Goal: Task Accomplishment & Management: Use online tool/utility

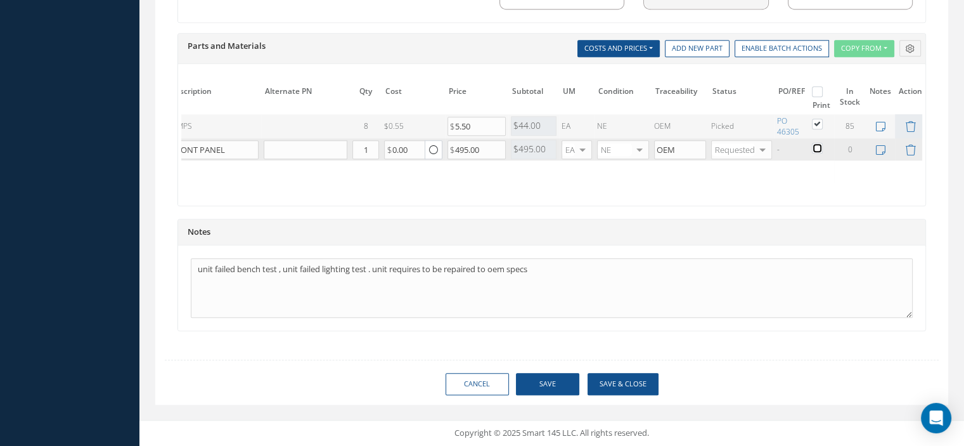
checkbox input "false"
click at [562, 380] on button "Save" at bounding box center [547, 384] width 63 height 22
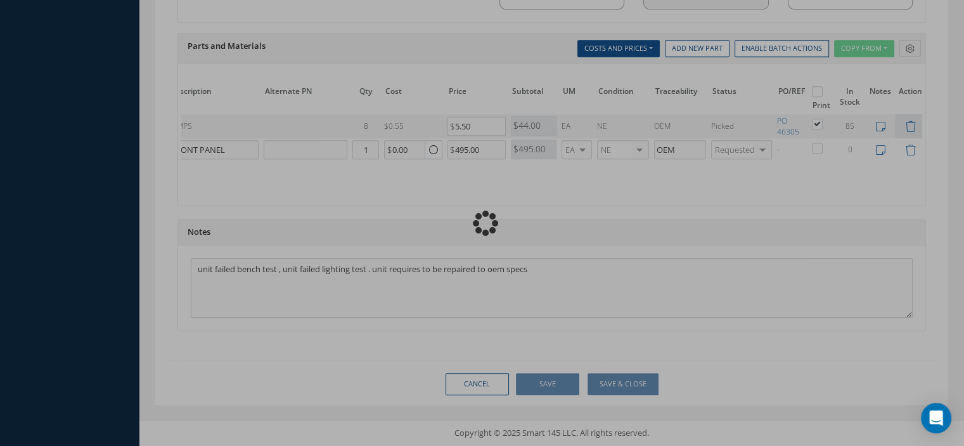
checkbox input "false"
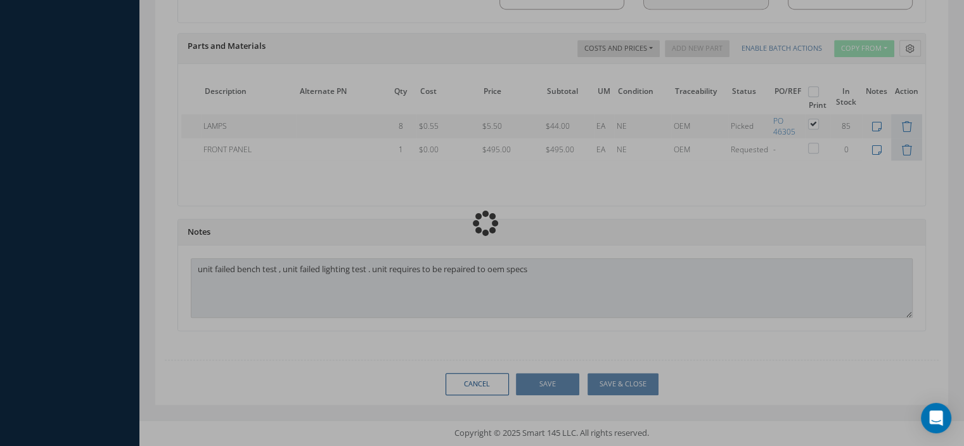
scroll to position [0, 81]
type input "HONEYWELL"
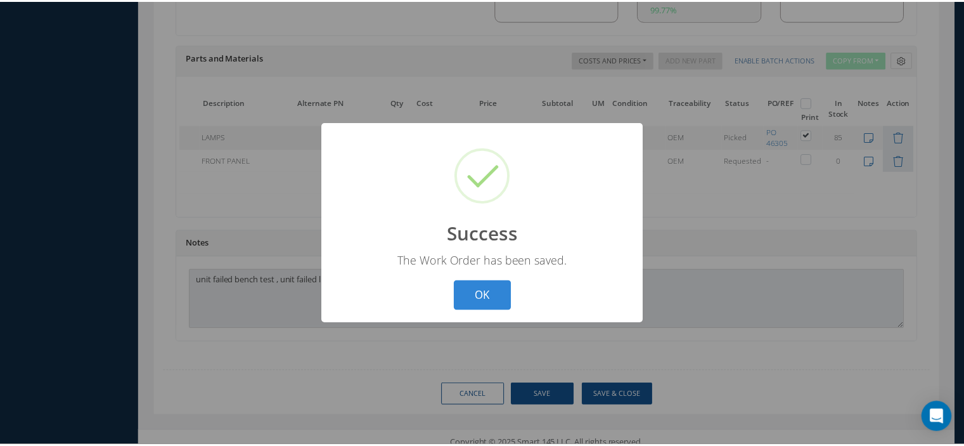
scroll to position [0, 71]
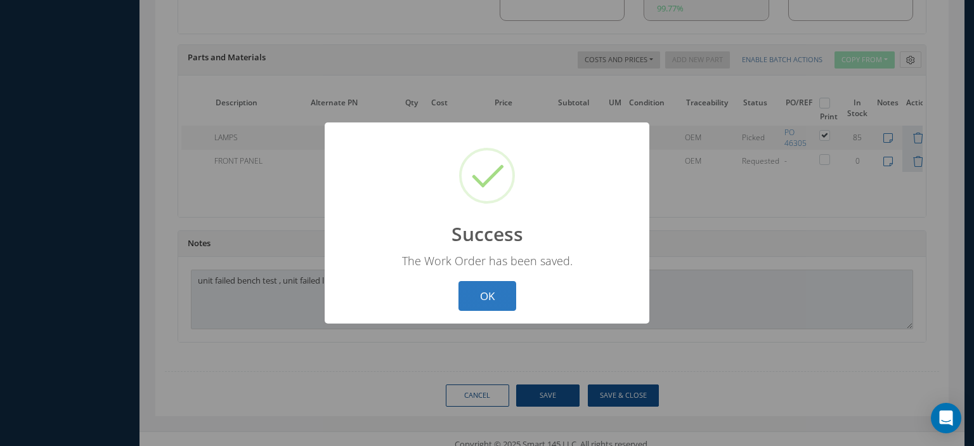
click at [503, 293] on button "OK" at bounding box center [487, 296] width 58 height 30
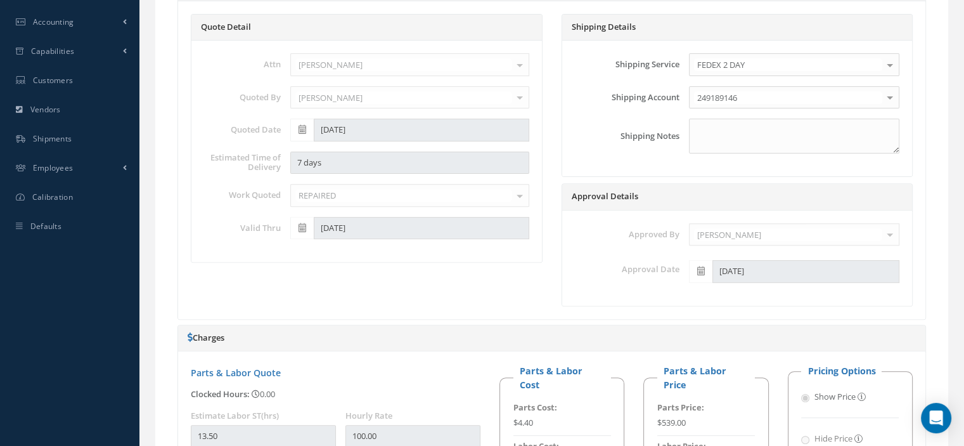
scroll to position [293, 0]
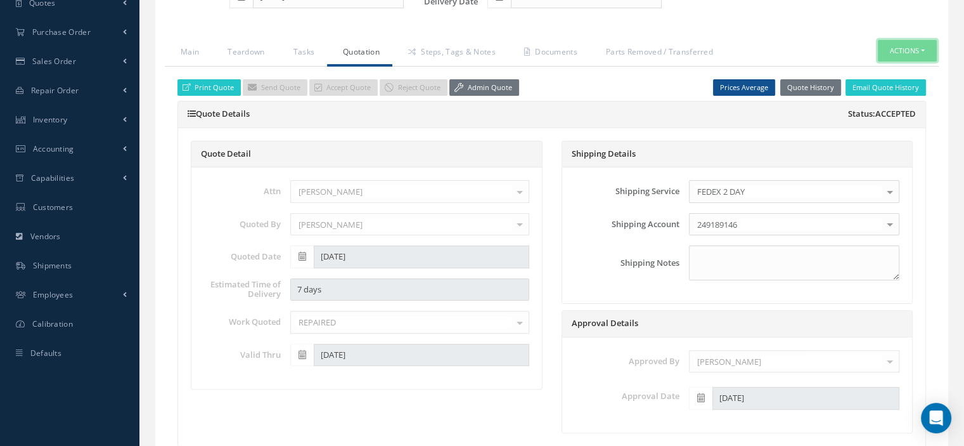
click at [925, 48] on button "Actions" at bounding box center [907, 51] width 59 height 22
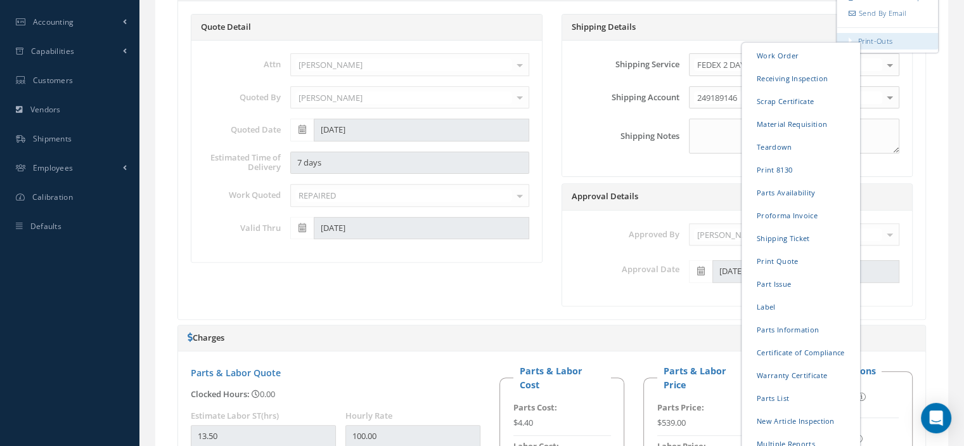
scroll to position [484, 0]
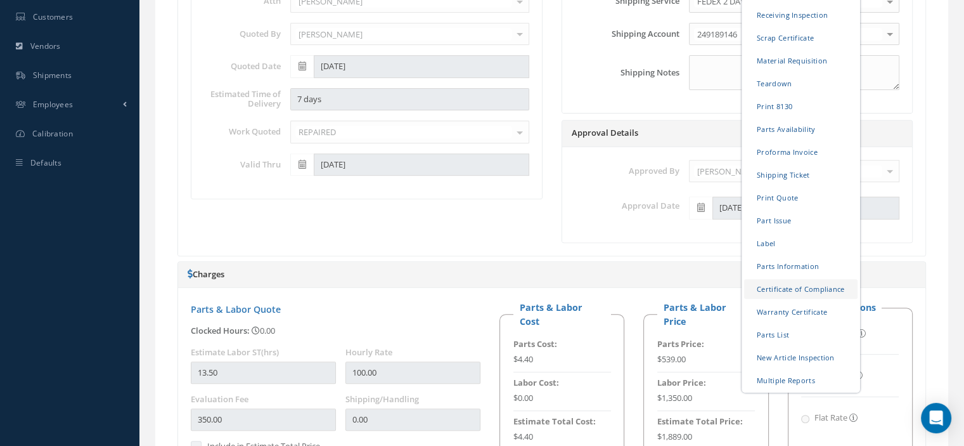
click at [794, 282] on link "Certificate of Compliance" at bounding box center [800, 288] width 113 height 20
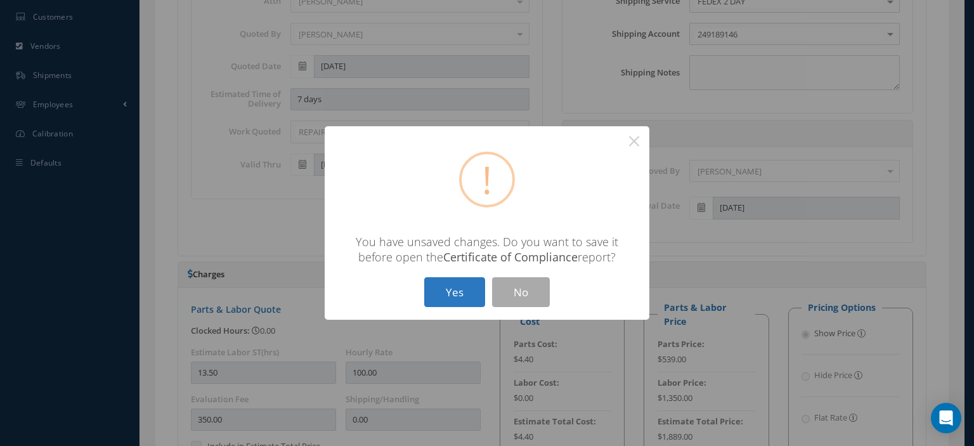
click at [453, 294] on button "Yes" at bounding box center [454, 292] width 61 height 30
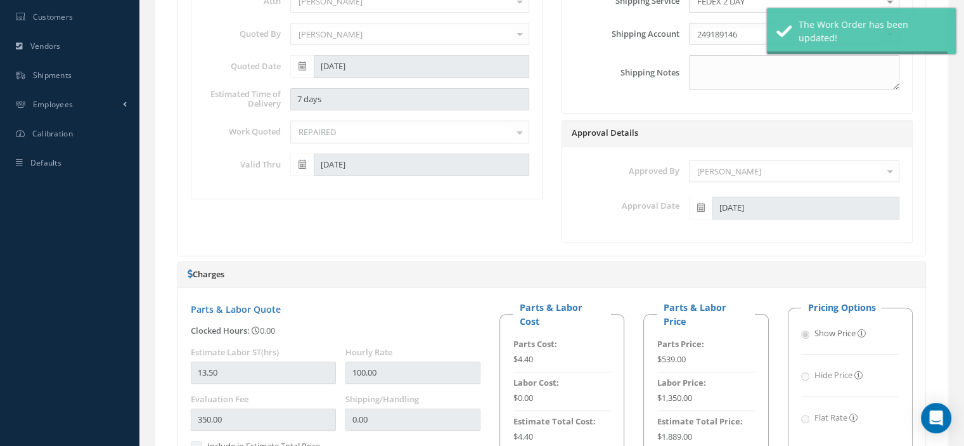
type input "HONEYWELL"
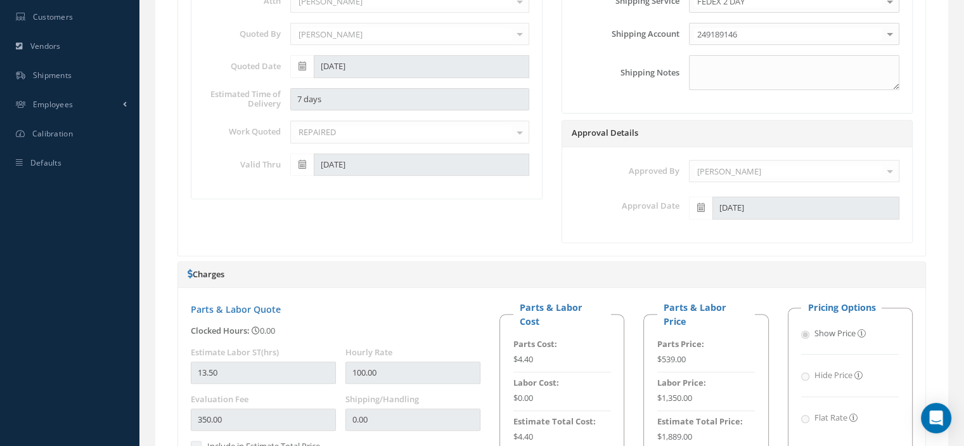
scroll to position [0, 0]
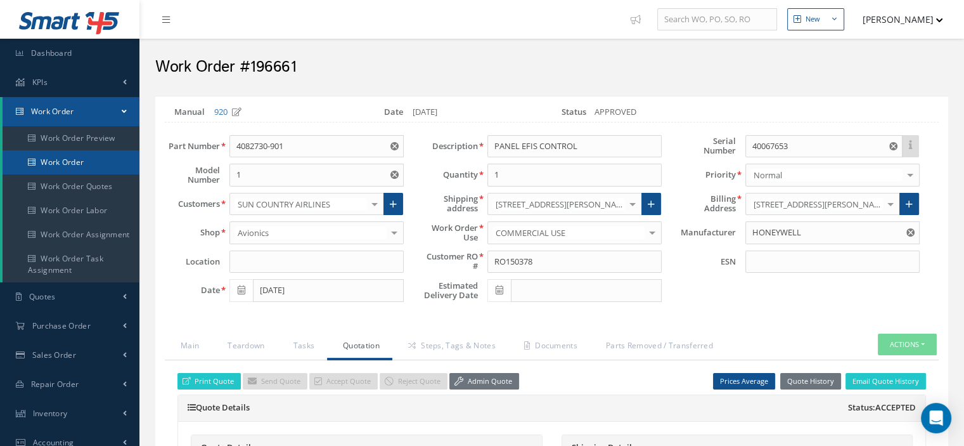
click at [42, 166] on link "Work Order" at bounding box center [71, 162] width 137 height 24
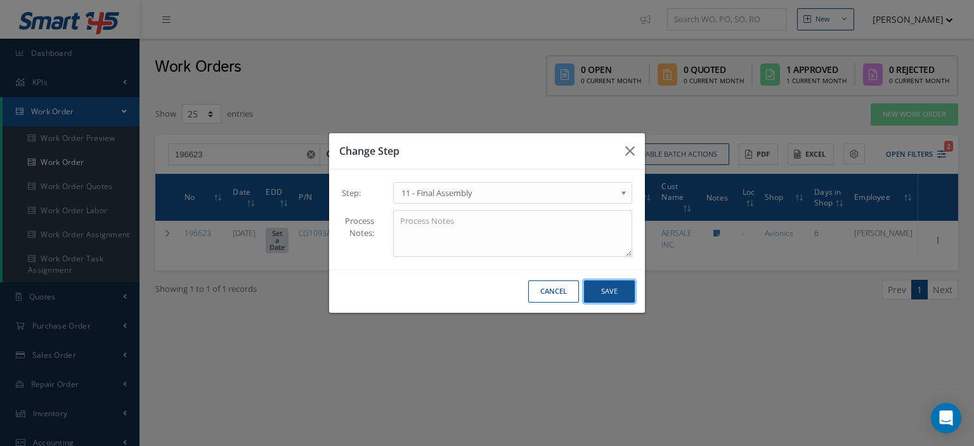
click at [605, 296] on button "Save" at bounding box center [609, 291] width 51 height 22
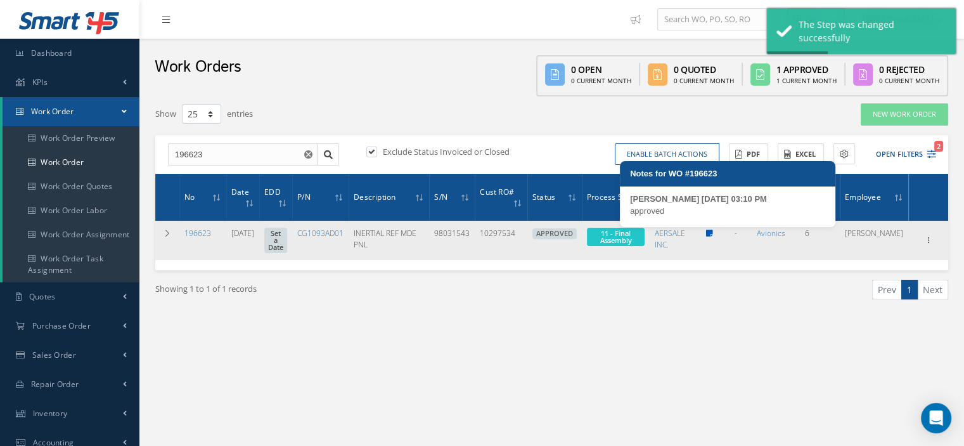
click at [713, 233] on icon at bounding box center [709, 233] width 7 height 8
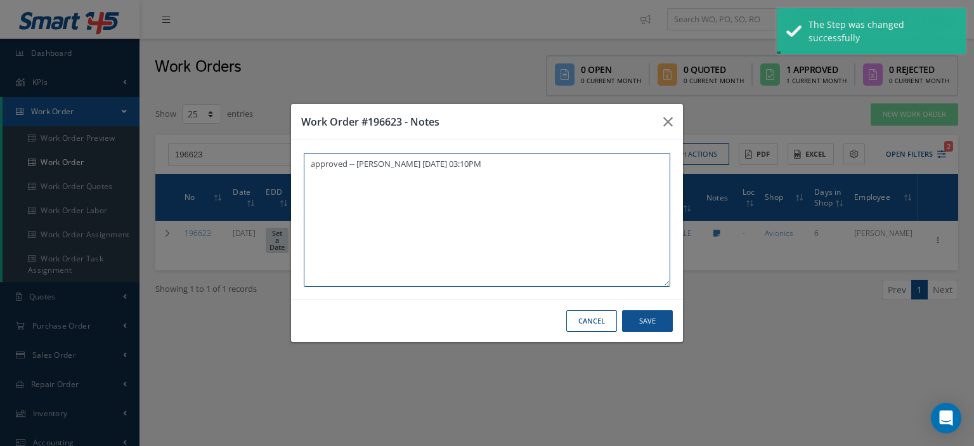
paste textarea "I already gave them to the technician"
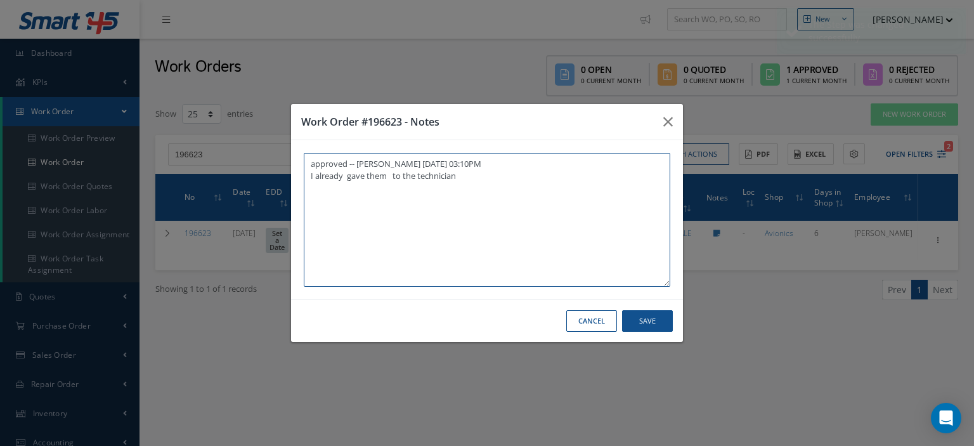
type textarea "approved -- Oscar Ravelo 09/08/2025 03:10PM I already gave them to the technici…"
click at [643, 318] on button "Save" at bounding box center [647, 321] width 51 height 22
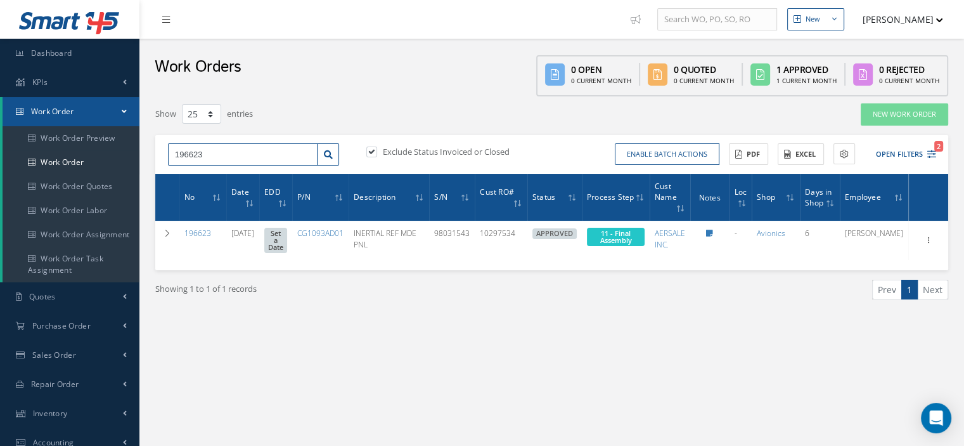
drag, startPoint x: 214, startPoint y: 154, endPoint x: 196, endPoint y: 161, distance: 19.7
click at [196, 161] on input "196623" at bounding box center [243, 154] width 150 height 23
type input "196589"
click at [326, 150] on icon at bounding box center [328, 154] width 9 height 9
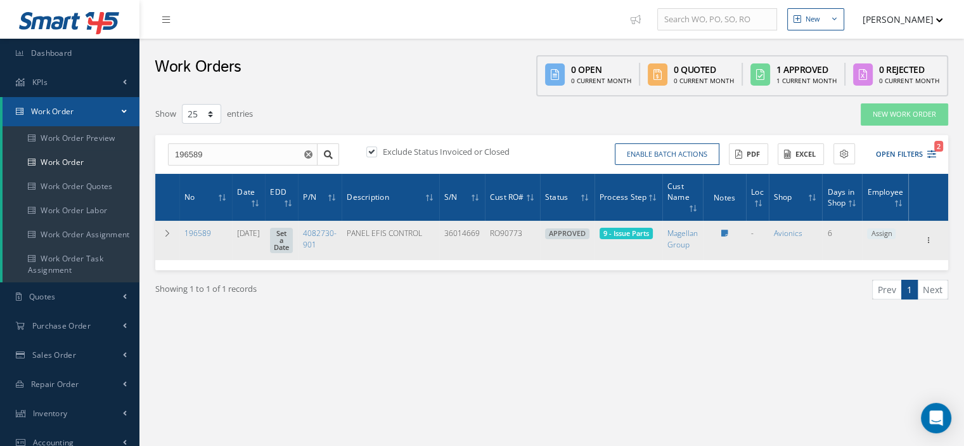
click at [880, 233] on span "Assign" at bounding box center [881, 233] width 29 height 11
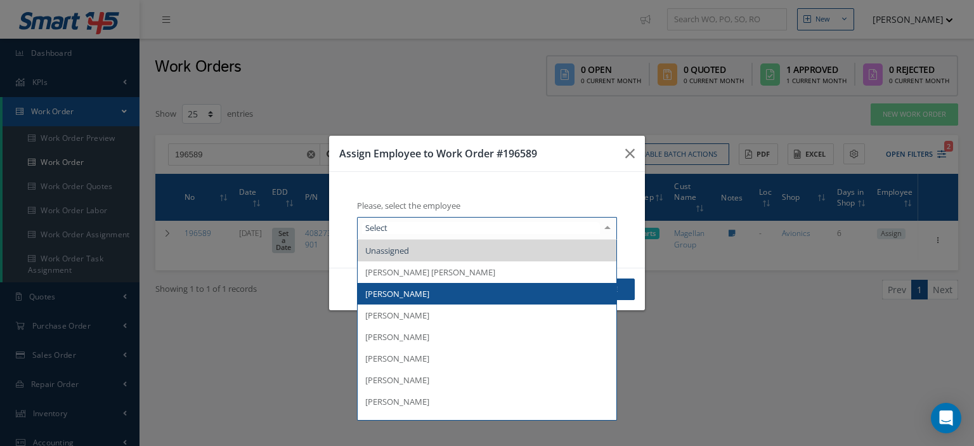
click at [601, 226] on div at bounding box center [607, 227] width 18 height 21
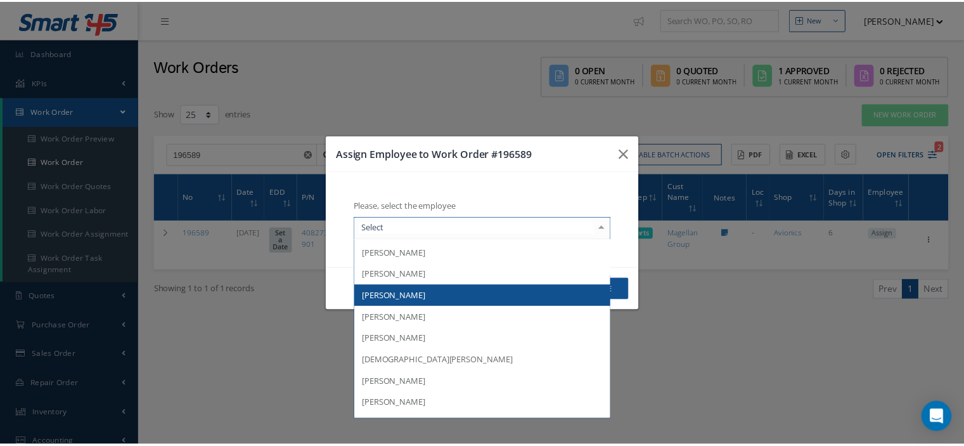
scroll to position [186, 0]
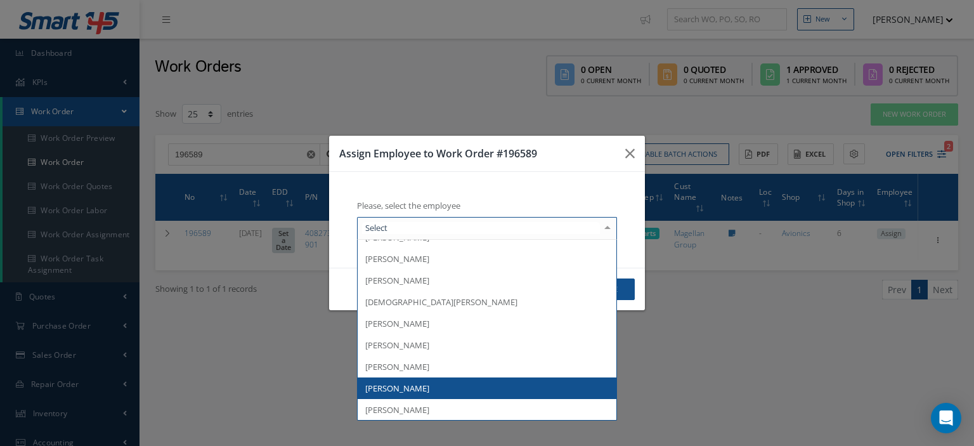
click at [438, 382] on span "[PERSON_NAME]" at bounding box center [487, 388] width 259 height 22
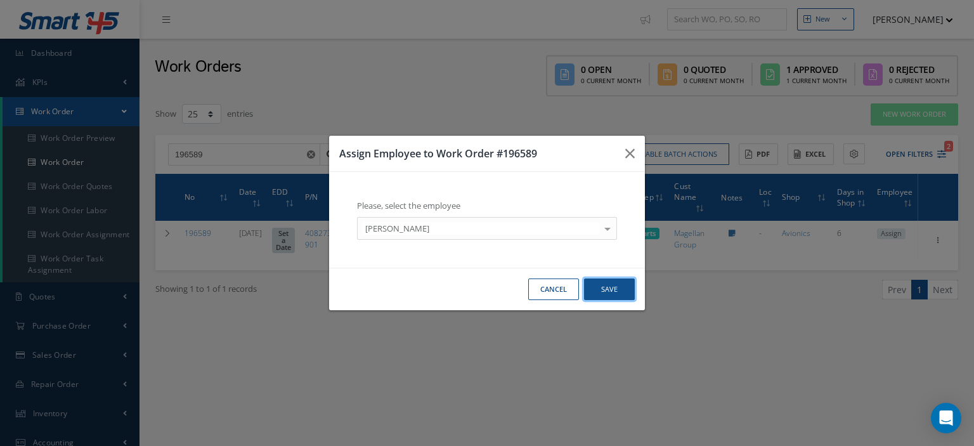
click at [593, 293] on button "Save" at bounding box center [609, 289] width 51 height 22
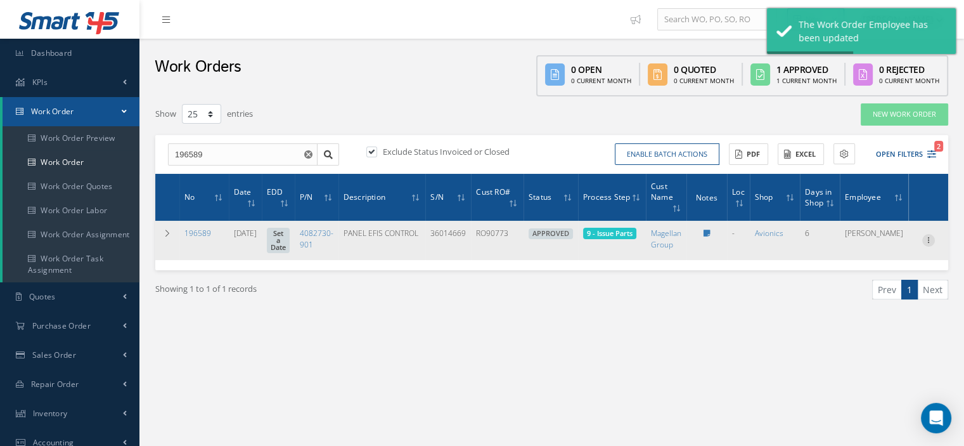
click at [929, 239] on icon at bounding box center [928, 239] width 13 height 10
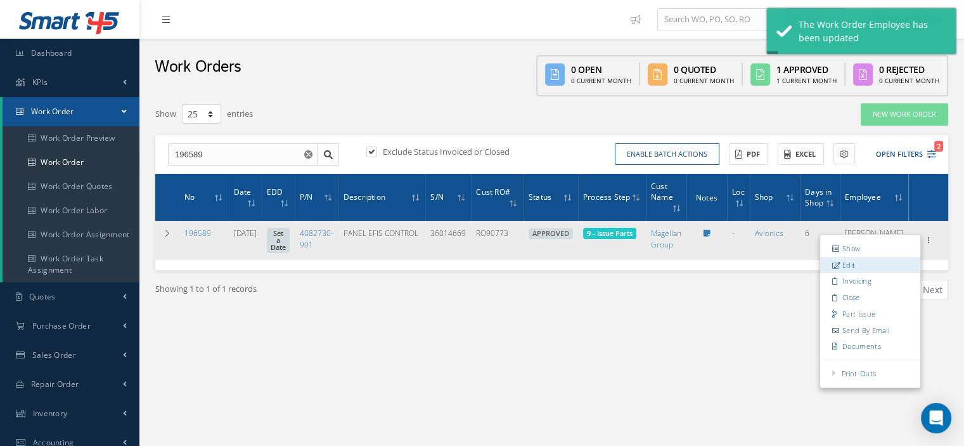
click at [864, 261] on link "Edit" at bounding box center [870, 265] width 100 height 16
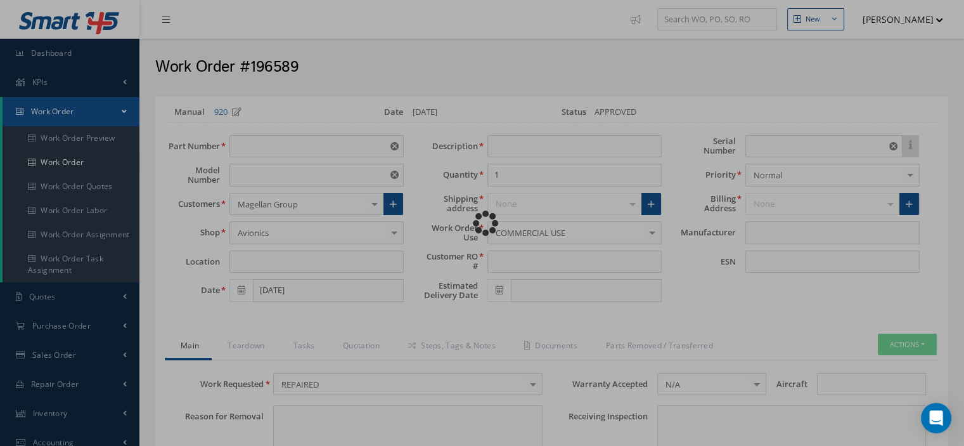
type input "4082730-901"
type input "1"
type input "09/03/2025"
type input "PANEL EFIS CONTROL"
type input "RO90773"
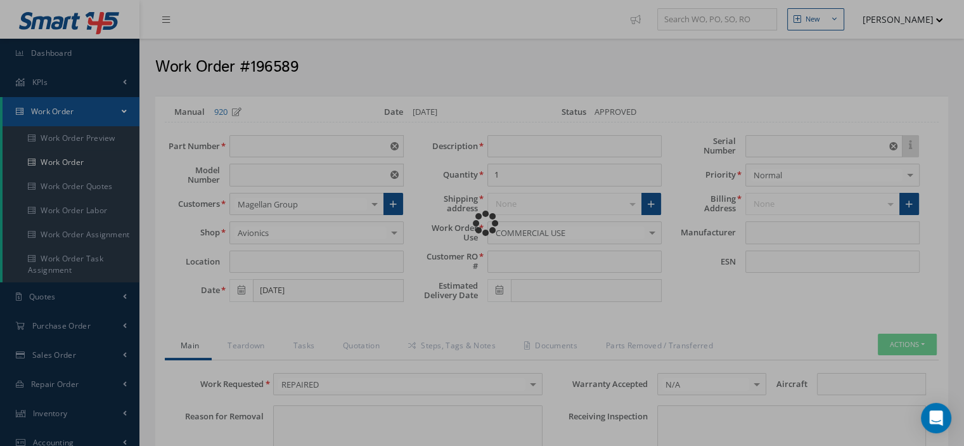
type input "36014669"
type textarea "NONE"
type input "NONE"
type textarea "NONE"
type input "NONE"
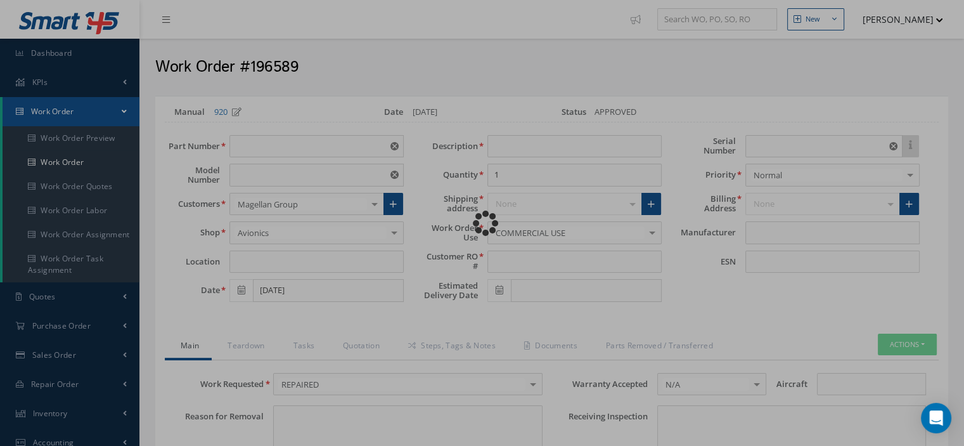
type input "A-C"
checkbox input "true"
type input "HONEYWELL"
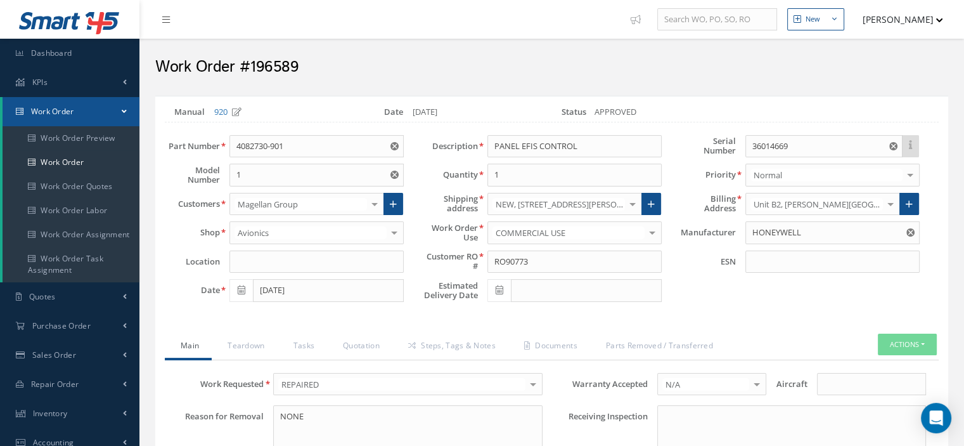
scroll to position [63, 0]
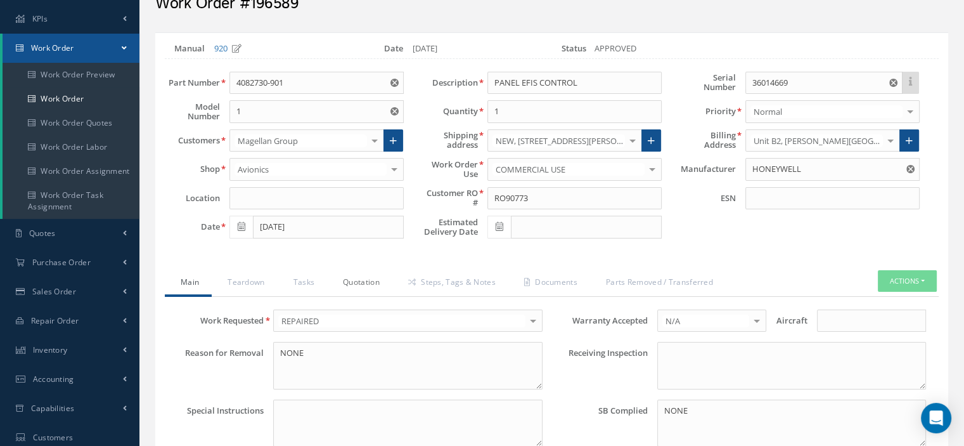
click at [363, 281] on link "Quotation" at bounding box center [359, 283] width 65 height 27
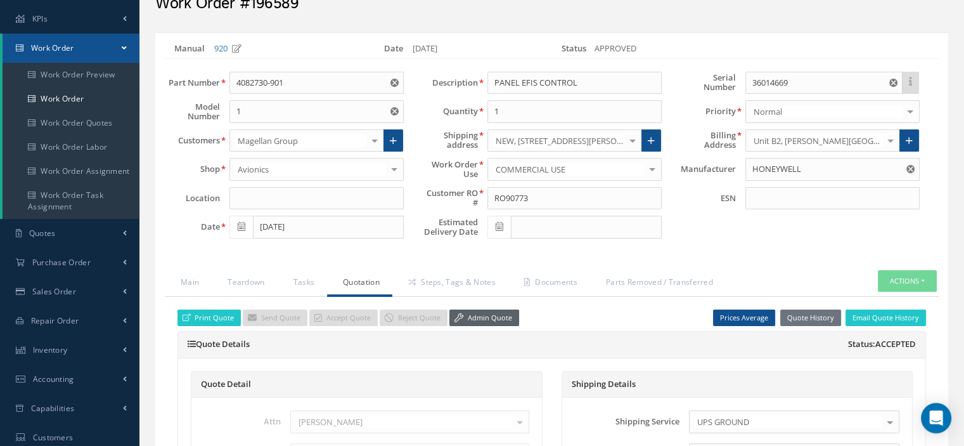
click at [456, 313] on icon at bounding box center [458, 317] width 9 height 9
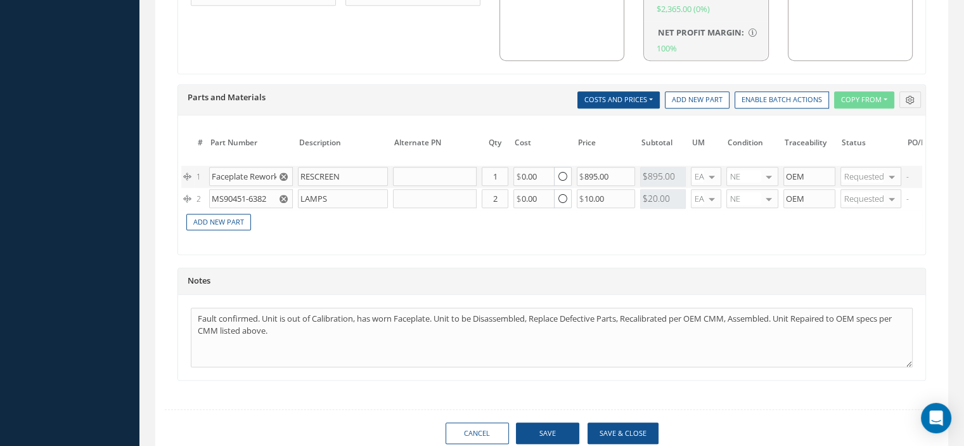
scroll to position [1002, 0]
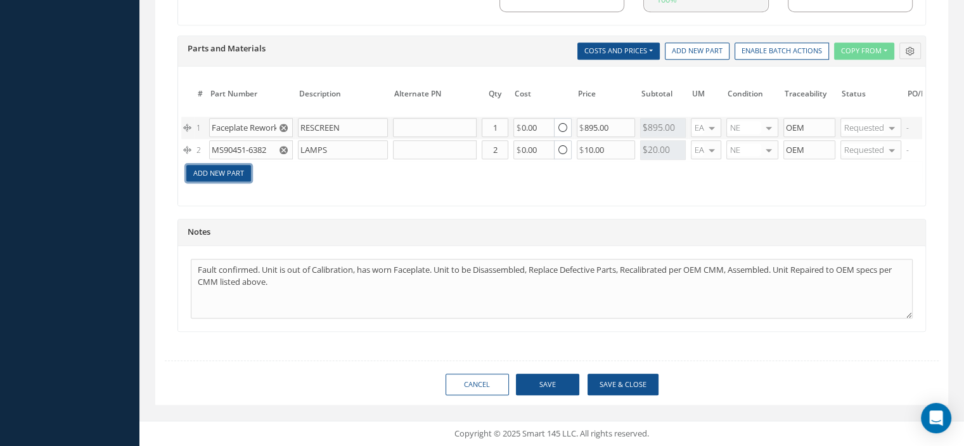
click at [212, 169] on link "Add New Part" at bounding box center [218, 173] width 65 height 17
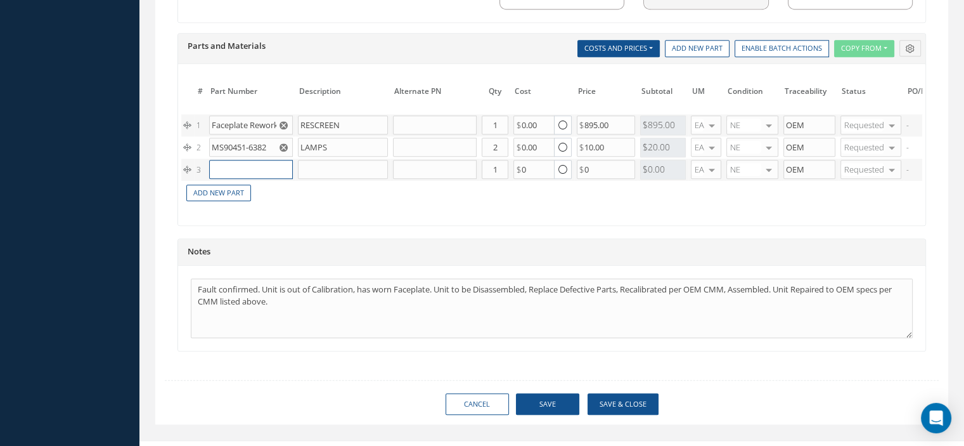
click at [221, 167] on input "text" at bounding box center [251, 169] width 84 height 19
paste input "4082730-901PANEL"
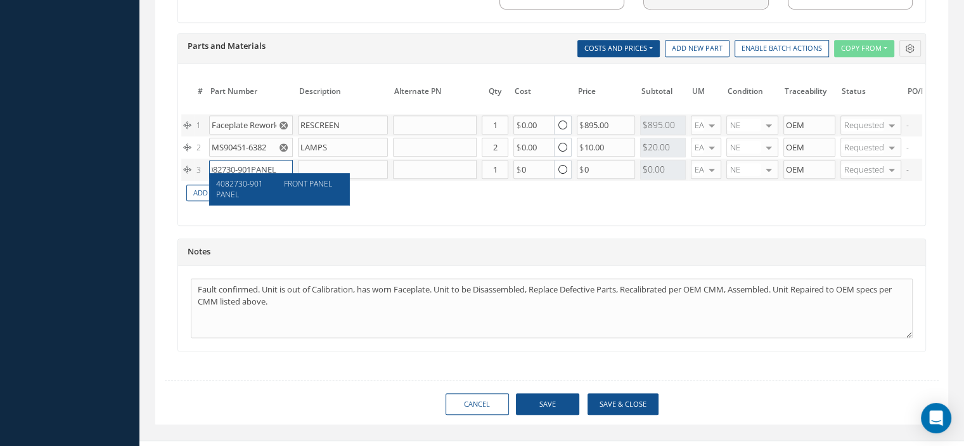
type input "4082730-901PANEL"
click at [261, 184] on span "4082730-901PANEL" at bounding box center [239, 189] width 47 height 22
type input "FRONT PANEL"
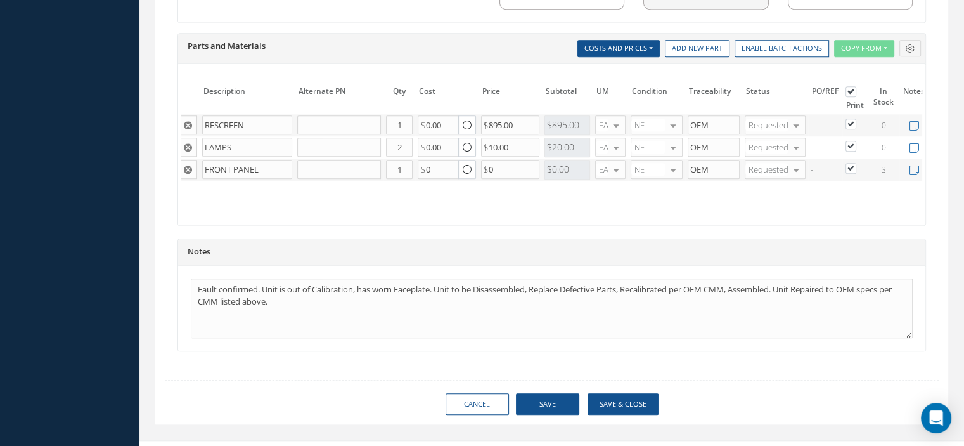
scroll to position [0, 132]
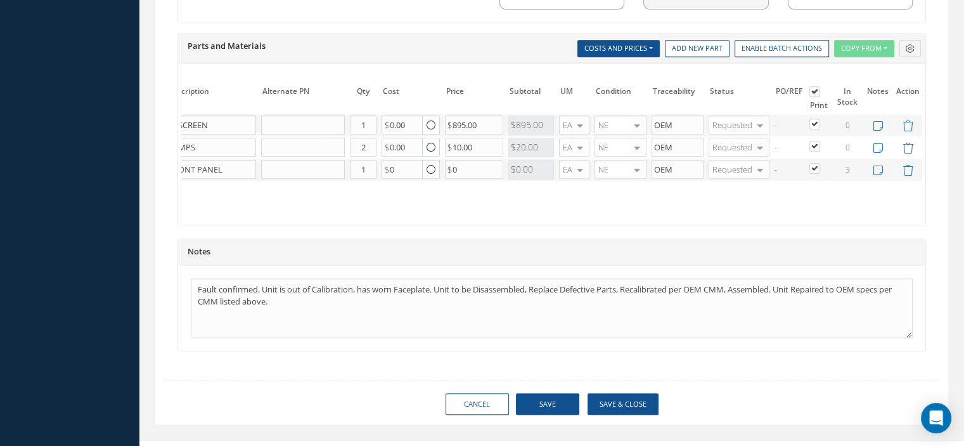
click at [820, 118] on label at bounding box center [821, 123] width 3 height 11
click at [811, 121] on input "checkbox" at bounding box center [815, 125] width 8 height 8
checkbox input "false"
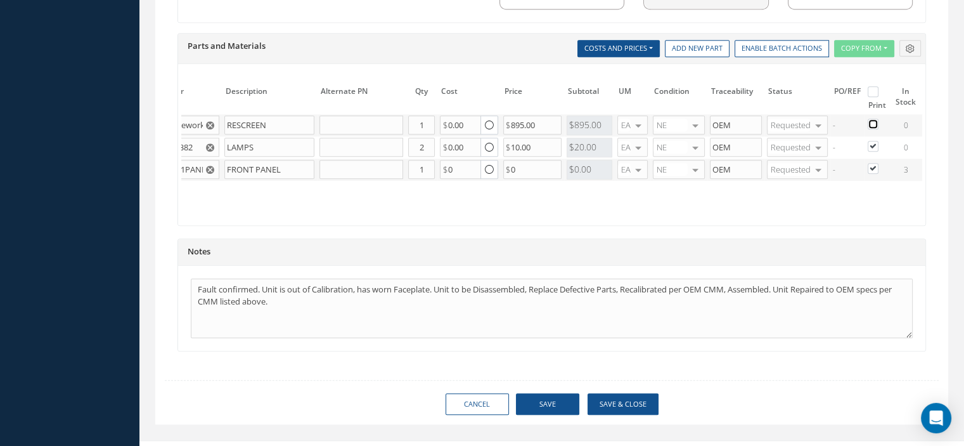
scroll to position [0, 76]
click at [875, 140] on label at bounding box center [876, 145] width 3 height 11
click at [870, 143] on input "checkbox" at bounding box center [871, 147] width 8 height 8
checkbox input "false"
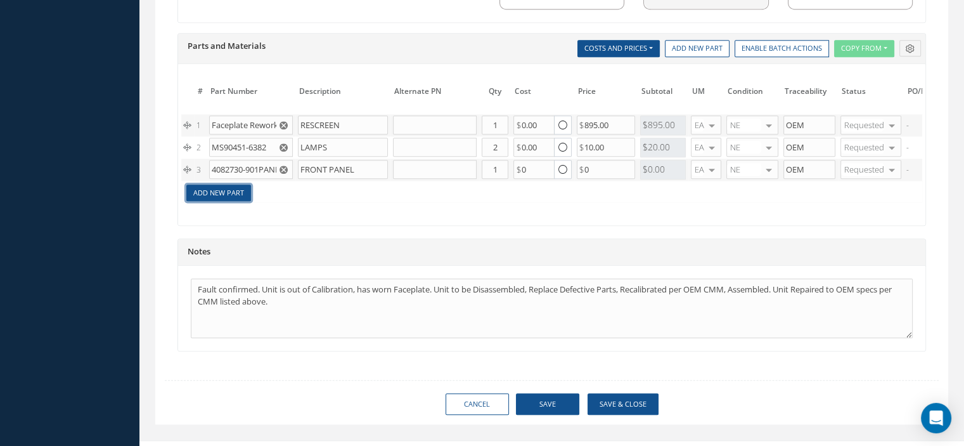
click at [226, 187] on link "Add New Part" at bounding box center [218, 192] width 65 height 17
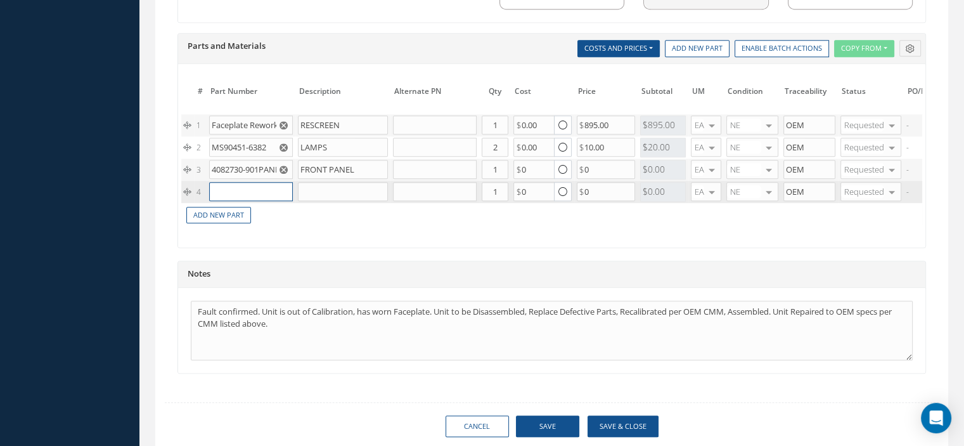
click at [226, 186] on input "text" at bounding box center [251, 191] width 84 height 19
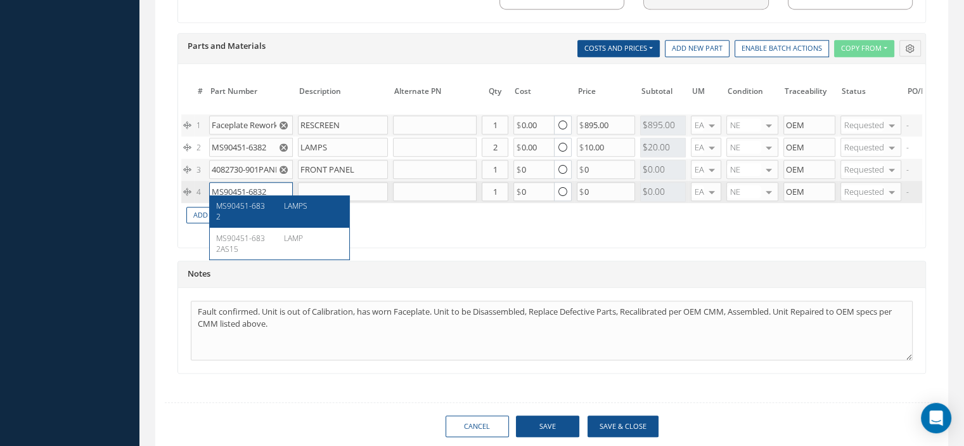
type input "MS90451-6832"
click at [265, 203] on div "MS90451-6832" at bounding box center [245, 211] width 59 height 22
type input "LAMPS"
type input "0.65"
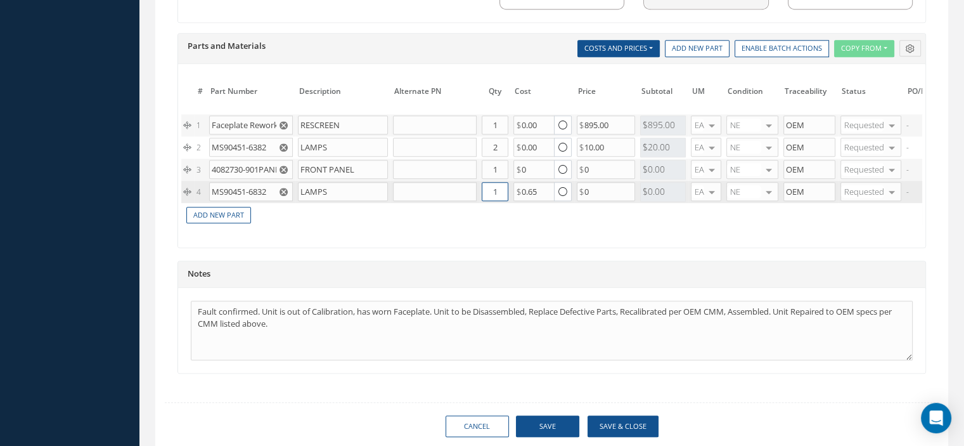
click at [496, 187] on input "1" at bounding box center [495, 191] width 27 height 19
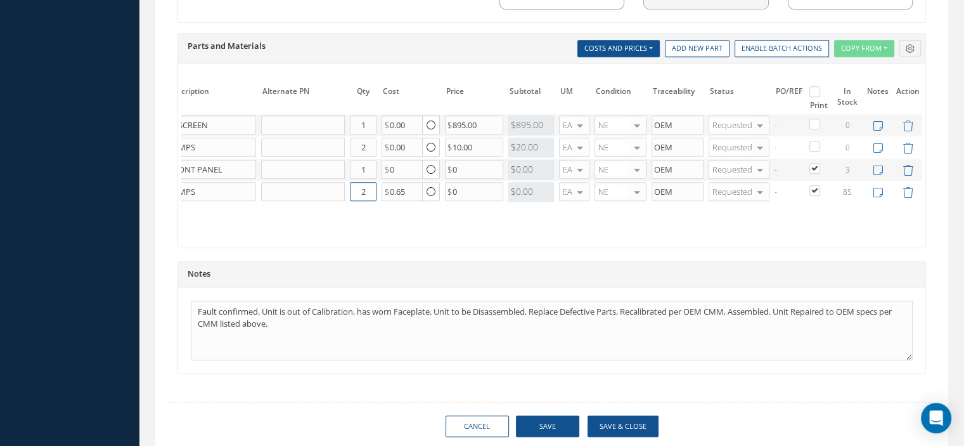
scroll to position [1047, 0]
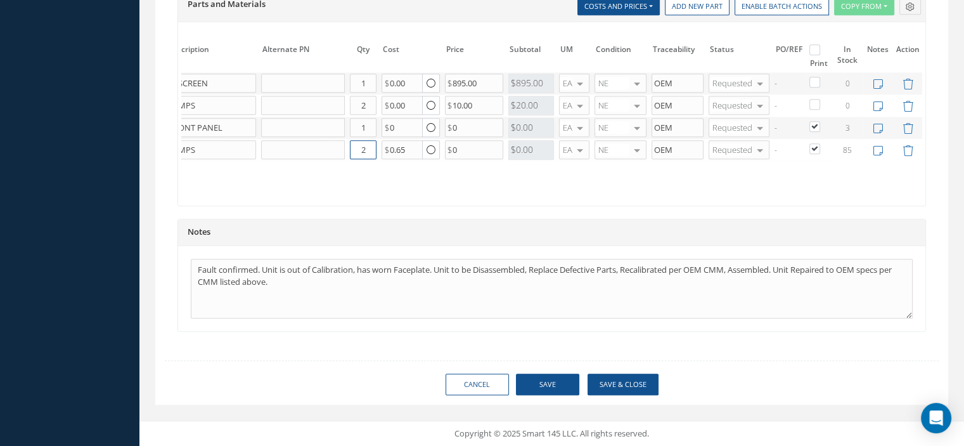
type input "2"
click at [553, 387] on button "Save" at bounding box center [547, 384] width 63 height 22
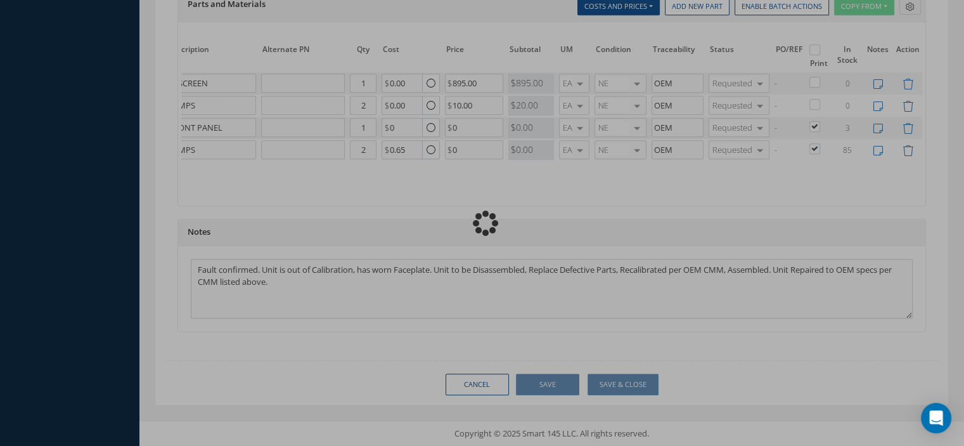
checkbox input "false"
checkbox input "true"
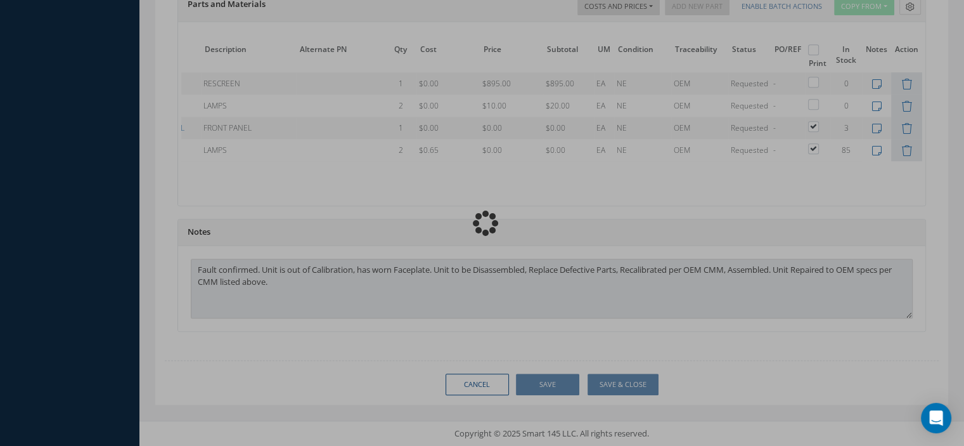
scroll to position [0, 81]
type input "HONEYWELL"
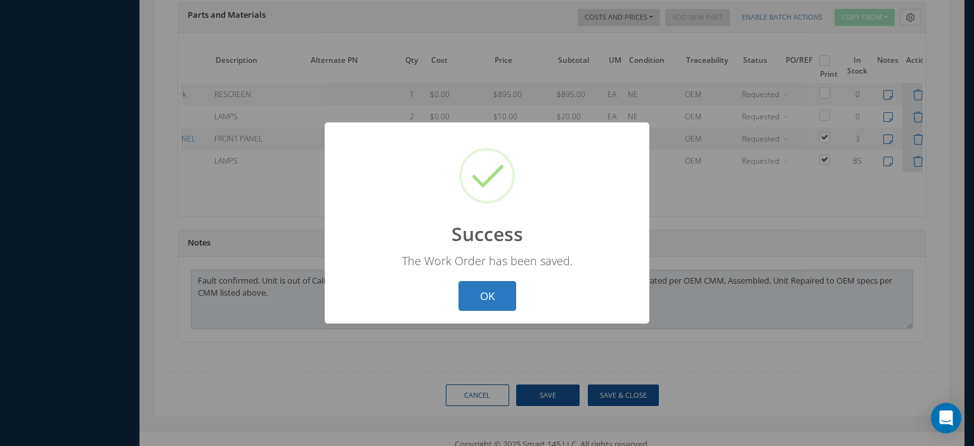
click at [473, 291] on button "OK" at bounding box center [487, 296] width 58 height 30
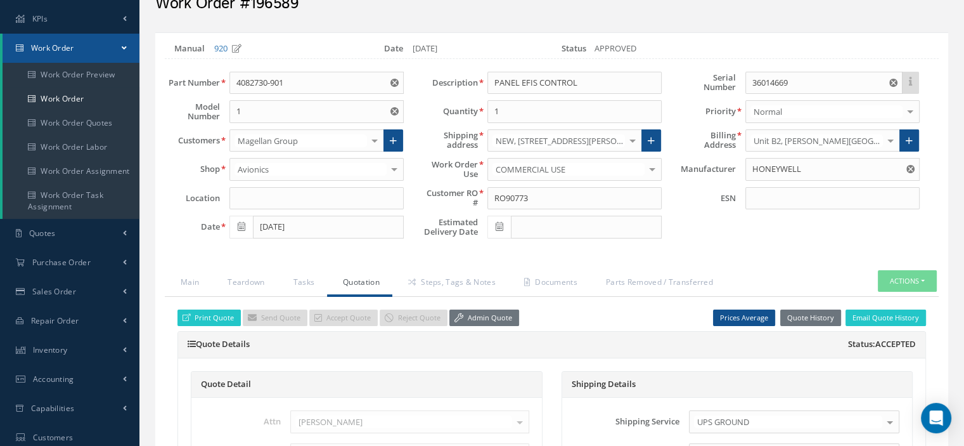
scroll to position [127, 0]
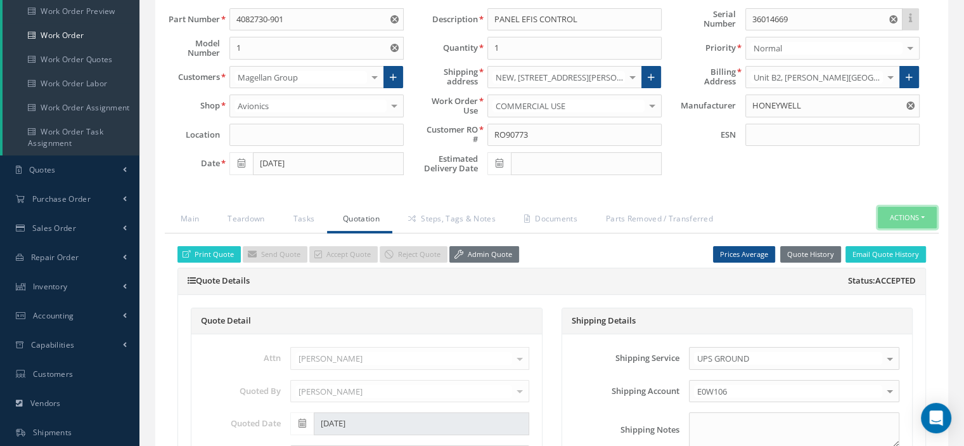
click at [926, 213] on button "Actions" at bounding box center [907, 218] width 59 height 22
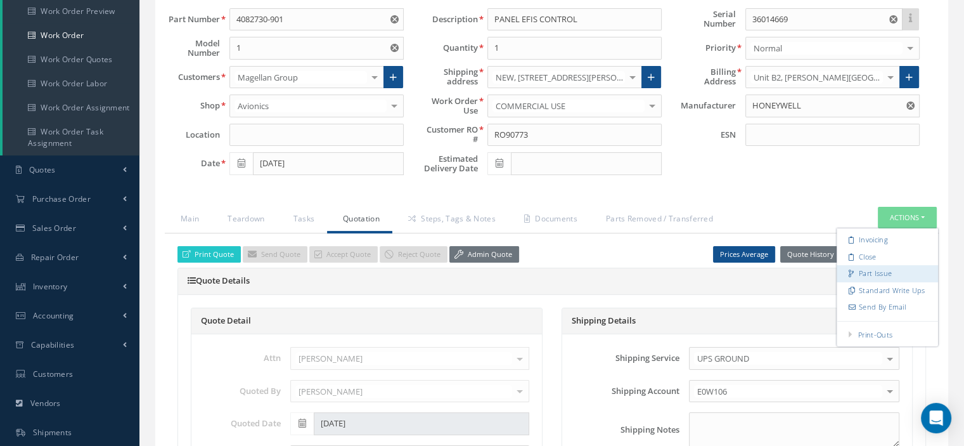
click at [884, 268] on link "Part Issue" at bounding box center [887, 273] width 101 height 17
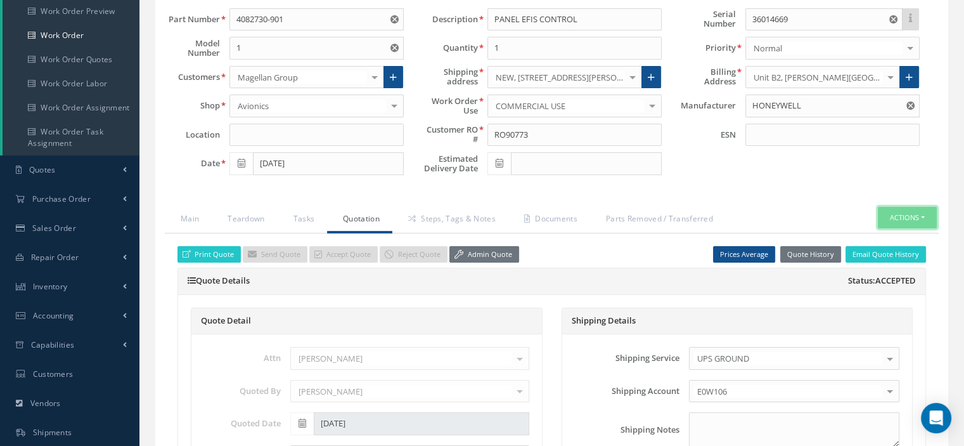
click at [920, 218] on button "Actions" at bounding box center [907, 218] width 59 height 22
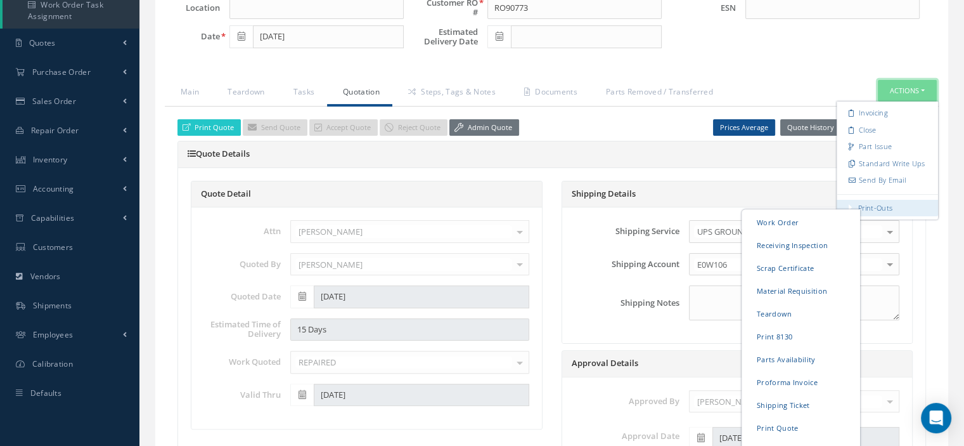
scroll to position [380, 0]
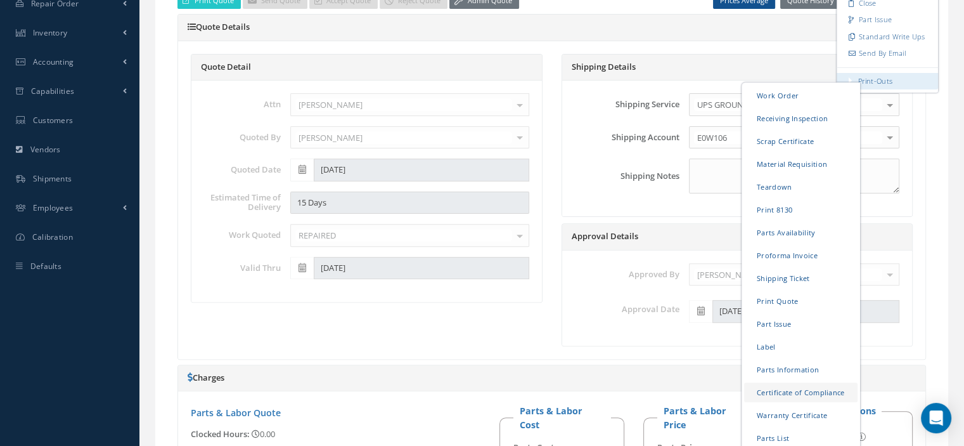
click at [789, 388] on link "Certificate of Compliance" at bounding box center [800, 392] width 113 height 20
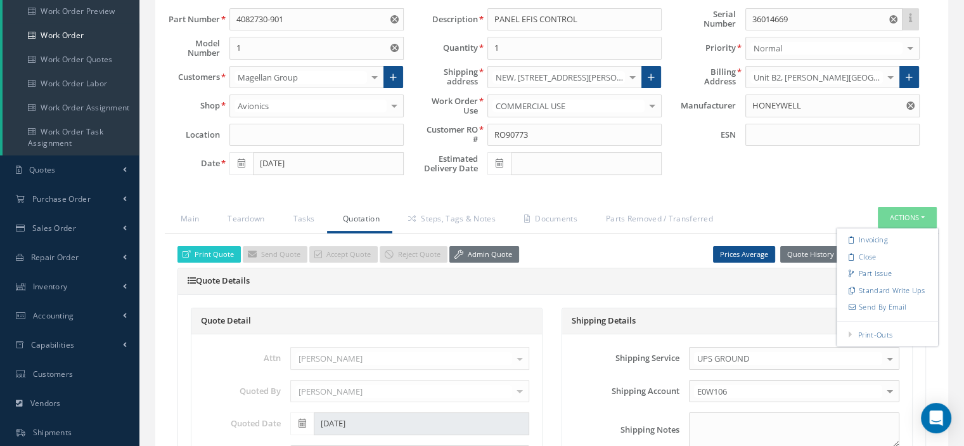
scroll to position [0, 0]
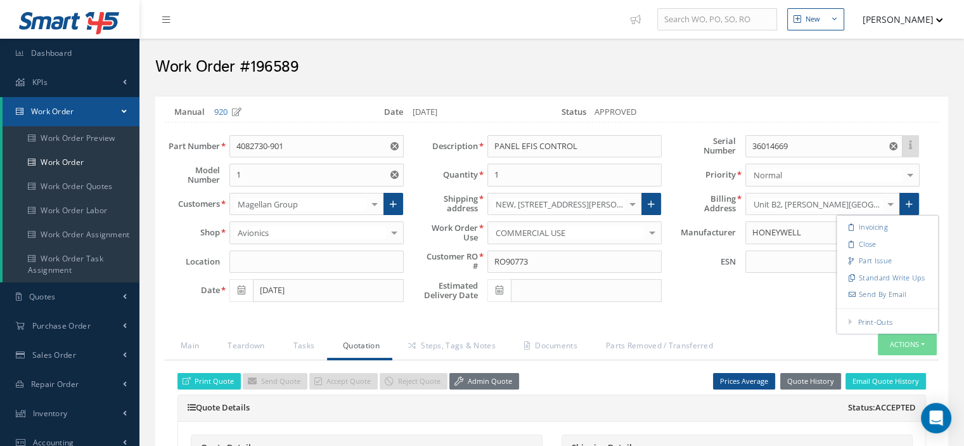
click at [108, 115] on link "Work Order" at bounding box center [71, 111] width 137 height 29
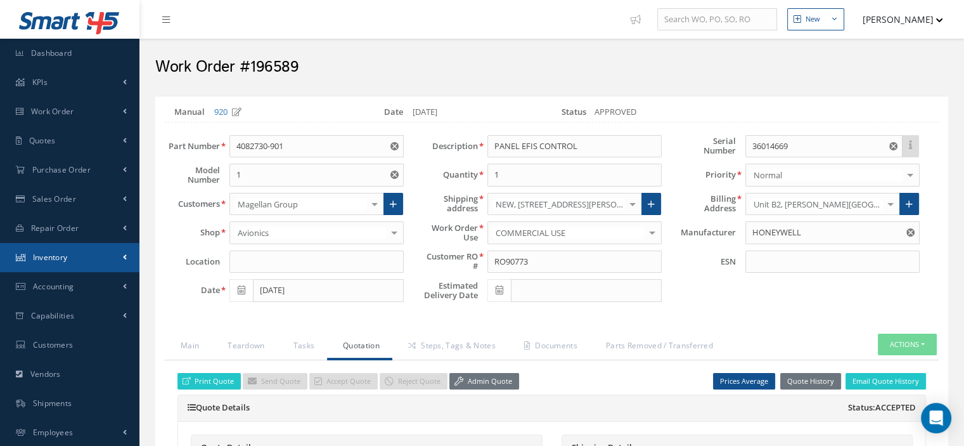
click at [71, 253] on link "Inventory" at bounding box center [69, 257] width 139 height 29
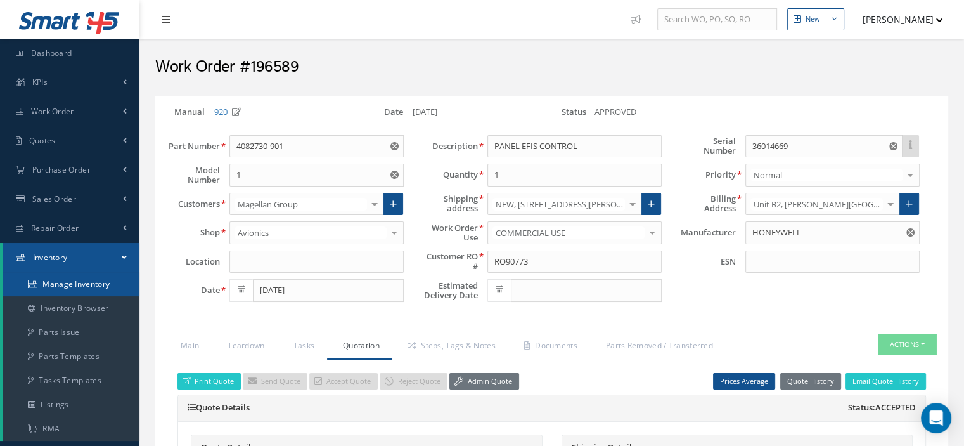
click at [74, 286] on link "Manage Inventory" at bounding box center [71, 284] width 137 height 24
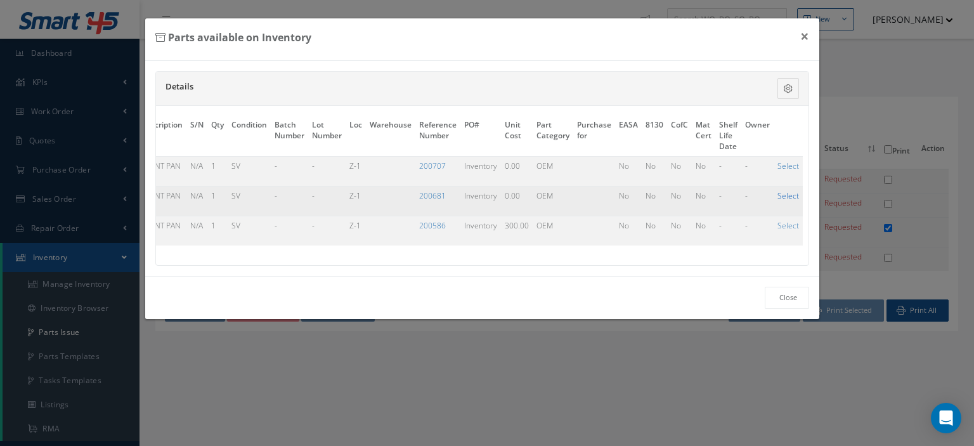
checkbox input "true"
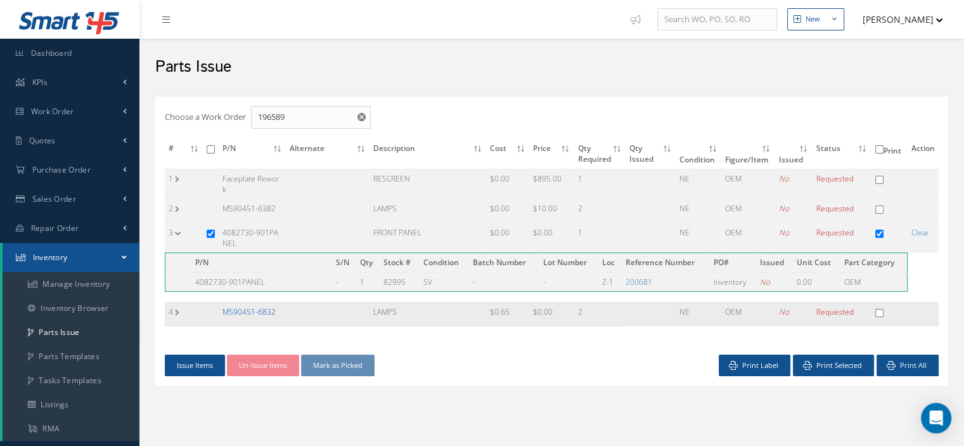
click at [246, 306] on link "MS90451-6832" at bounding box center [248, 311] width 53 height 11
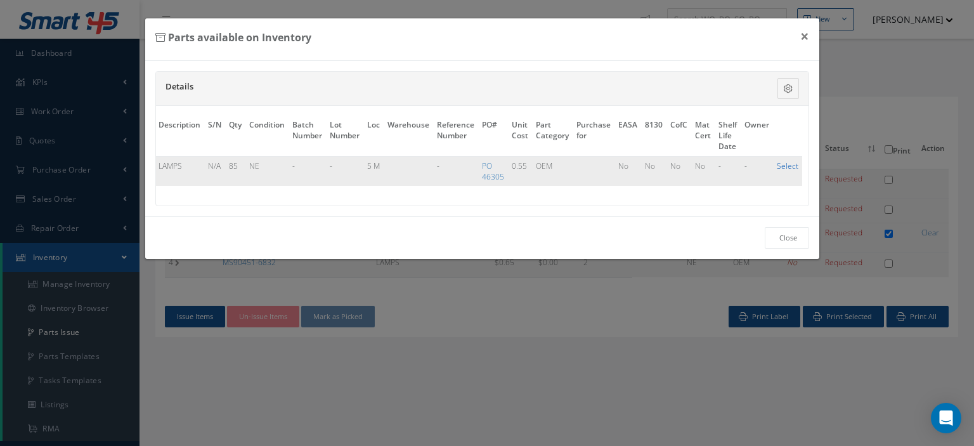
click at [782, 166] on link "Select" at bounding box center [787, 165] width 22 height 11
checkbox input "true"
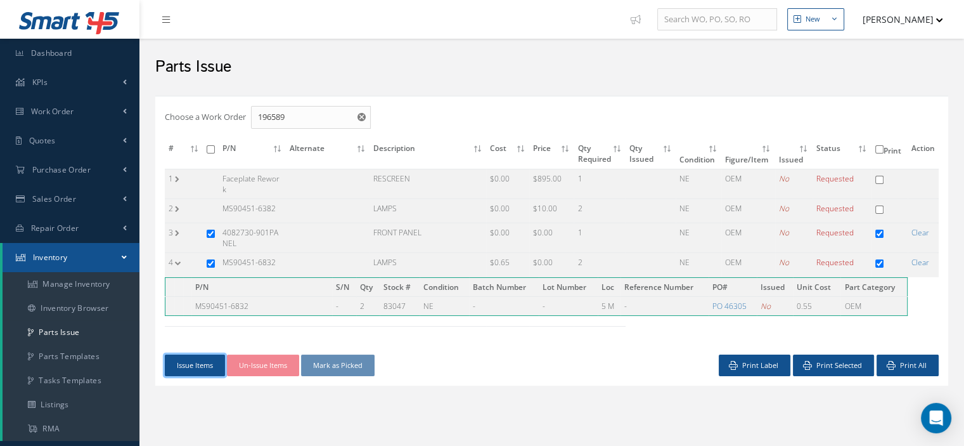
click at [180, 357] on button "Issue Items" at bounding box center [195, 365] width 60 height 22
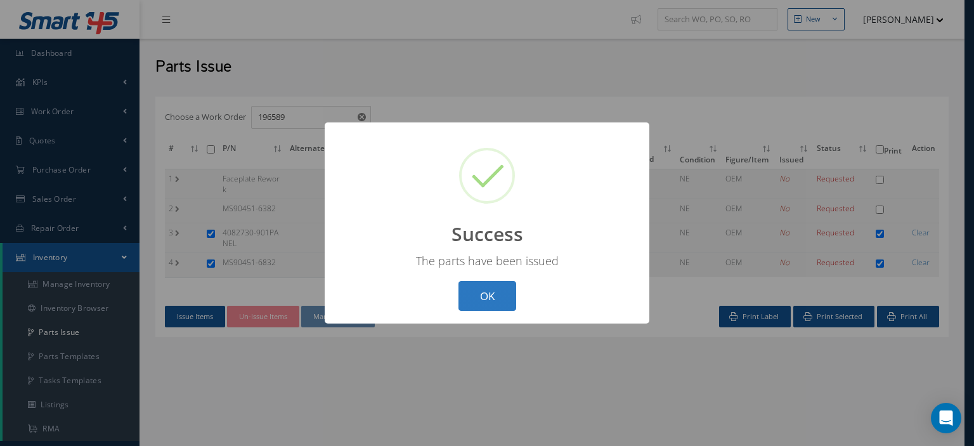
click at [495, 286] on button "OK" at bounding box center [487, 296] width 58 height 30
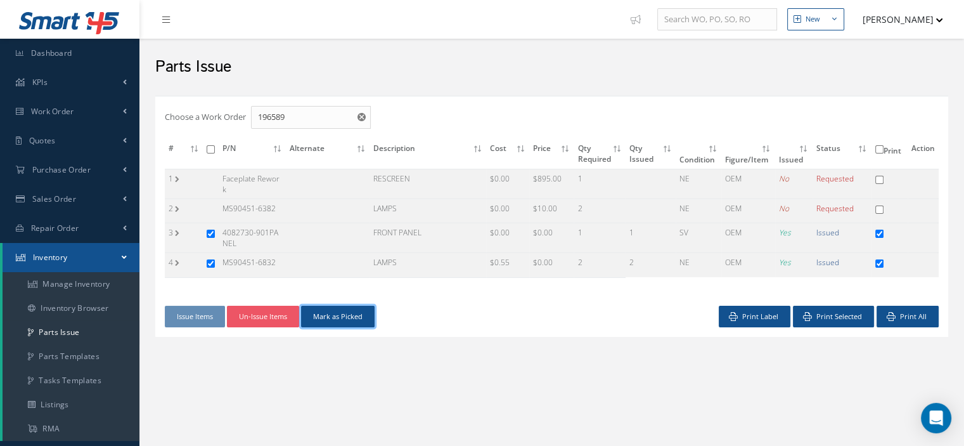
click at [359, 319] on button "Mark as Picked" at bounding box center [338, 317] width 74 height 22
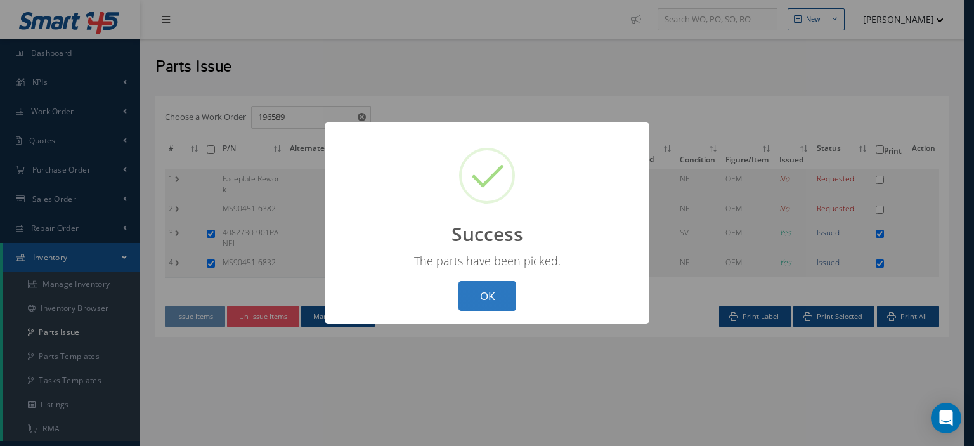
click at [484, 299] on button "OK" at bounding box center [487, 296] width 58 height 30
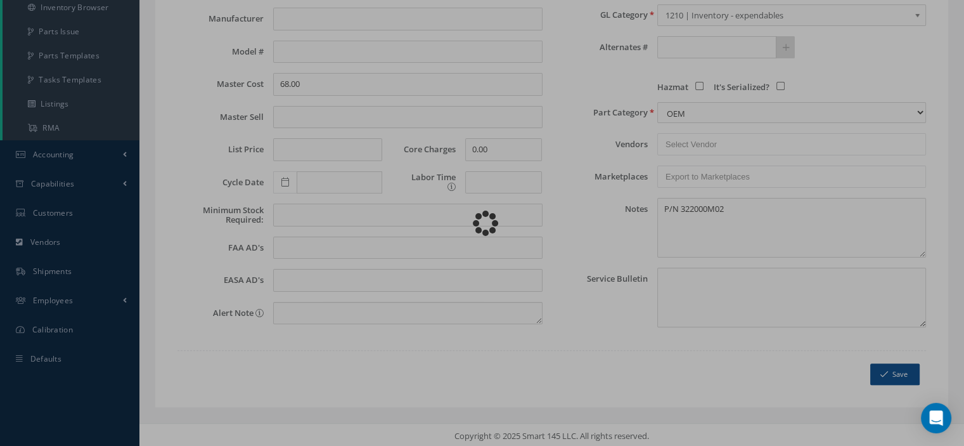
type textarea "P/N 322000M02 -- [PERSON_NAME] [DATE] 10:54AM"
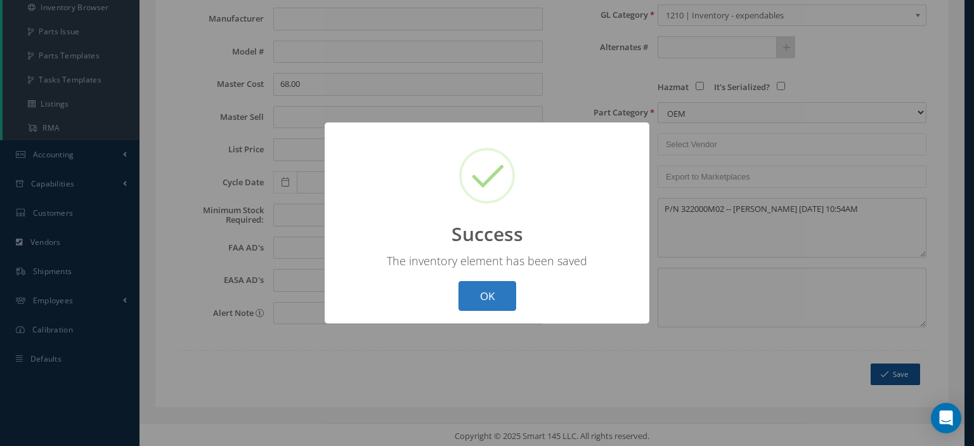
click at [487, 300] on button "OK" at bounding box center [487, 296] width 58 height 30
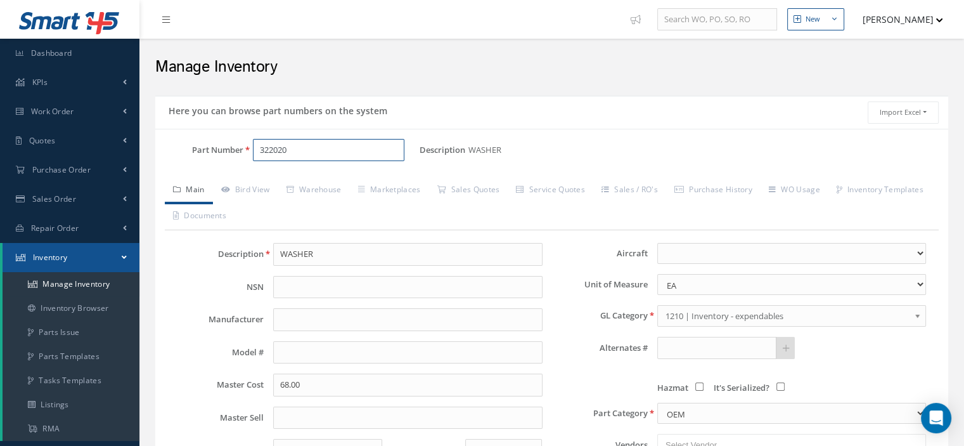
drag, startPoint x: 319, startPoint y: 150, endPoint x: 162, endPoint y: 157, distance: 156.7
click at [162, 157] on div "Part Number 322020" at bounding box center [287, 150] width 264 height 23
type input "26T11LN4B2K100"
click at [192, 186] on link "Main" at bounding box center [189, 190] width 48 height 27
drag, startPoint x: 334, startPoint y: 150, endPoint x: 257, endPoint y: 146, distance: 76.8
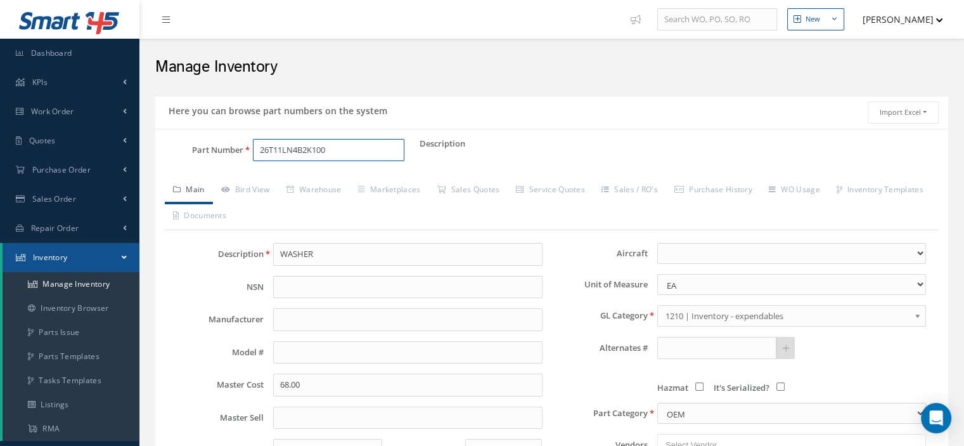
click at [257, 146] on input "26T11LN4B2K100" at bounding box center [328, 150] width 151 height 23
click at [68, 105] on link "Work Order" at bounding box center [69, 111] width 139 height 29
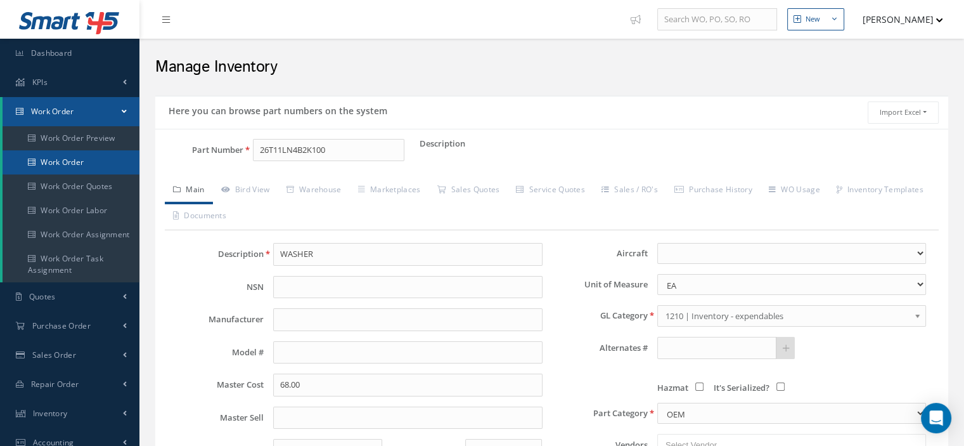
click at [69, 158] on link "Work Order" at bounding box center [71, 162] width 137 height 24
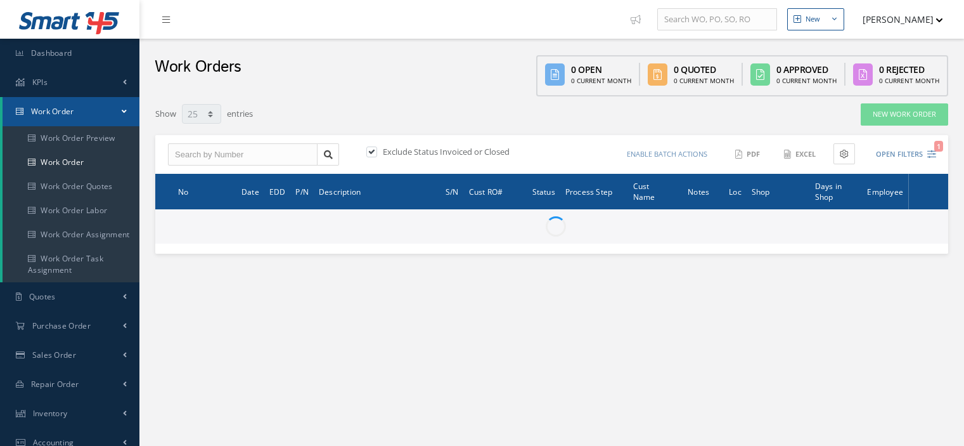
select select "25"
click at [193, 152] on input "text" at bounding box center [243, 154] width 150 height 23
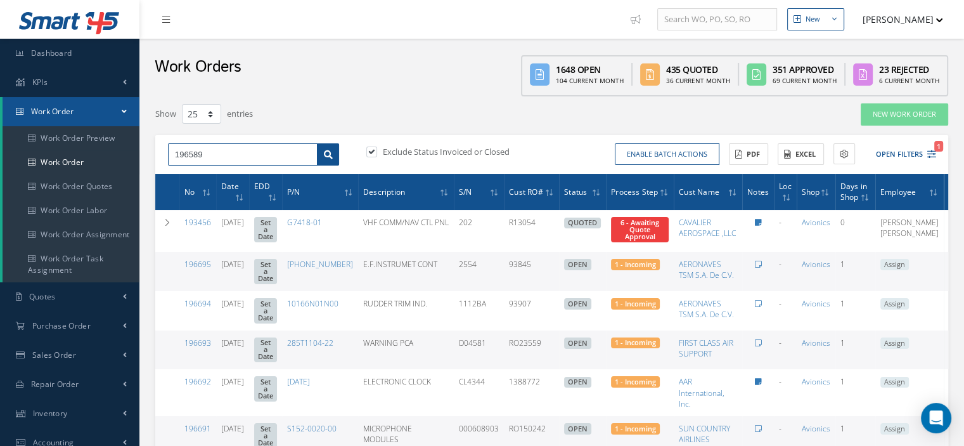
type input "196589"
click at [325, 157] on icon at bounding box center [328, 154] width 9 height 9
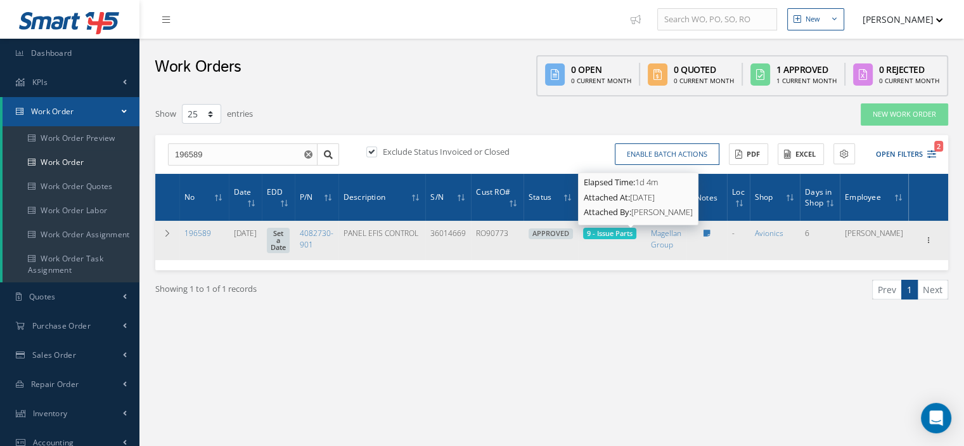
click at [633, 229] on span "9 - Issue Parts" at bounding box center [610, 233] width 46 height 10
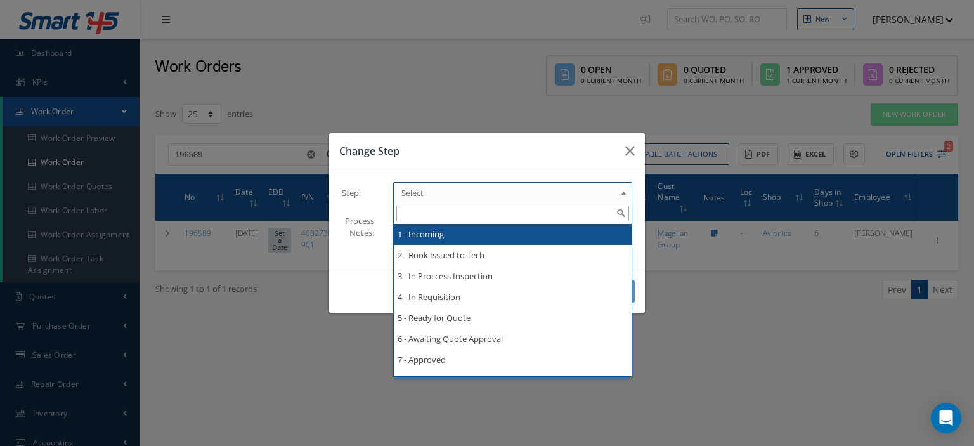
click at [621, 193] on b at bounding box center [625, 196] width 11 height 20
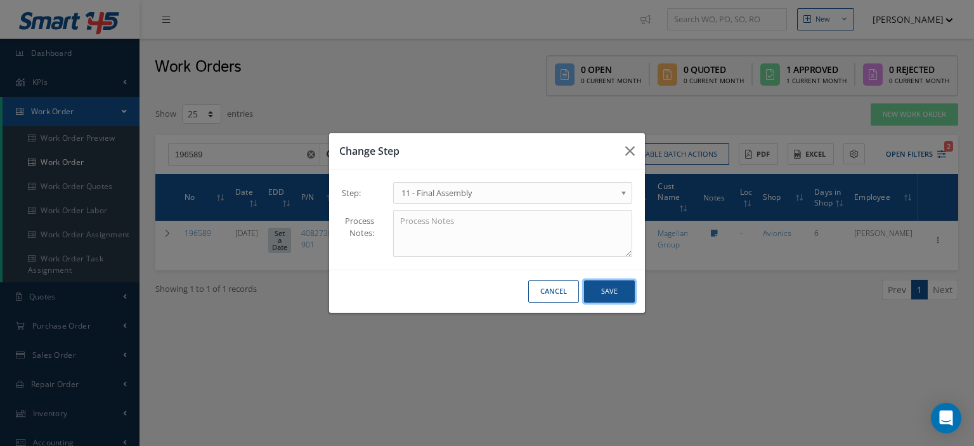
click at [617, 297] on button "Save" at bounding box center [609, 291] width 51 height 22
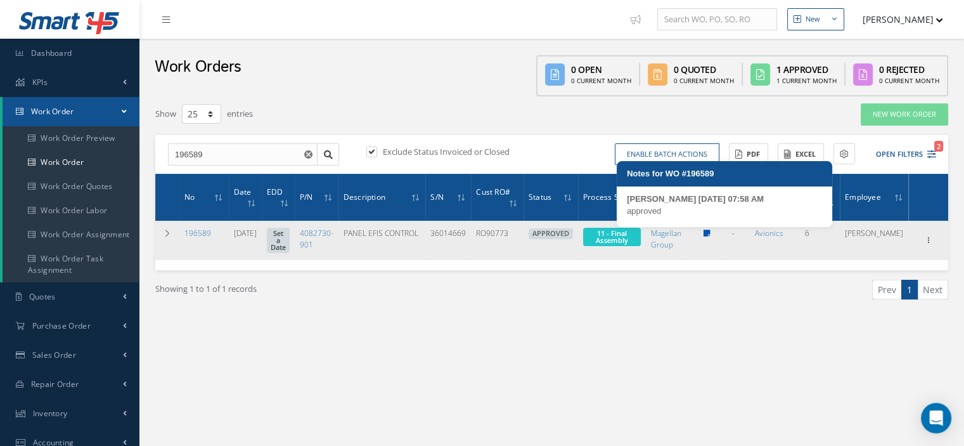
click at [710, 232] on icon at bounding box center [706, 233] width 7 height 8
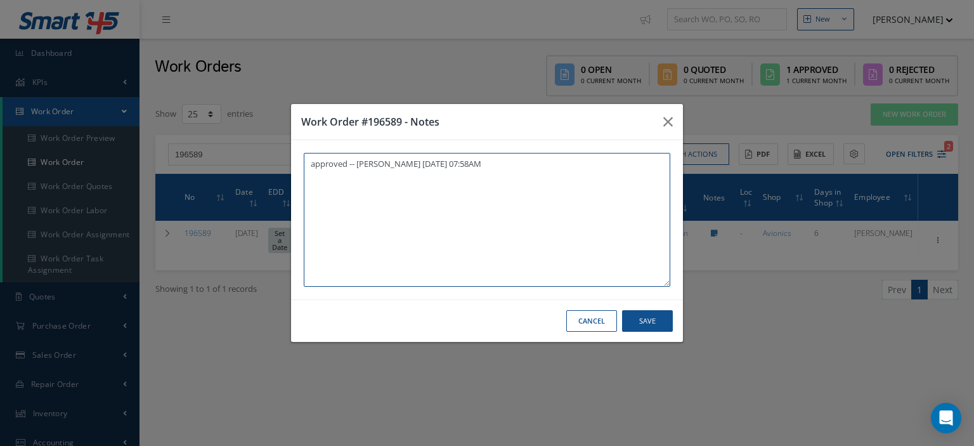
paste textarea "I already gave them to the technician"
type textarea "approved -- Oscar Ravelo 09/09/2025 07:58AM I already gave them to the technici…"
click at [658, 319] on button "Save" at bounding box center [647, 321] width 51 height 22
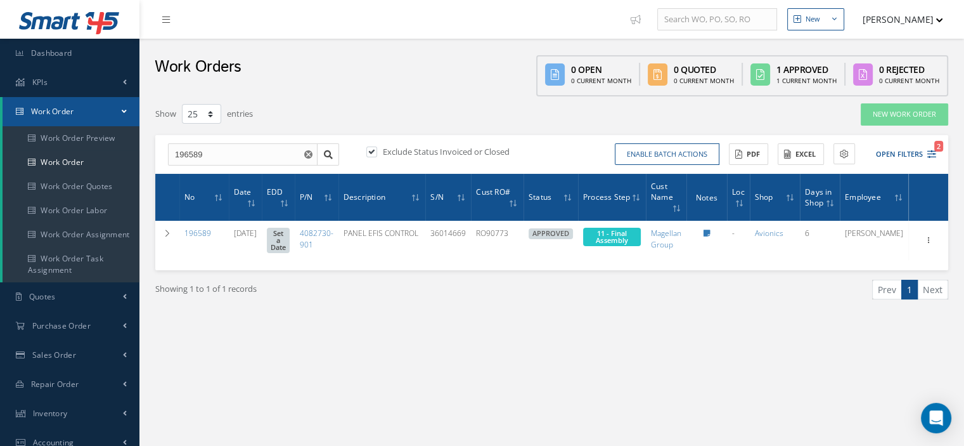
click at [115, 109] on link "Work Order" at bounding box center [71, 111] width 137 height 29
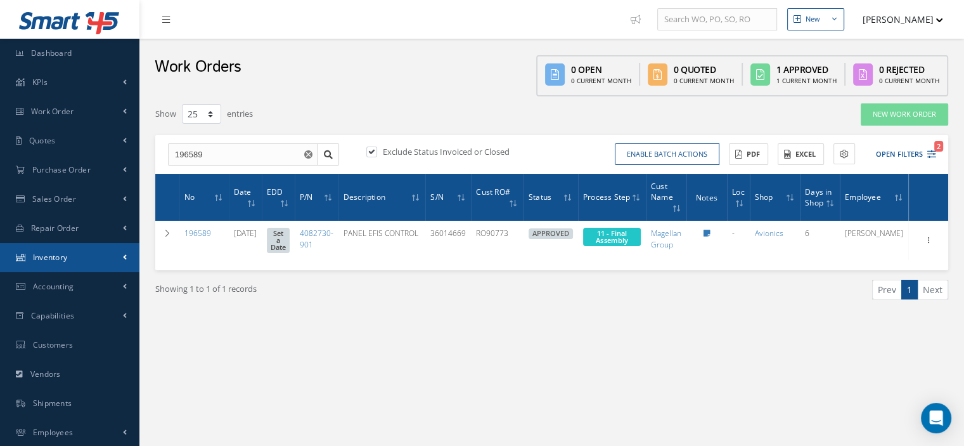
click at [77, 252] on link "Inventory" at bounding box center [69, 257] width 139 height 29
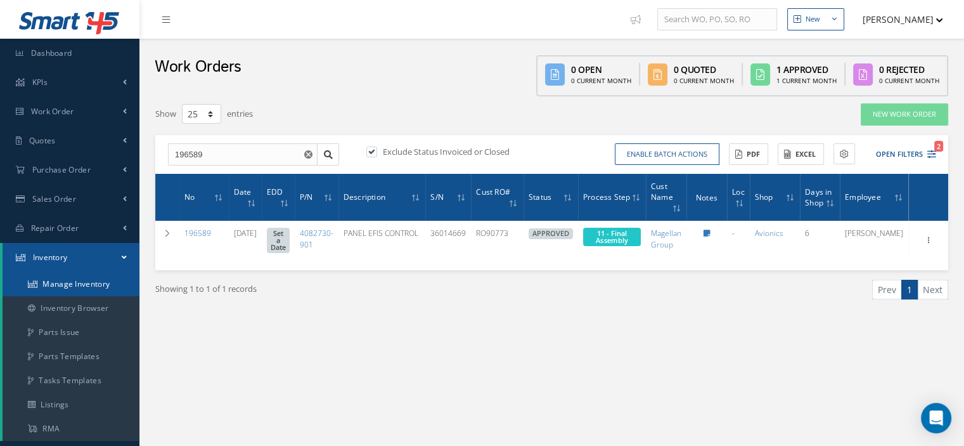
click at [71, 280] on link "Manage Inventory" at bounding box center [71, 284] width 137 height 24
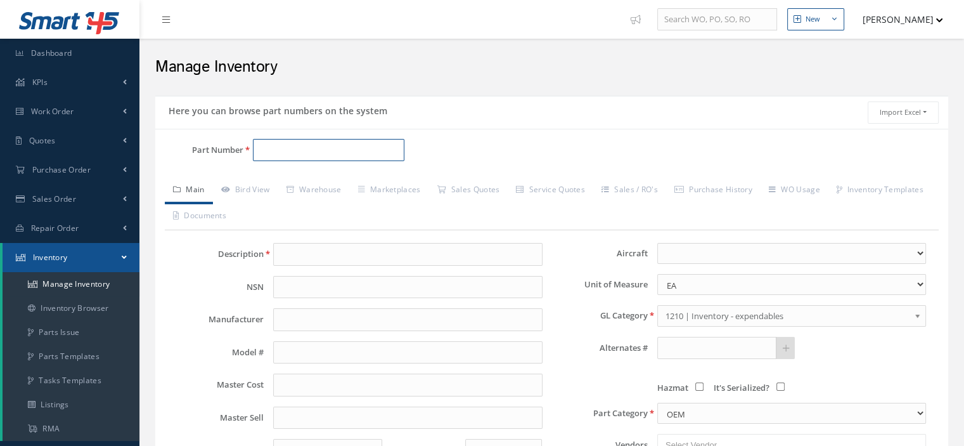
click at [269, 150] on input "Part Number" at bounding box center [328, 150] width 151 height 23
paste input "322017"
type input "322017"
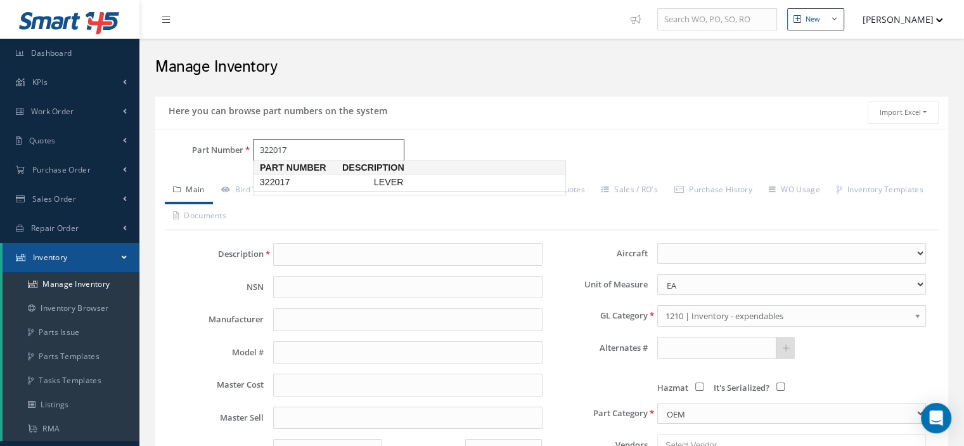
click at [275, 181] on span "322017" at bounding box center [314, 182] width 114 height 13
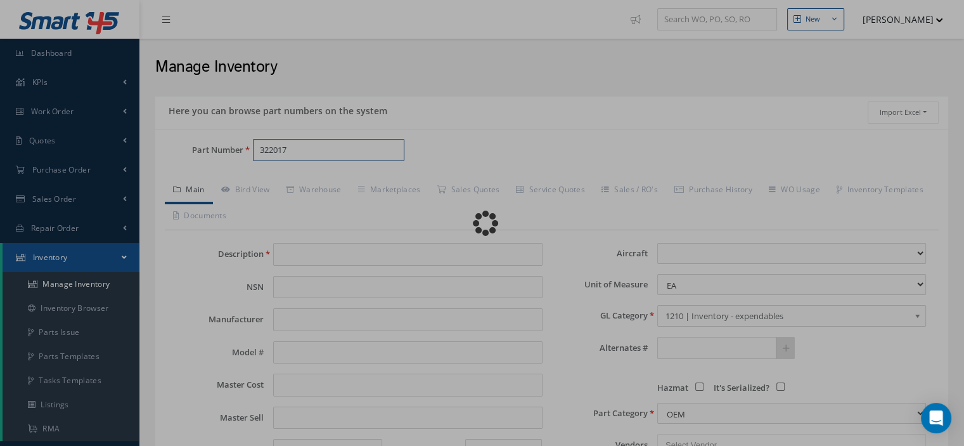
type input "LEVER"
select select
type textarea "P/N 32000M02 -- [PERSON_NAME] [DATE] 10:26AM"
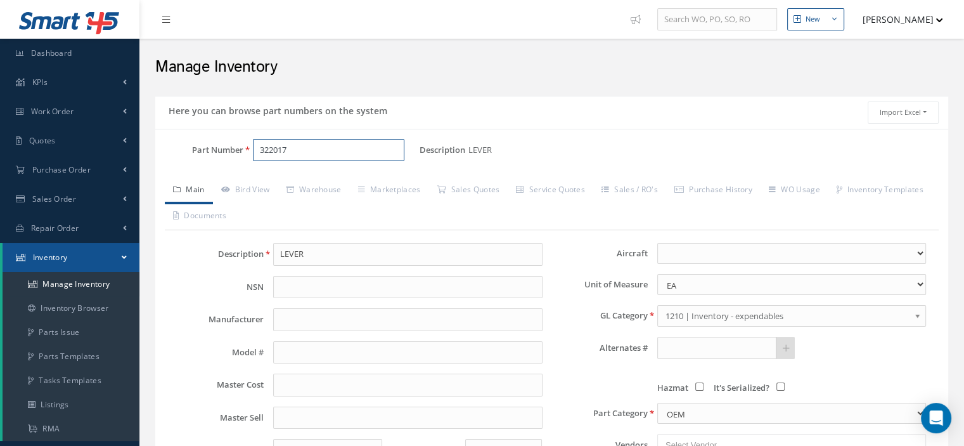
type input "322017"
click at [459, 185] on link "Sales Quotes" at bounding box center [467, 190] width 79 height 27
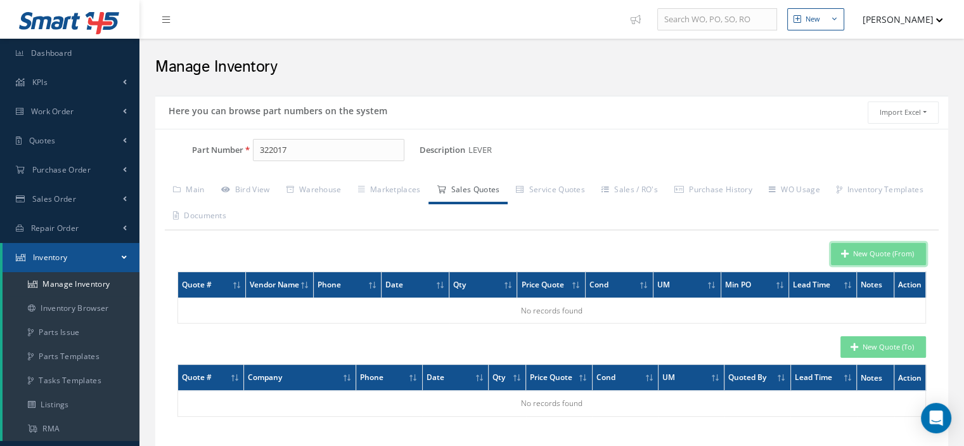
click at [848, 254] on icon "button" at bounding box center [845, 253] width 8 height 9
type input "LEVER"
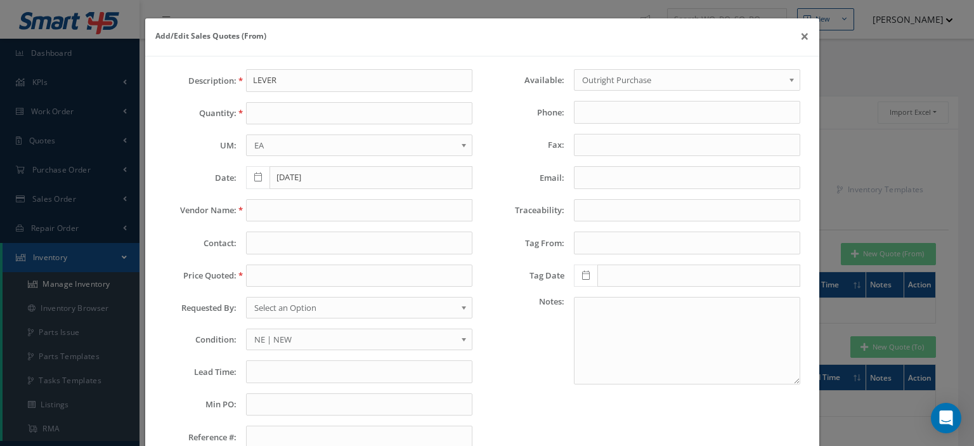
click at [294, 124] on div "Description: LEVER Quantity: UM: EA FT IN LB EA Date: 09/09/2025 Vendor Name: C…" at bounding box center [318, 263] width 327 height 389
click at [295, 113] on input "text" at bounding box center [359, 113] width 226 height 23
type input "1"
click at [263, 204] on input "text" at bounding box center [359, 210] width 226 height 23
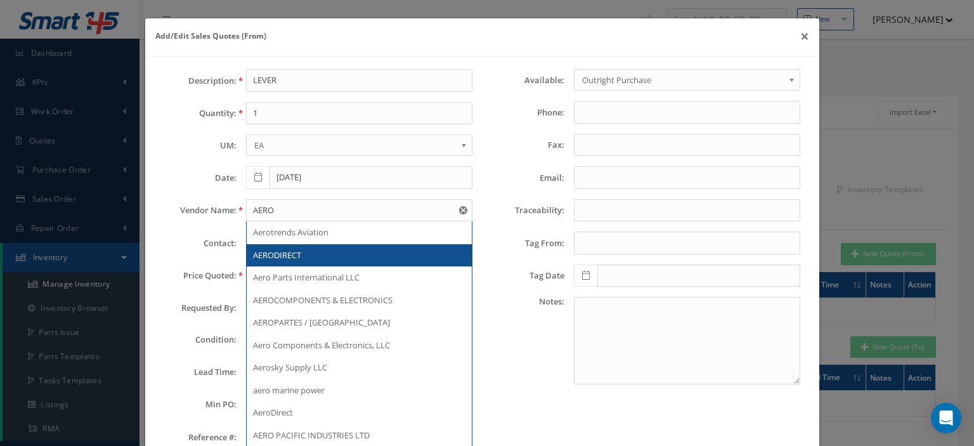
click at [281, 250] on span "AERODIRECT" at bounding box center [277, 254] width 48 height 11
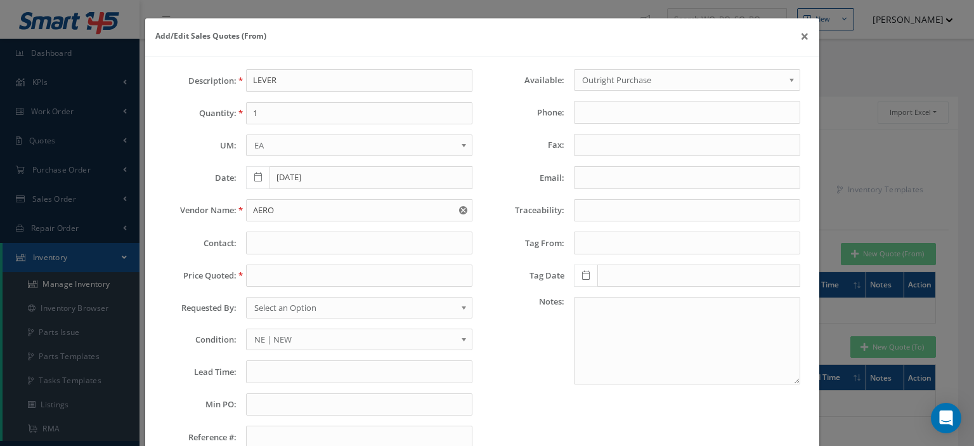
type input "AERODIRECT"
click at [277, 275] on input "text" at bounding box center [359, 275] width 226 height 23
click at [256, 275] on input "text" at bounding box center [359, 275] width 226 height 23
paste input "250.00"
type input "250.00"
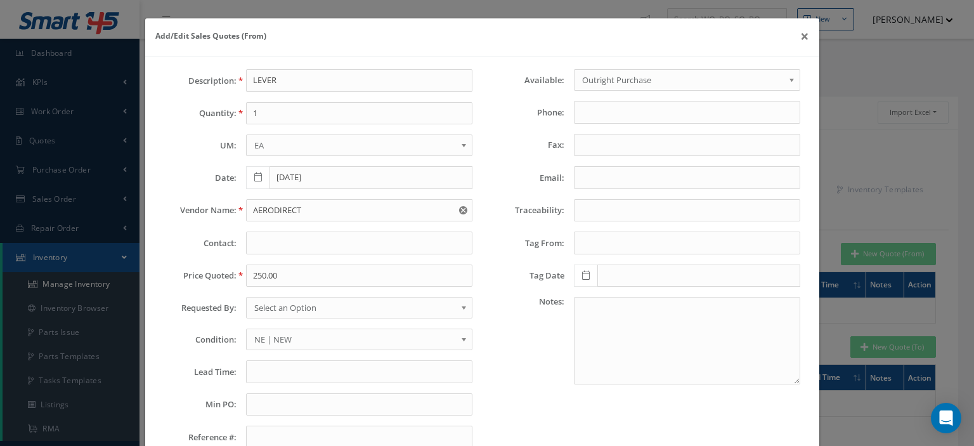
click at [283, 303] on span "Select an Option" at bounding box center [355, 307] width 202 height 15
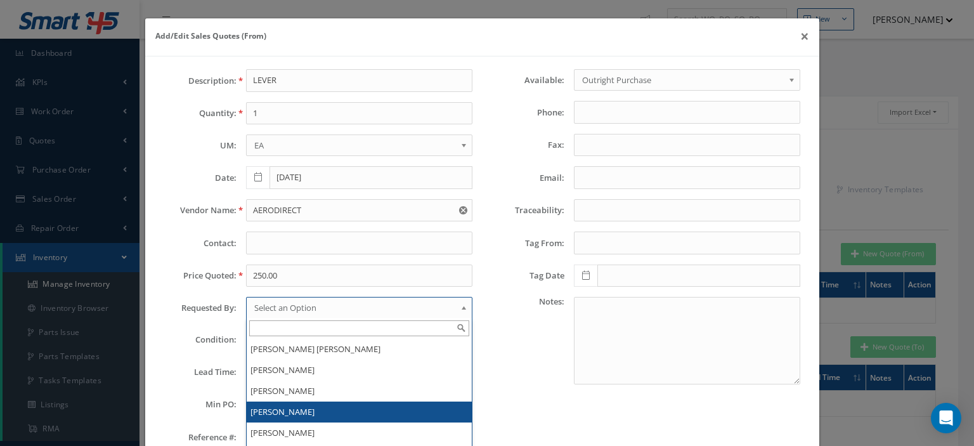
click at [287, 408] on li "[PERSON_NAME]" at bounding box center [359, 411] width 225 height 21
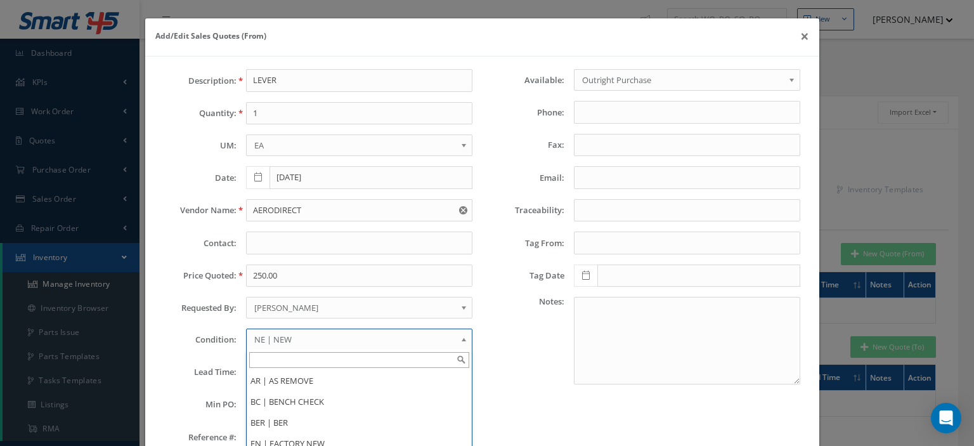
click at [300, 333] on span "NE | NEW" at bounding box center [355, 339] width 202 height 15
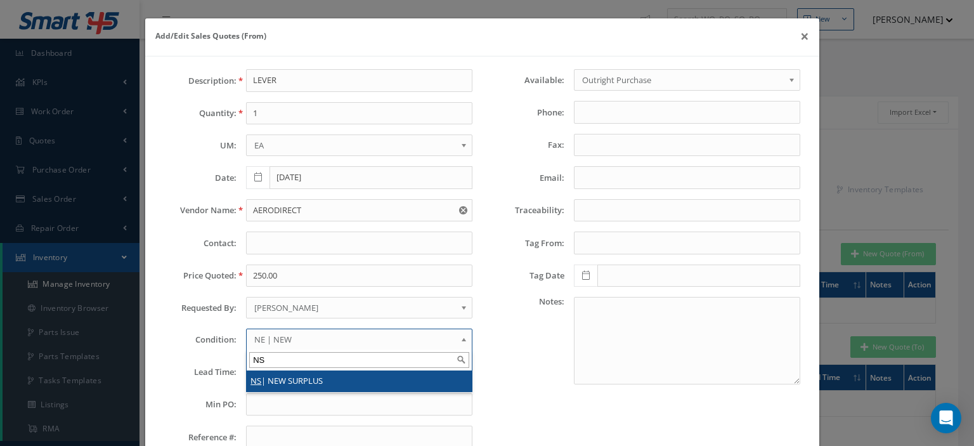
type input "NS"
click at [289, 378] on li "NS | NEW SURPLUS" at bounding box center [359, 380] width 225 height 21
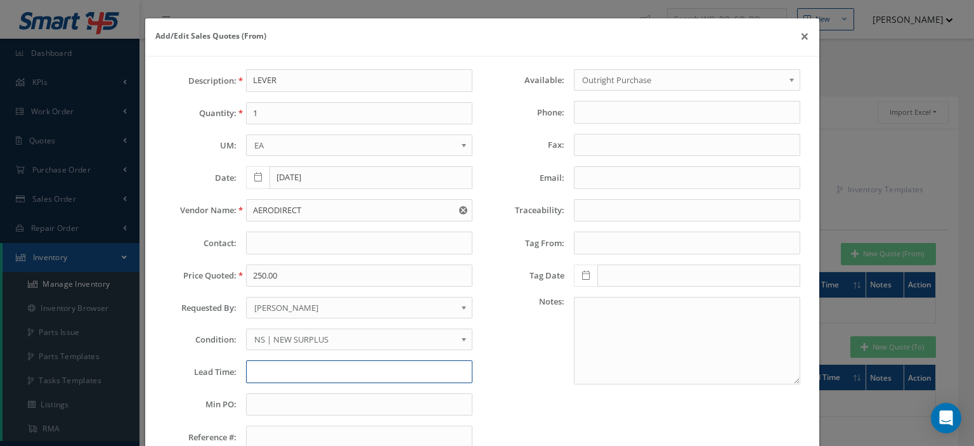
click at [286, 372] on input "text" at bounding box center [359, 371] width 226 height 23
type input "STK"
click at [330, 397] on input "text" at bounding box center [359, 404] width 226 height 23
type input "250"
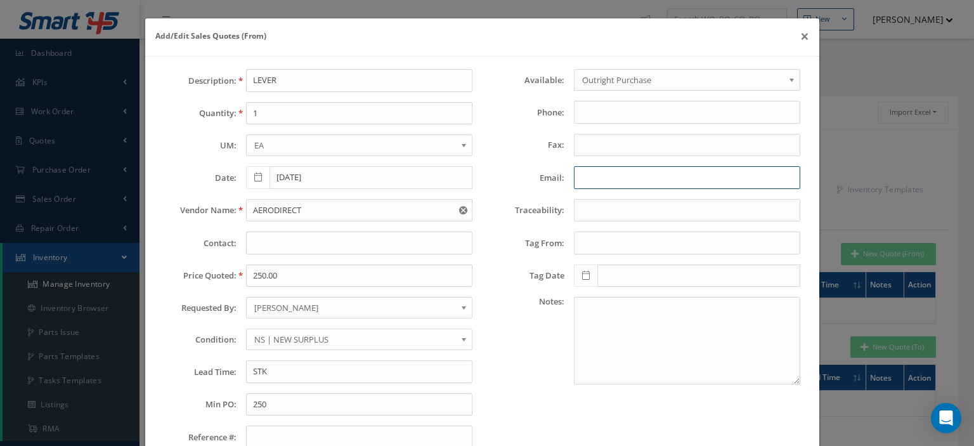
click at [605, 177] on input "Email:" at bounding box center [687, 177] width 226 height 23
paste input "jim@aerodirect.com"
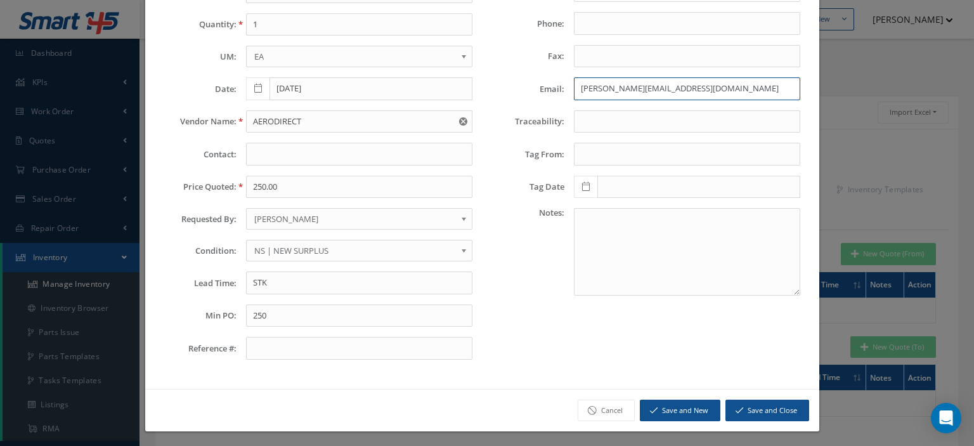
type input "jim@aerodirect.com"
click at [756, 404] on button "Save and Close" at bounding box center [767, 410] width 84 height 22
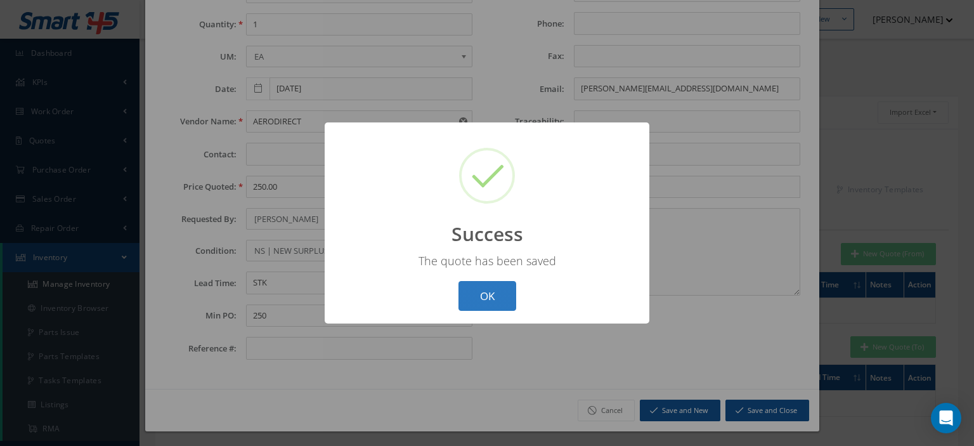
click at [505, 296] on button "OK" at bounding box center [487, 296] width 58 height 30
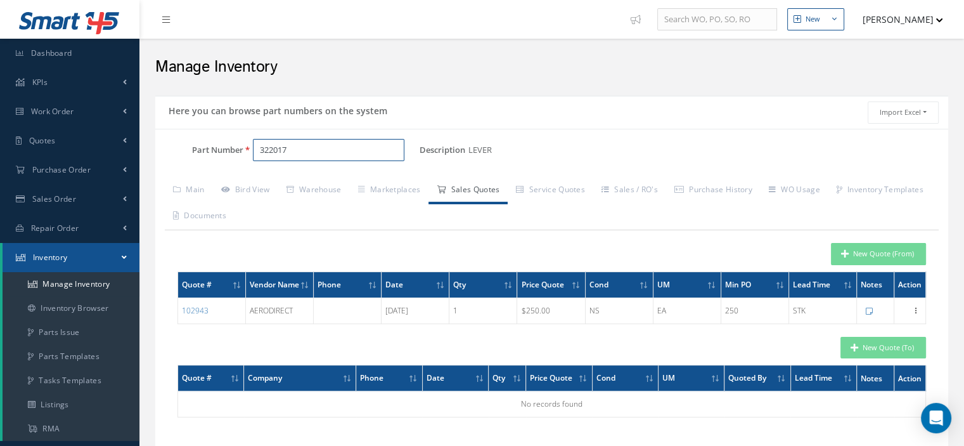
drag, startPoint x: 300, startPoint y: 152, endPoint x: 212, endPoint y: 153, distance: 88.1
click at [213, 153] on div "Part Number 322017" at bounding box center [287, 150] width 264 height 23
click at [269, 177] on span "C07212" at bounding box center [314, 182] width 114 height 13
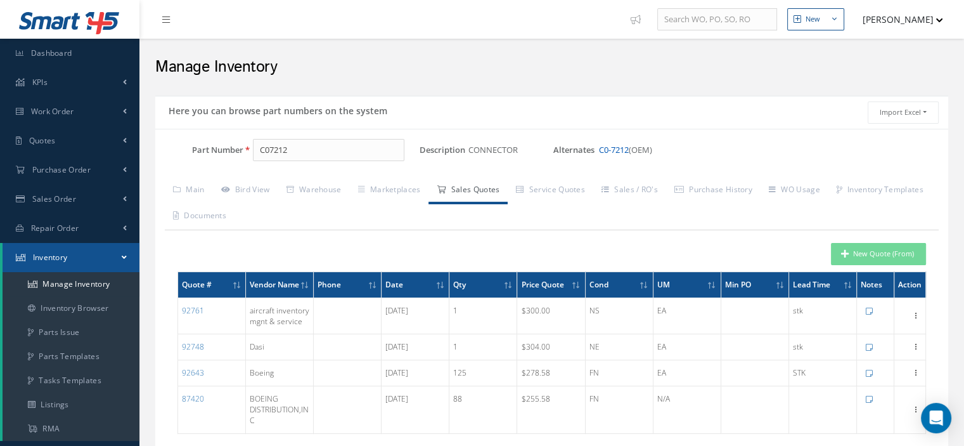
click at [610, 147] on link "C0-7212" at bounding box center [614, 149] width 30 height 11
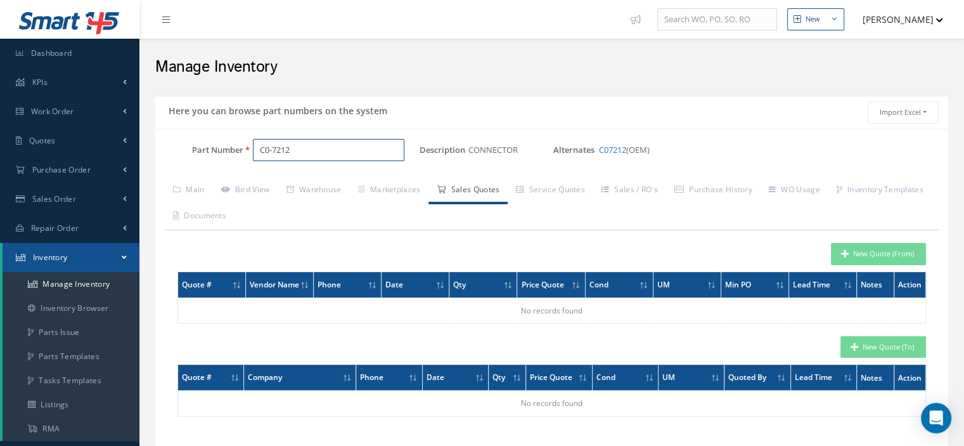
drag, startPoint x: 325, startPoint y: 148, endPoint x: 256, endPoint y: 147, distance: 68.5
click at [245, 146] on div "C0-7212" at bounding box center [331, 150] width 176 height 23
click at [614, 149] on link "C07212" at bounding box center [612, 149] width 27 height 11
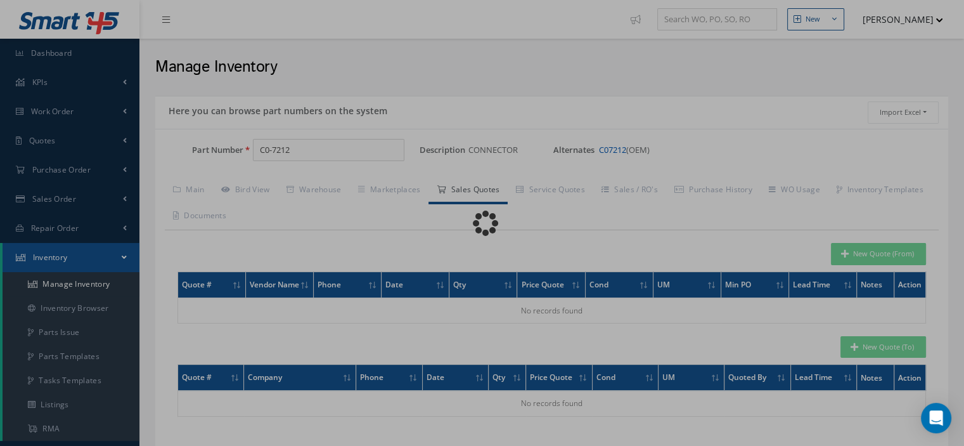
type input "C07212"
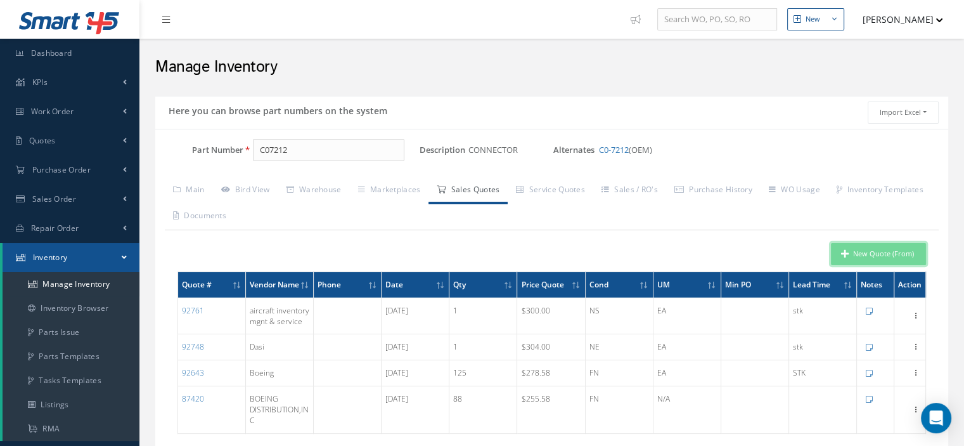
click at [865, 252] on button "New Quote (From)" at bounding box center [878, 254] width 95 height 22
type input "CONNECTOR"
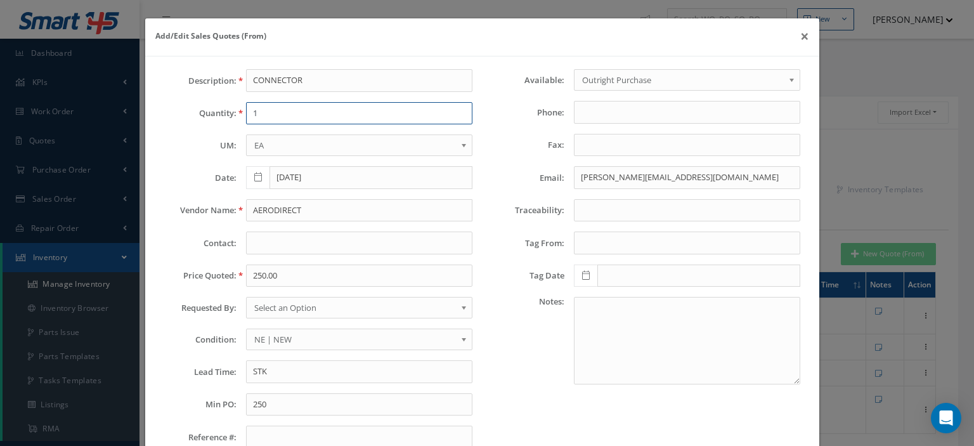
click at [327, 116] on input "1" at bounding box center [359, 113] width 226 height 23
type input "58"
click at [273, 207] on input "AERODIRECT" at bounding box center [359, 210] width 226 height 23
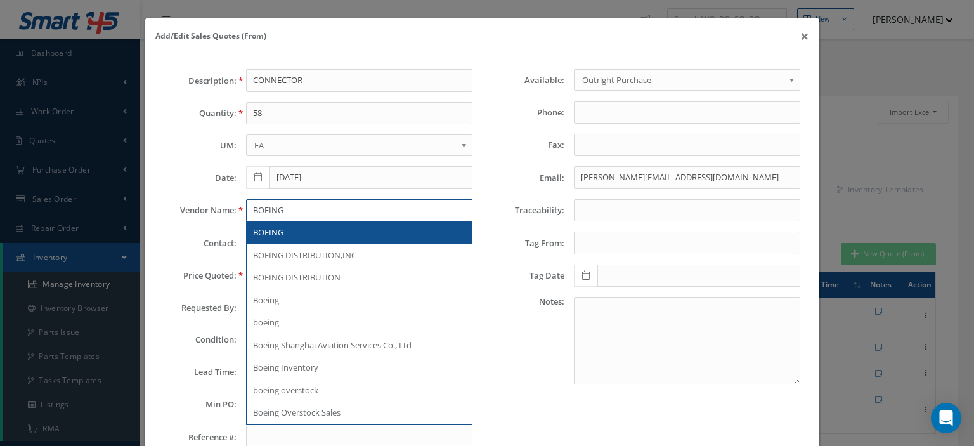
type input "BOEING"
click at [259, 233] on span "BOEING" at bounding box center [268, 231] width 30 height 11
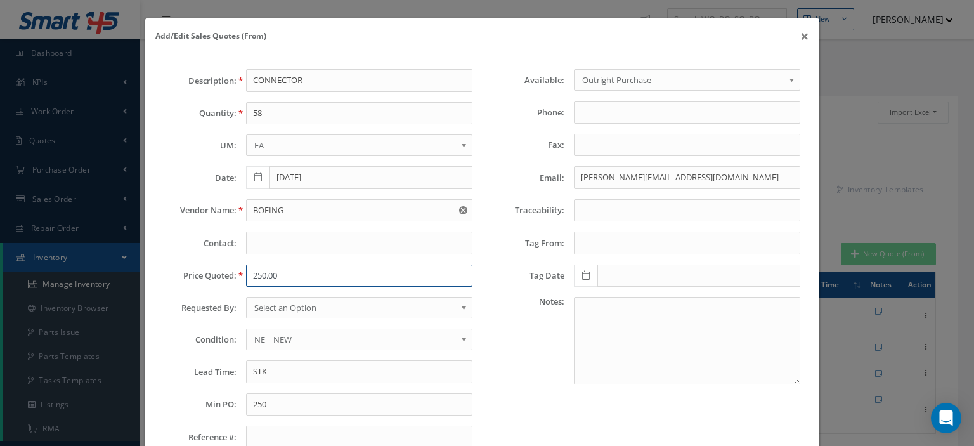
click at [253, 265] on input "250.00" at bounding box center [359, 275] width 226 height 23
click at [285, 273] on input "250.00" at bounding box center [359, 275] width 226 height 23
paste input "78.58"
type input "278.58"
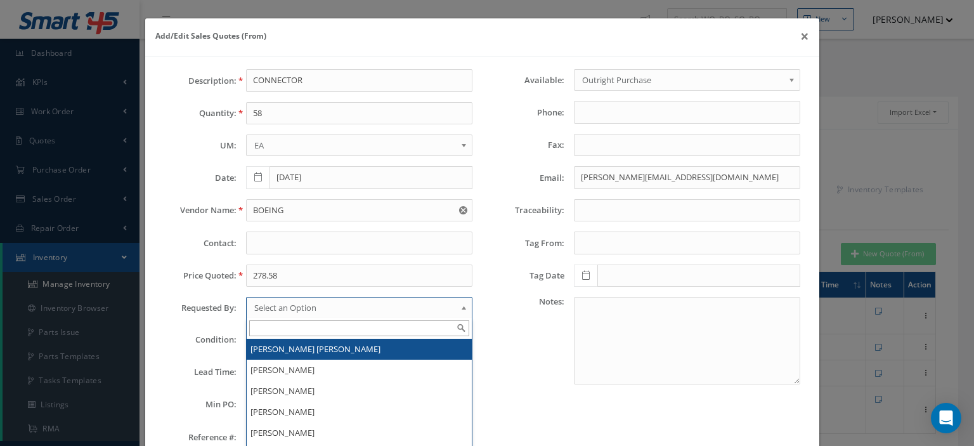
click at [309, 304] on span "Select an Option" at bounding box center [355, 307] width 202 height 15
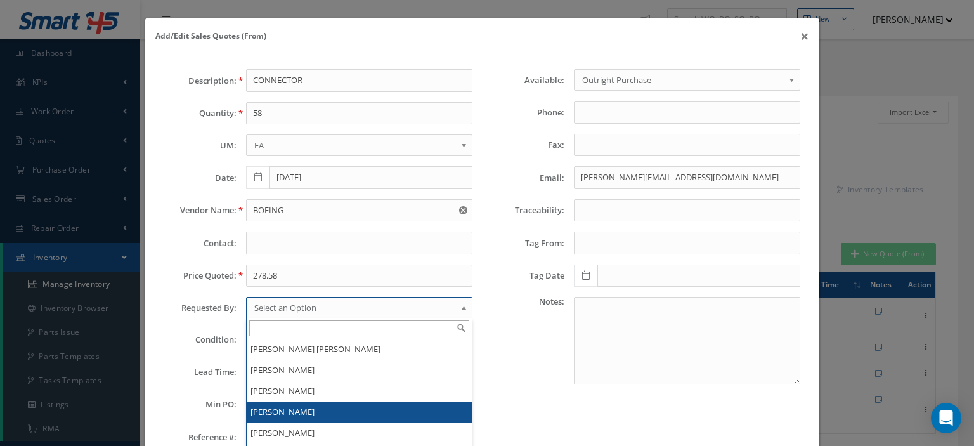
click at [294, 403] on li "[PERSON_NAME]" at bounding box center [359, 411] width 225 height 21
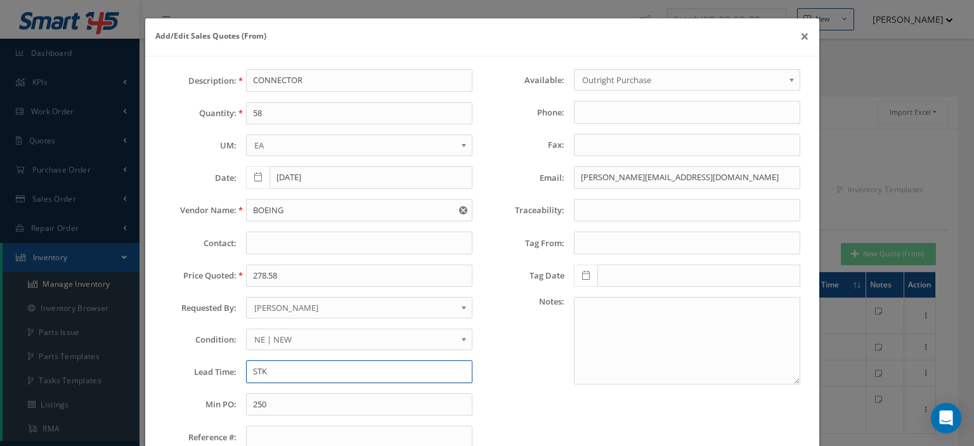
click at [263, 373] on input "STK" at bounding box center [359, 371] width 226 height 23
type input "STK"
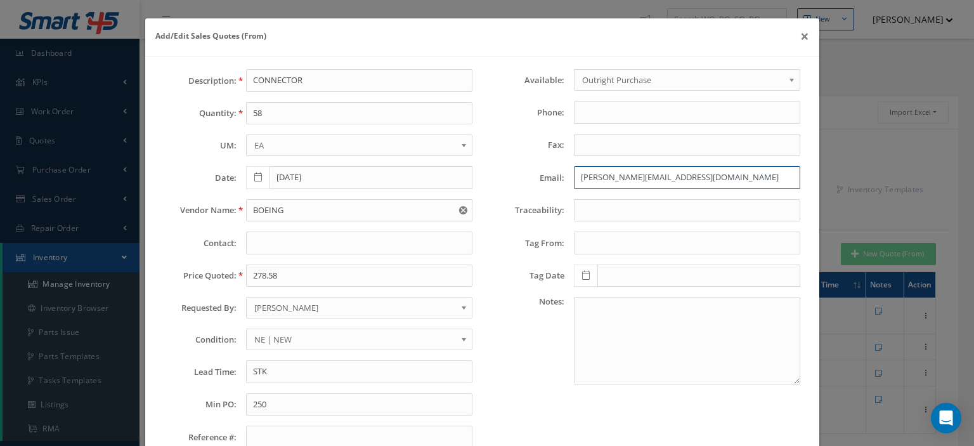
click at [595, 172] on input "jim@aerodirect.com" at bounding box center [687, 177] width 226 height 23
paste input "sbrooks@aviall"
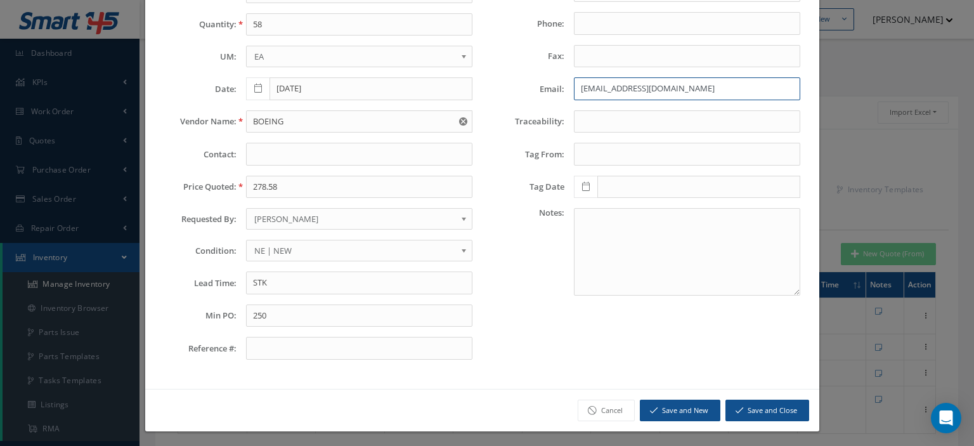
type input "sbrooks@aviall.com"
click at [774, 413] on button "Save and Close" at bounding box center [767, 410] width 84 height 22
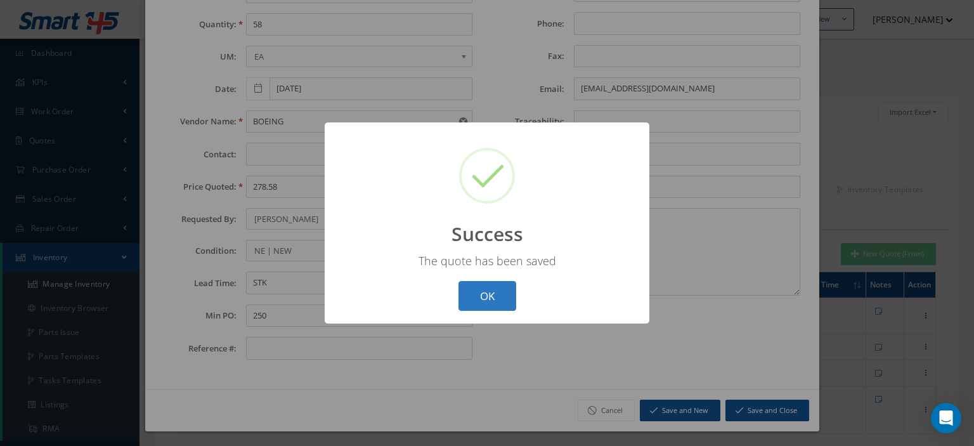
click at [484, 299] on button "OK" at bounding box center [487, 296] width 58 height 30
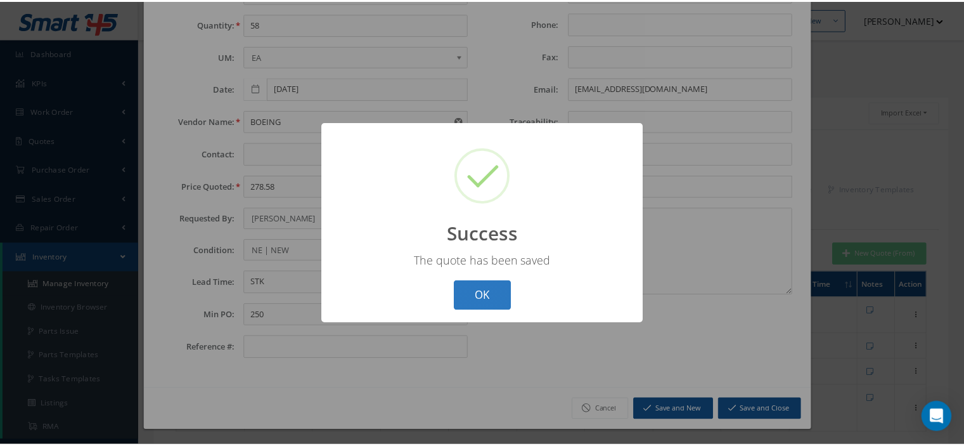
scroll to position [0, 0]
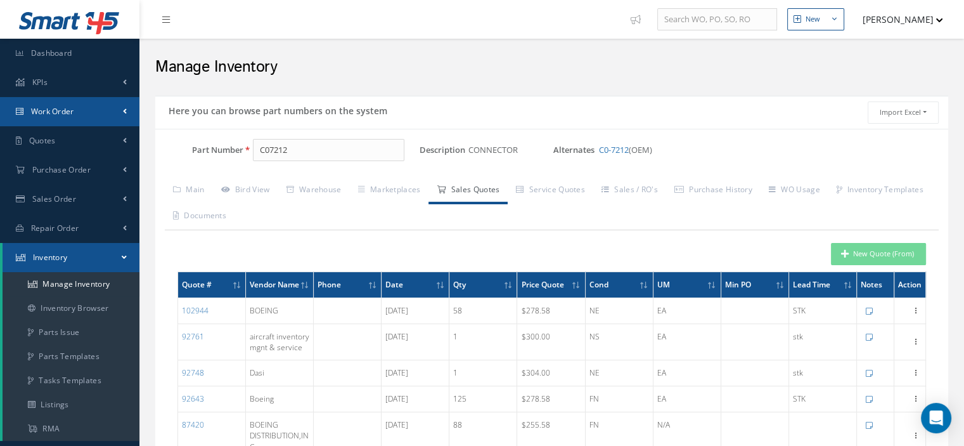
click at [93, 104] on link "Work Order" at bounding box center [69, 111] width 139 height 29
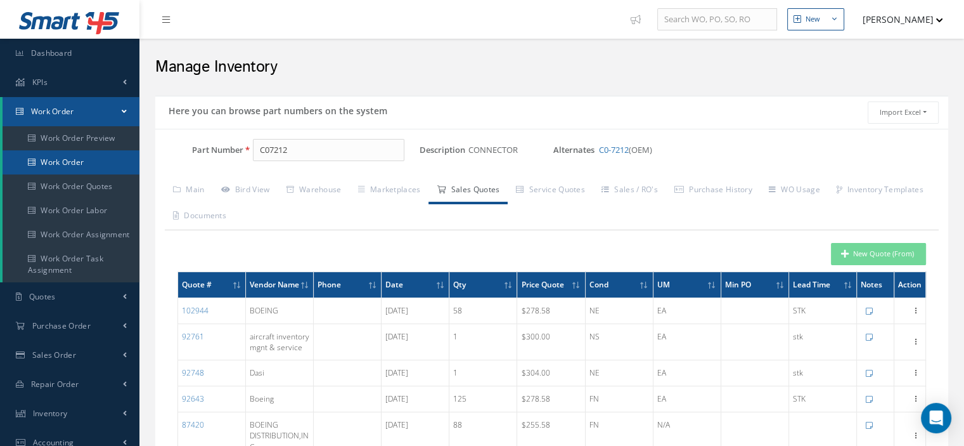
click at [89, 156] on link "Work Order" at bounding box center [71, 162] width 137 height 24
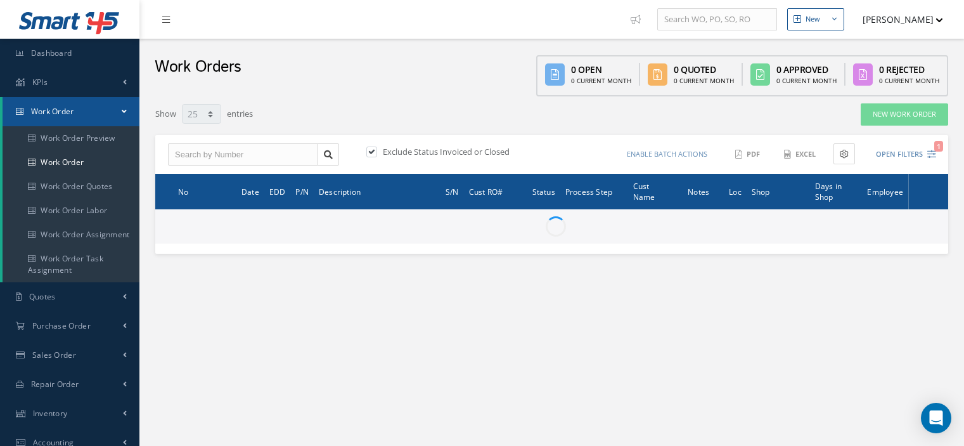
select select "25"
click at [210, 151] on input "text" at bounding box center [243, 154] width 150 height 23
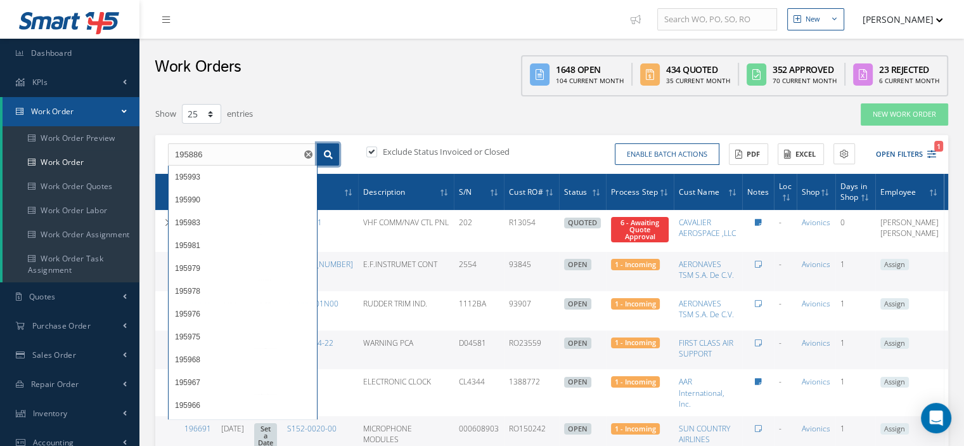
click at [332, 155] on icon at bounding box center [328, 154] width 9 height 9
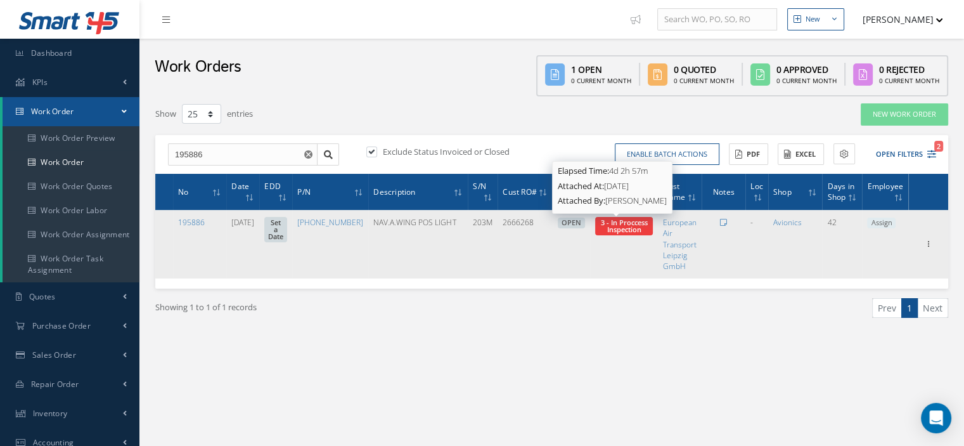
click at [631, 228] on span "3 - In Proccess Inspection" at bounding box center [624, 225] width 47 height 16
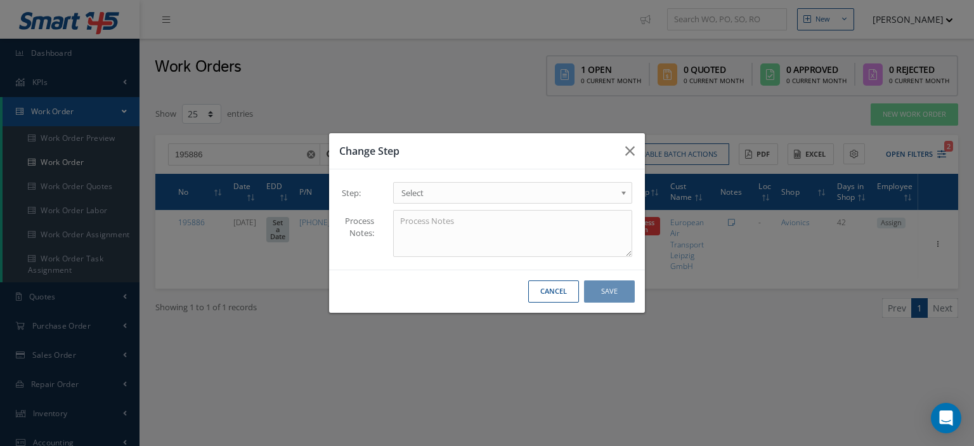
click at [624, 187] on b at bounding box center [625, 196] width 11 height 20
click at [598, 291] on button "Save" at bounding box center [609, 291] width 51 height 22
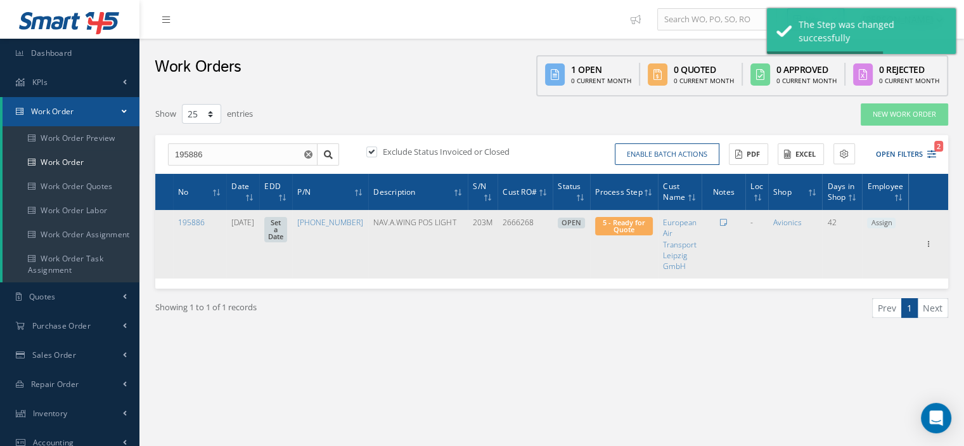
click at [880, 224] on span "Assign" at bounding box center [881, 222] width 29 height 11
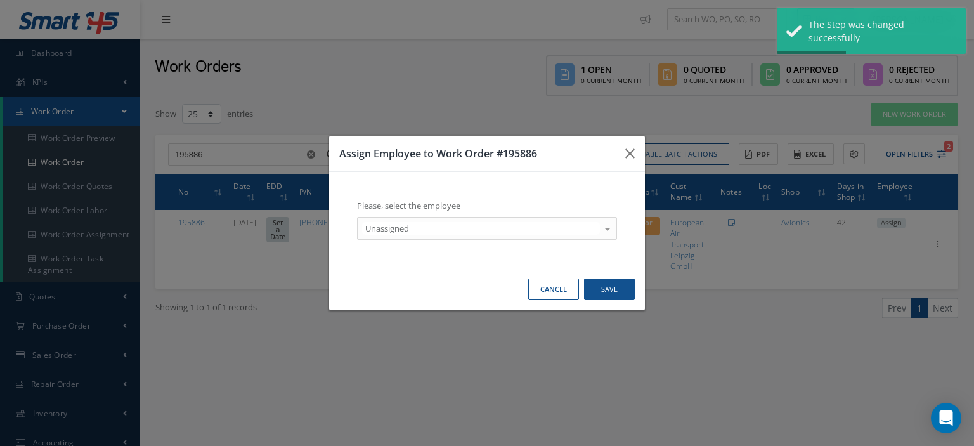
click at [604, 231] on div at bounding box center [607, 227] width 18 height 21
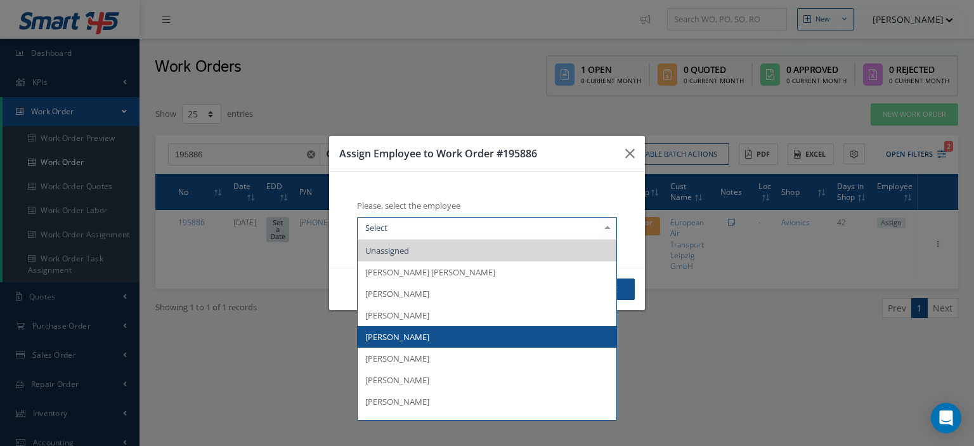
click at [456, 340] on span "[PERSON_NAME]" at bounding box center [487, 337] width 259 height 22
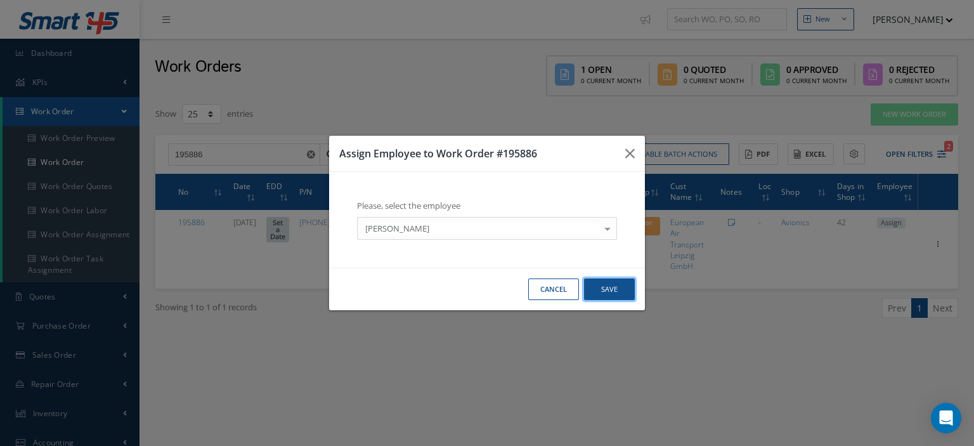
click at [617, 290] on button "Save" at bounding box center [609, 289] width 51 height 22
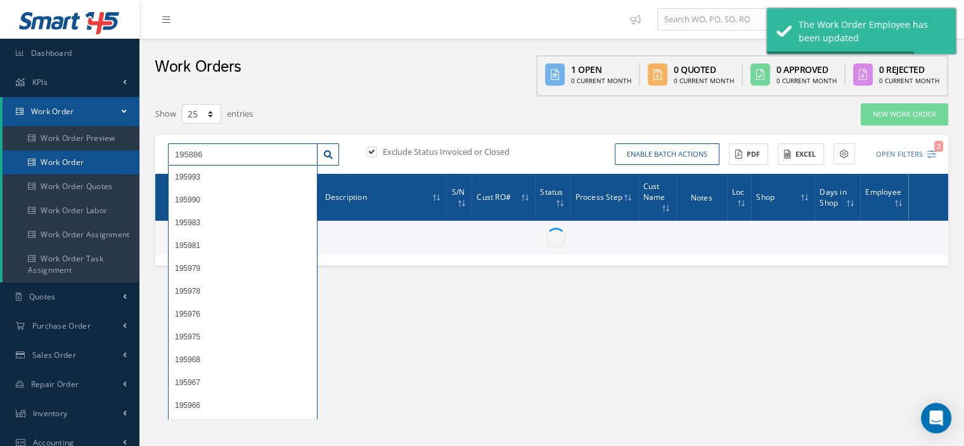
drag, startPoint x: 242, startPoint y: 160, endPoint x: 77, endPoint y: 158, distance: 164.8
click at [84, 158] on div "Smart 145 Dashboard KPIs Work Order Work Order Work Order Preview Work Order Wo…" at bounding box center [482, 330] width 964 height 661
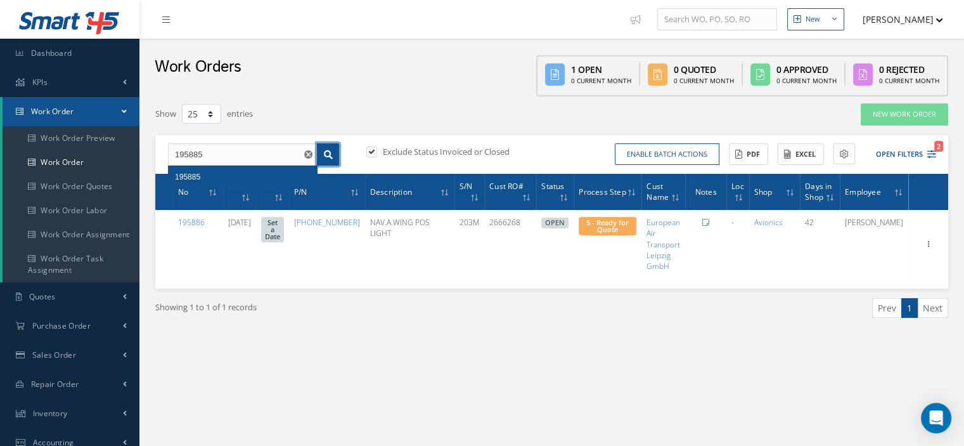
click at [320, 154] on link at bounding box center [328, 154] width 22 height 23
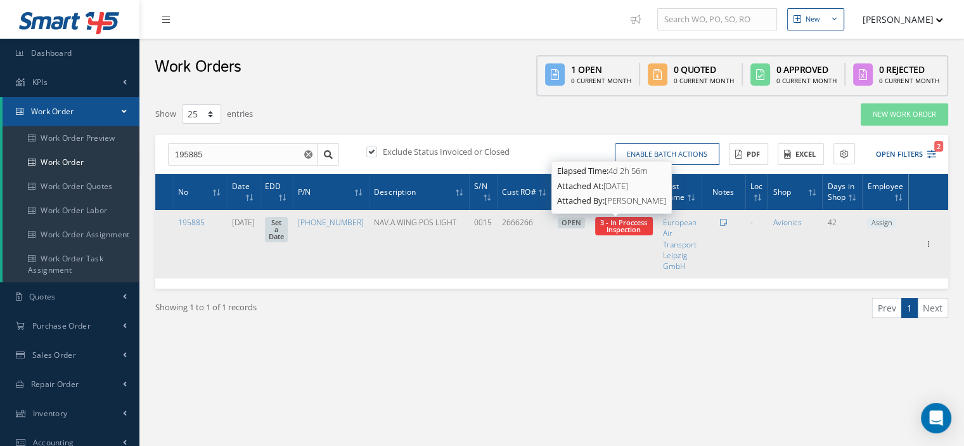
click at [629, 231] on span "3 - In Proccess Inspection" at bounding box center [623, 225] width 47 height 16
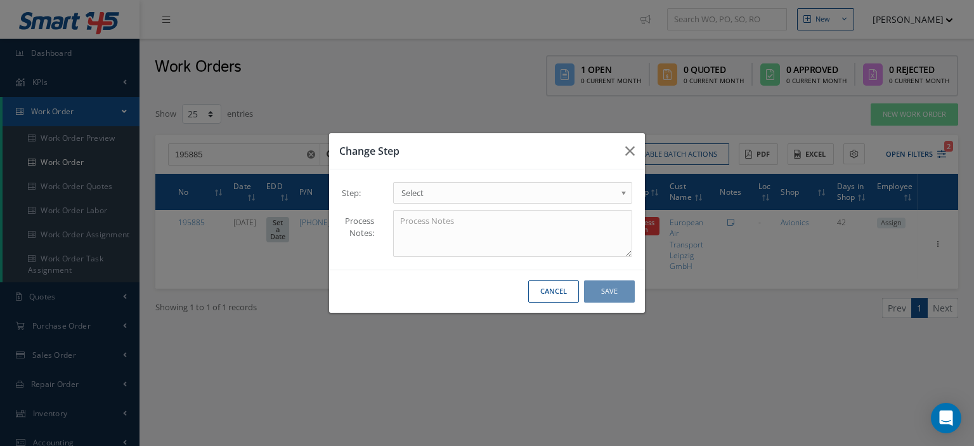
click at [622, 193] on b at bounding box center [625, 196] width 11 height 20
click at [615, 298] on button "Save" at bounding box center [609, 291] width 51 height 22
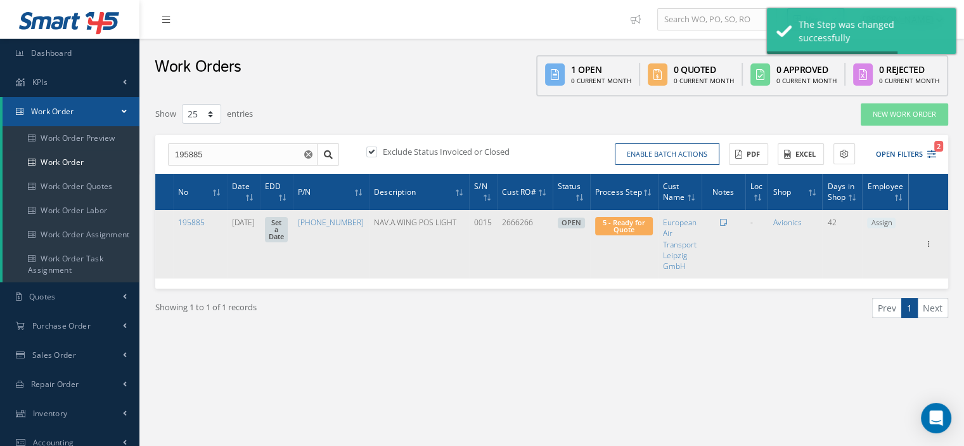
click at [883, 224] on span "Assign" at bounding box center [881, 222] width 29 height 11
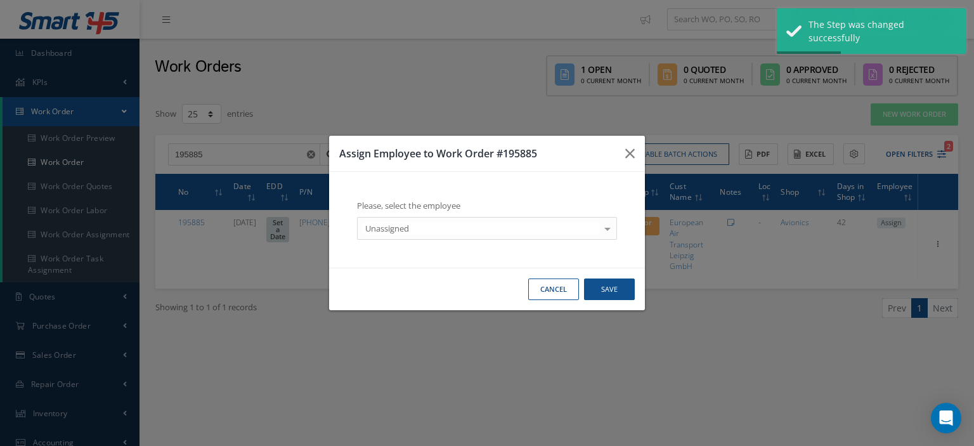
click at [611, 229] on div at bounding box center [607, 227] width 18 height 21
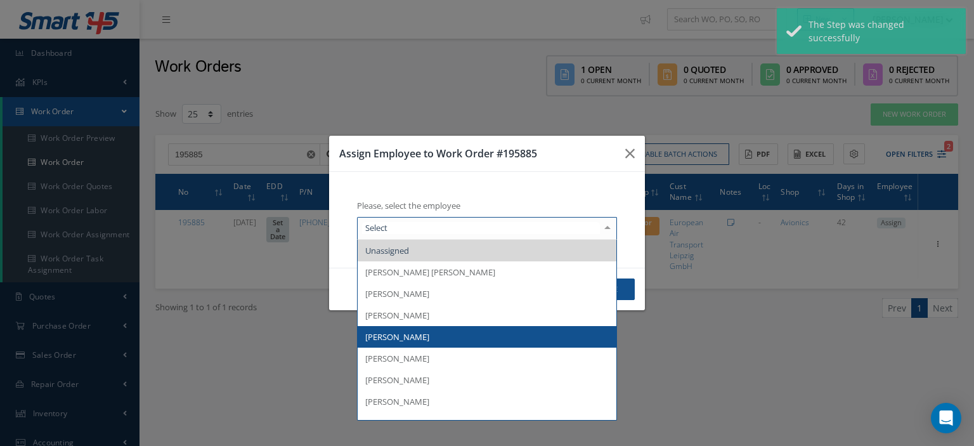
click at [453, 340] on span "[PERSON_NAME]" at bounding box center [487, 337] width 259 height 22
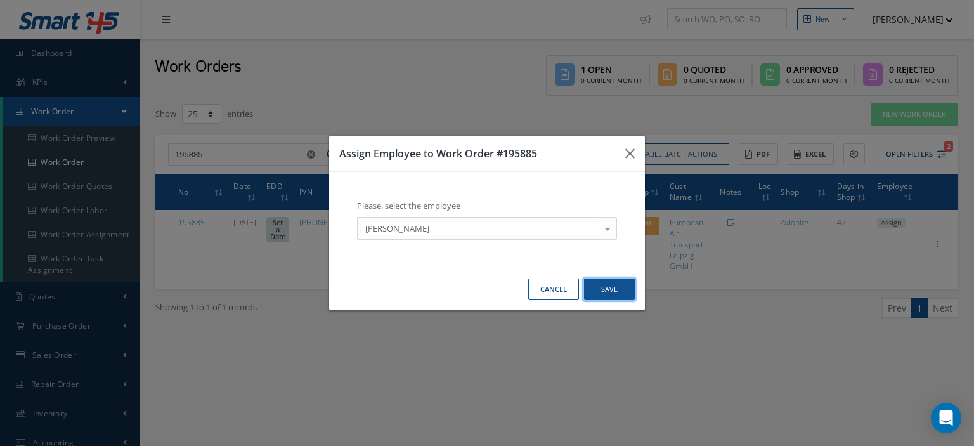
click at [611, 293] on button "Save" at bounding box center [609, 289] width 51 height 22
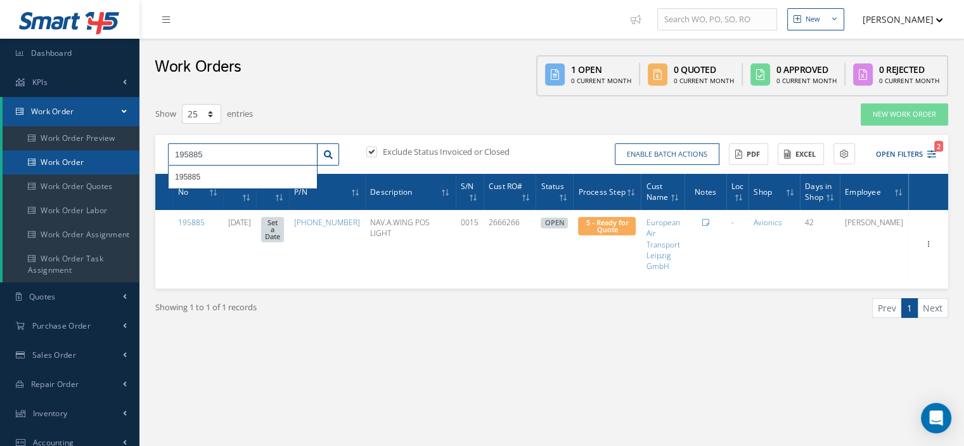
drag, startPoint x: 215, startPoint y: 151, endPoint x: 134, endPoint y: 157, distance: 80.7
click at [134, 157] on div "Smart 145 Dashboard KPIs Work Order Work Order Work Order Preview Work Order Wo…" at bounding box center [482, 330] width 964 height 661
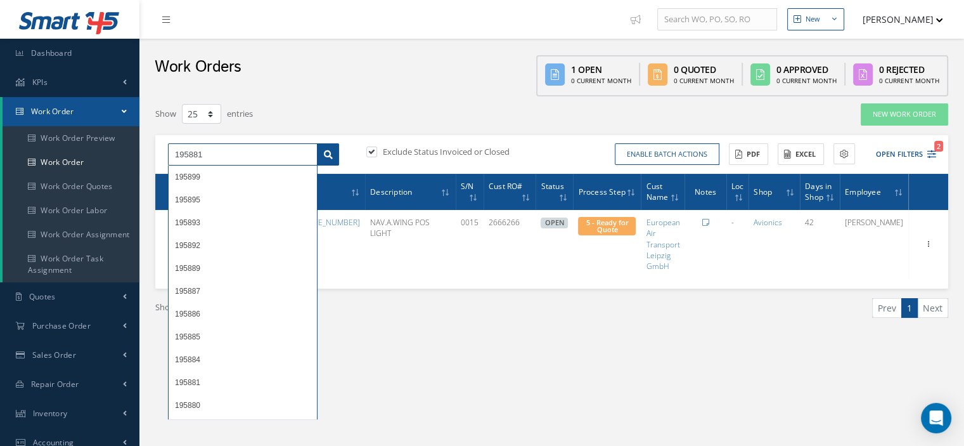
type input "195881"
click at [332, 154] on icon at bounding box center [328, 154] width 9 height 9
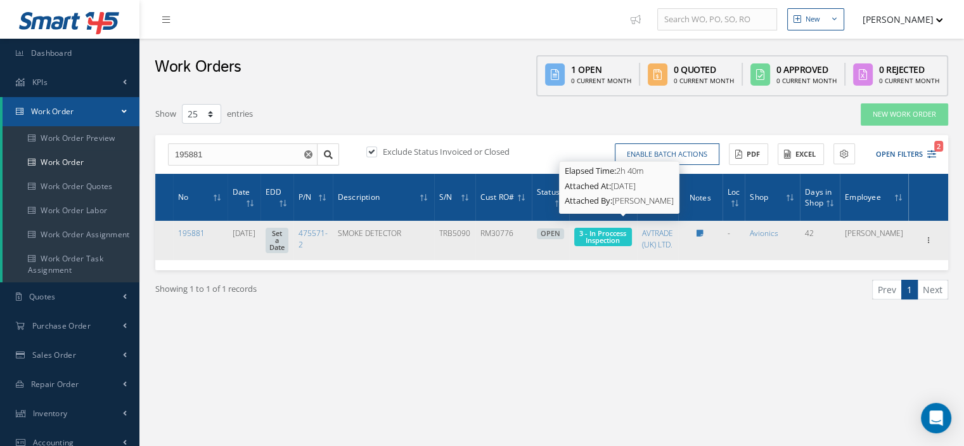
click at [612, 229] on span "3 - In Proccess Inspection" at bounding box center [602, 236] width 47 height 16
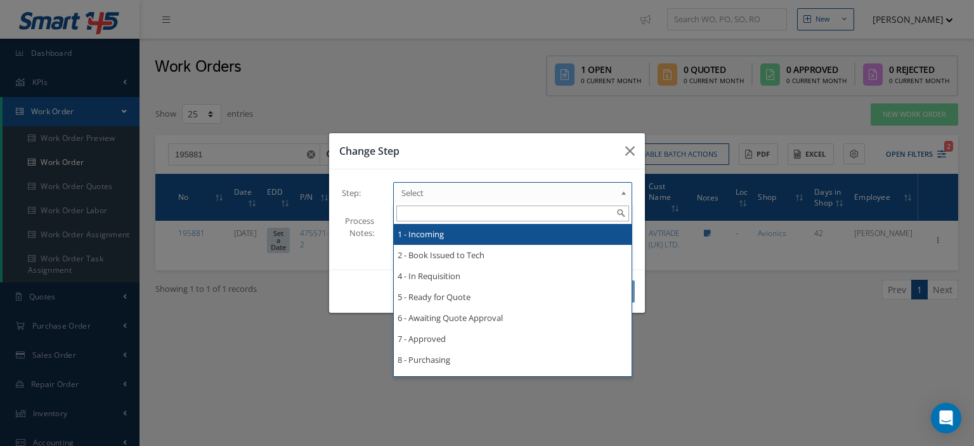
click at [602, 193] on span "Select" at bounding box center [508, 192] width 214 height 15
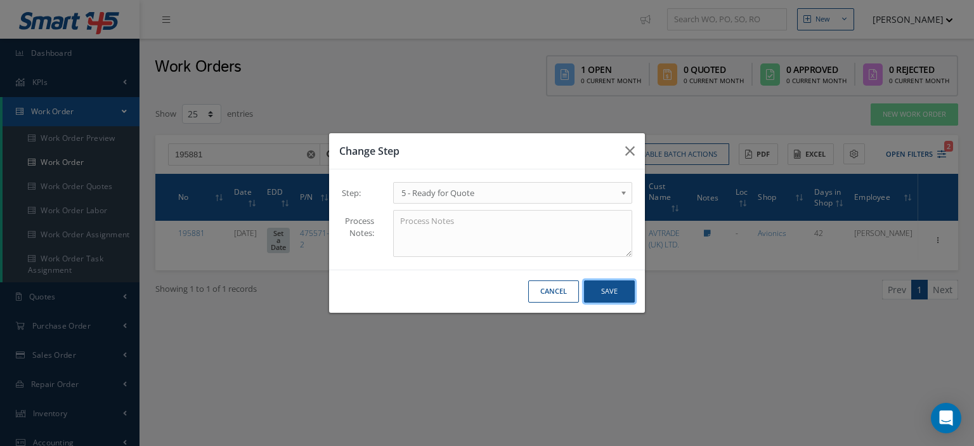
click at [615, 295] on button "Save" at bounding box center [609, 291] width 51 height 22
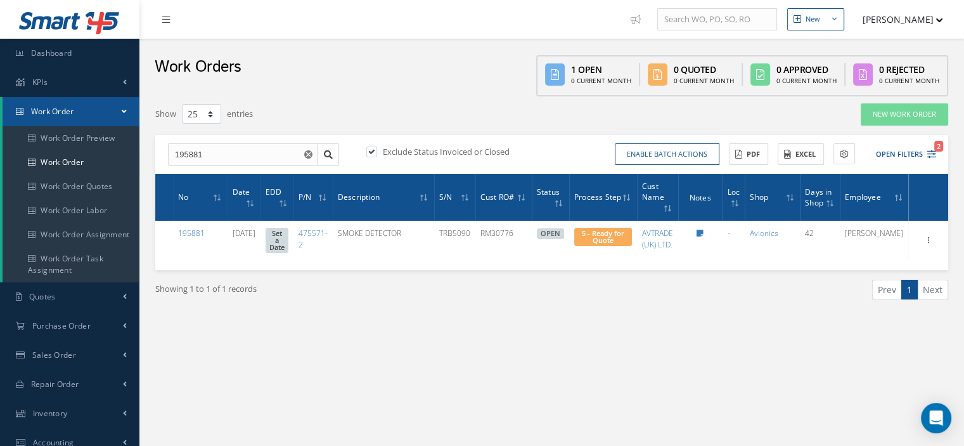
click at [77, 120] on link "Work Order" at bounding box center [71, 111] width 137 height 29
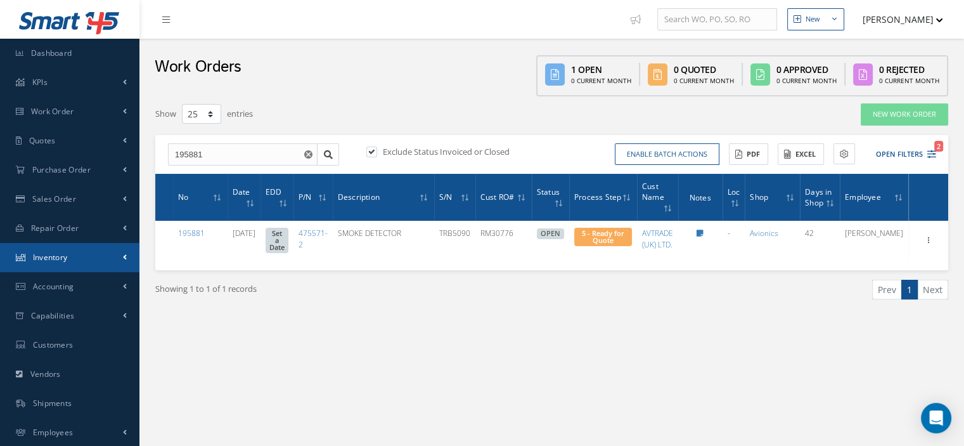
click at [58, 252] on span "Inventory" at bounding box center [50, 257] width 35 height 11
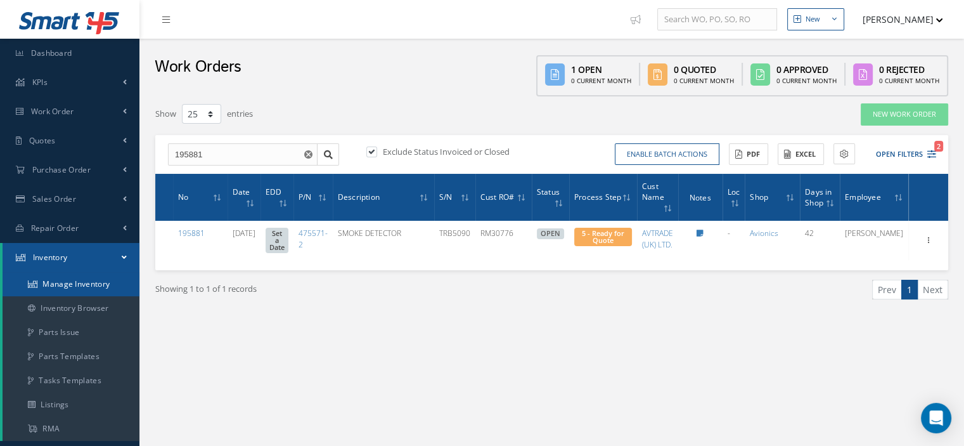
click at [58, 283] on link "Manage Inventory" at bounding box center [71, 284] width 137 height 24
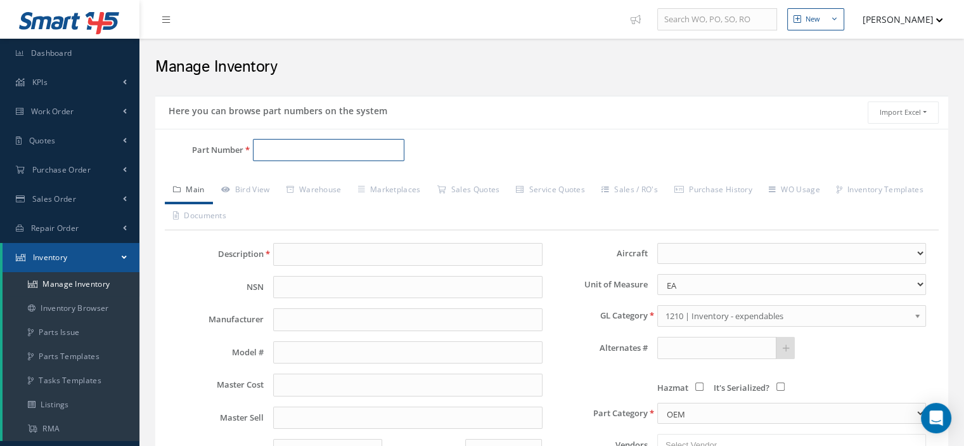
click at [280, 151] on input "Part Number" at bounding box center [328, 150] width 151 height 23
paste input "322000M02"
type input "322000M02"
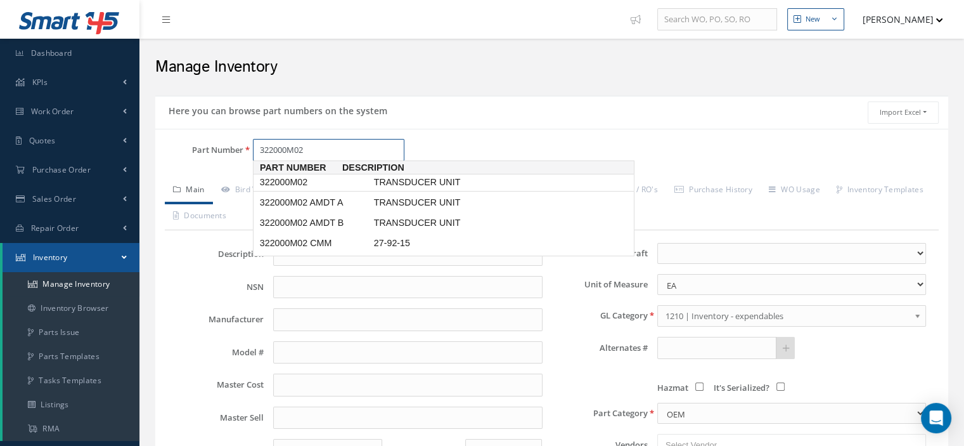
click at [287, 183] on span "322000M02" at bounding box center [314, 182] width 114 height 13
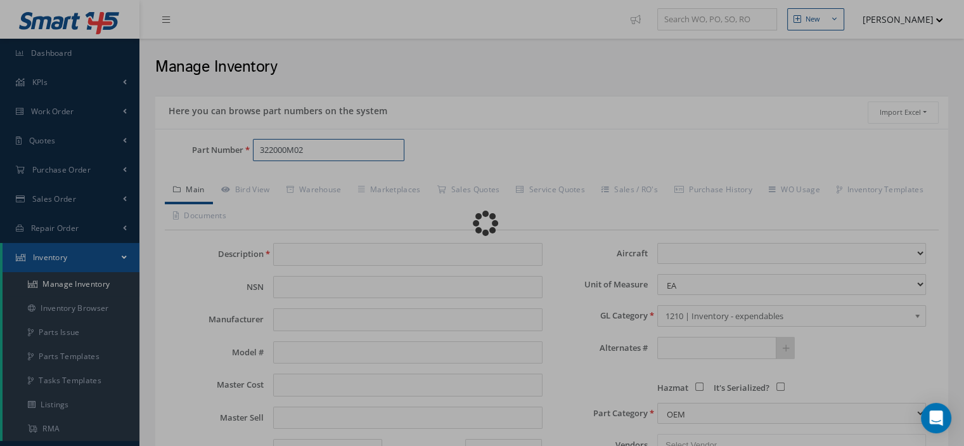
type input "TRANSDUCER UNIT"
type input "SKF AEROSPACE"
type input "322000M02"
type input "0.00"
select select
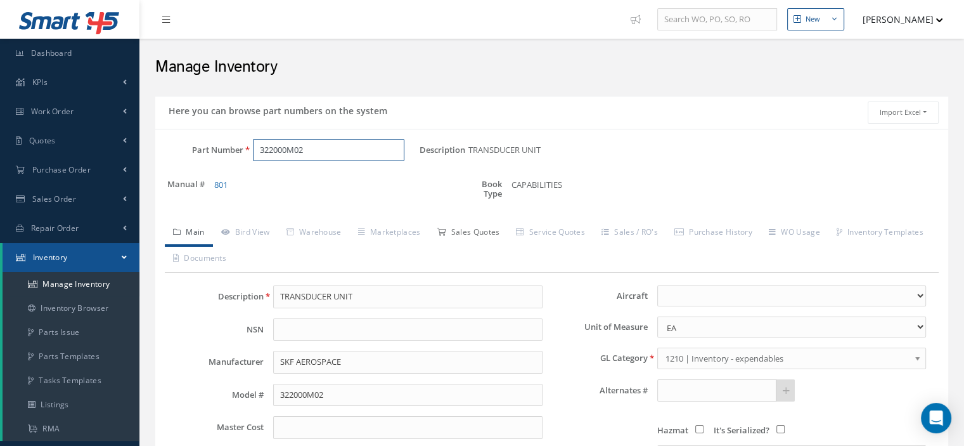
type input "322000M02"
click at [467, 234] on link "Sales Quotes" at bounding box center [467, 233] width 79 height 27
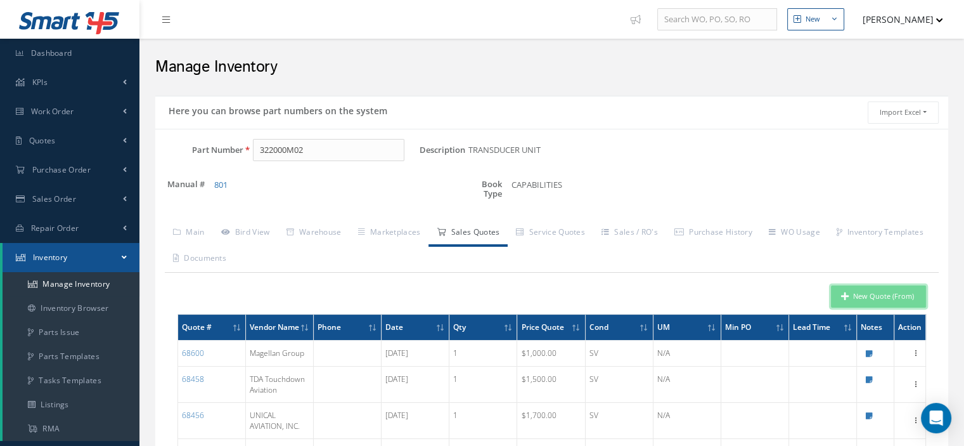
click at [843, 293] on icon "button" at bounding box center [845, 296] width 8 height 9
type input "TRANSDUCER UNIT"
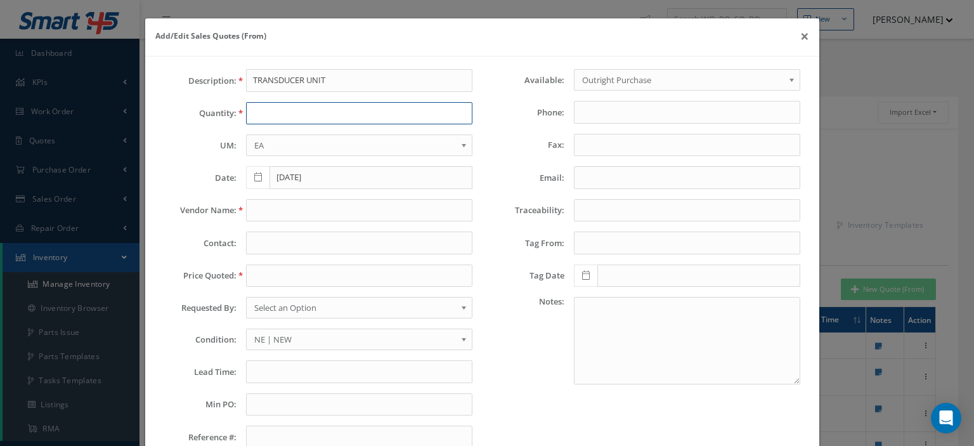
click at [280, 113] on input "text" at bounding box center [359, 113] width 226 height 23
type input "1"
click at [287, 205] on input "text" at bounding box center [359, 210] width 226 height 23
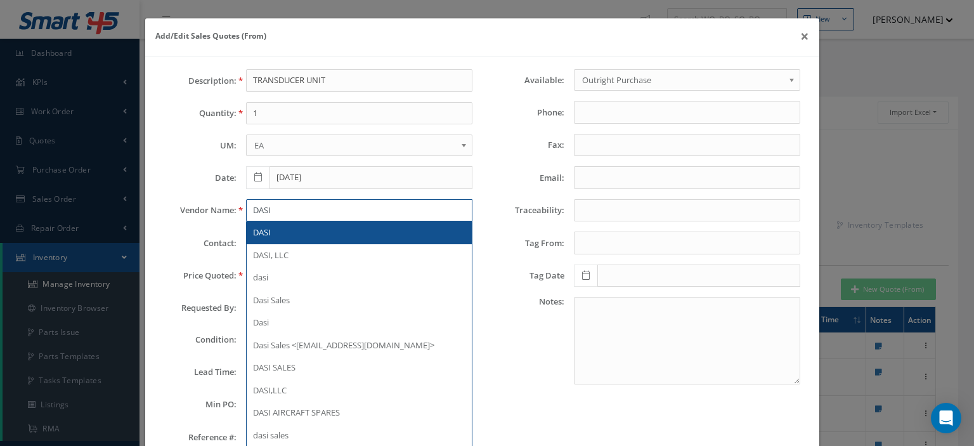
type input "DASI"
click at [280, 226] on div "DASI" at bounding box center [359, 232] width 212 height 13
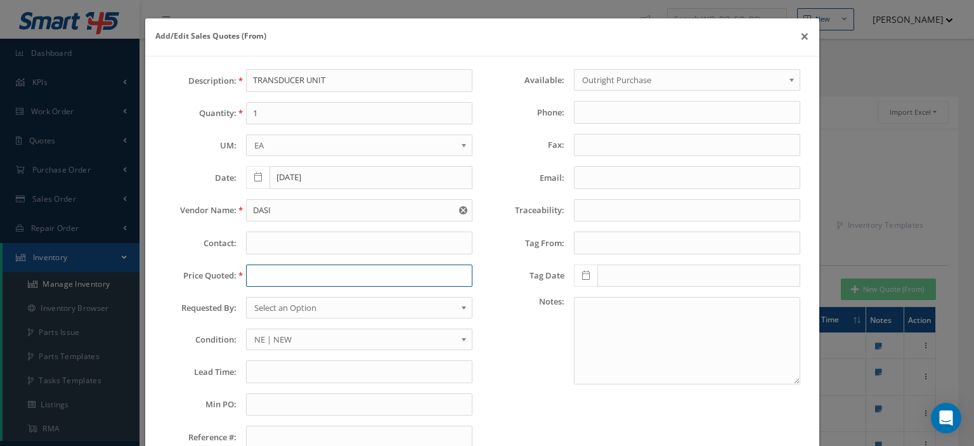
click at [257, 273] on input "text" at bounding box center [359, 275] width 226 height 23
paste input "2747.25"
type input "2747.25"
click at [286, 302] on span "Select an Option" at bounding box center [355, 307] width 202 height 15
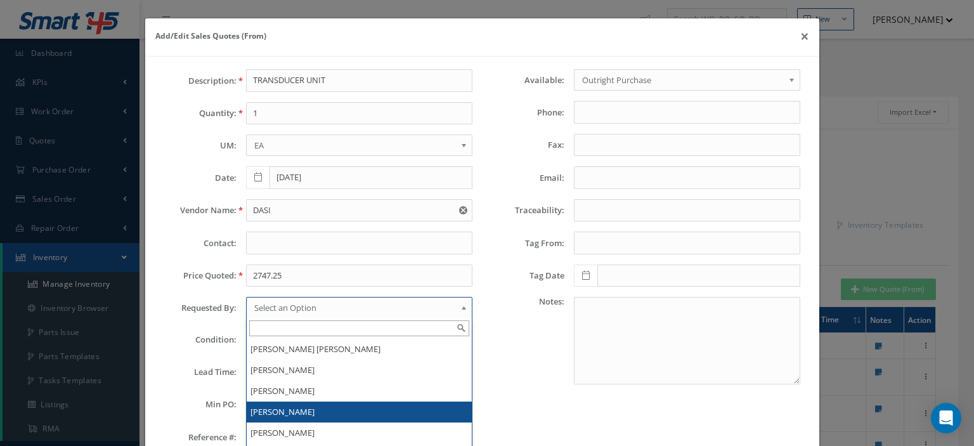
click at [297, 401] on li "[PERSON_NAME]" at bounding box center [359, 411] width 225 height 21
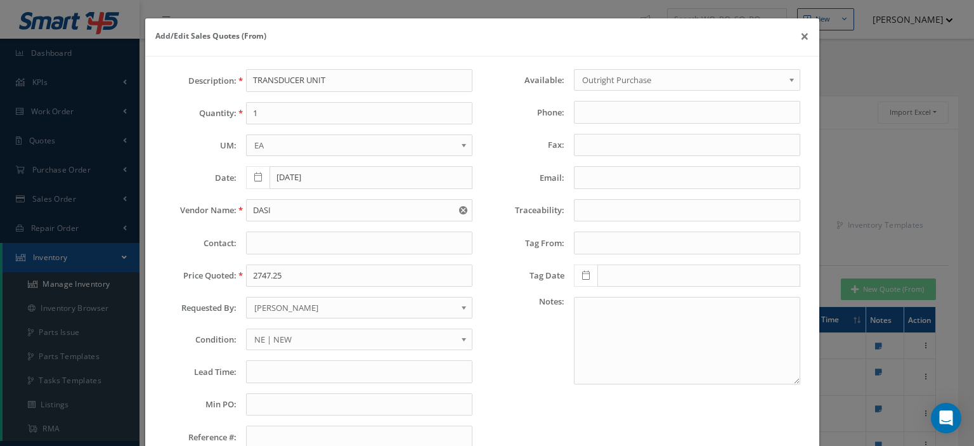
click at [254, 335] on span "NE | NEW" at bounding box center [355, 339] width 202 height 15
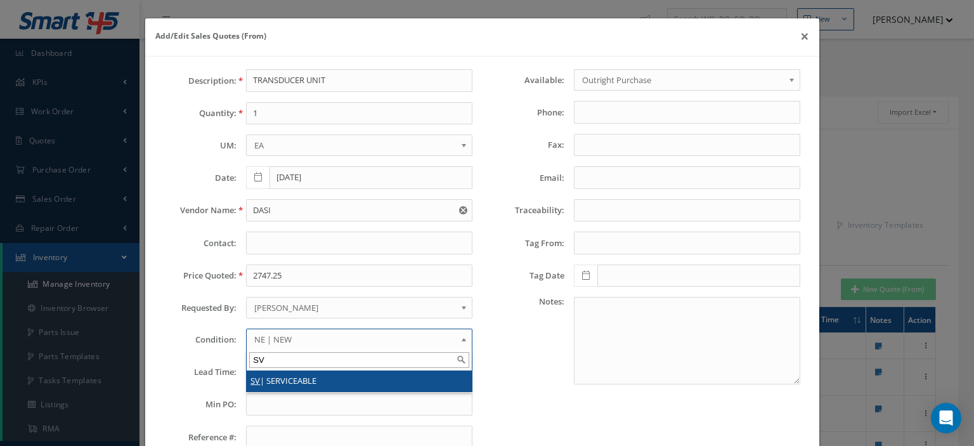
type input "SV"
click at [267, 379] on li "SV | SERVICEABLE" at bounding box center [359, 380] width 225 height 21
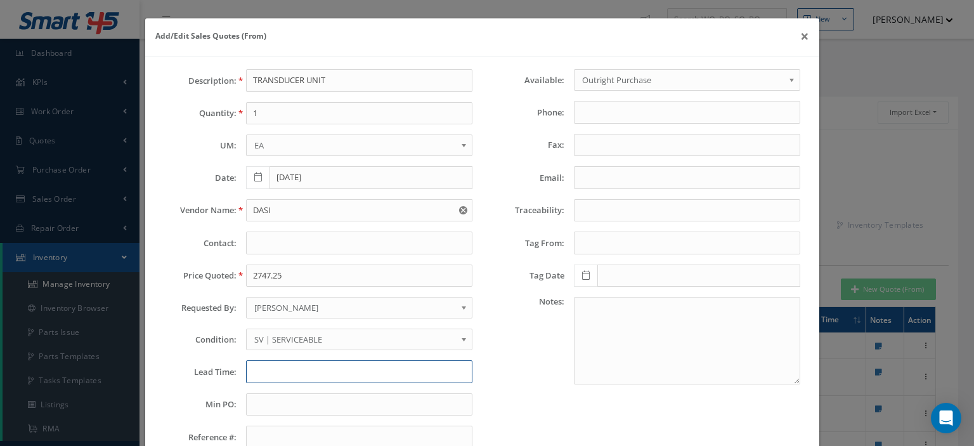
click at [259, 368] on input "text" at bounding box center [359, 371] width 226 height 23
paste input "3 Days"
click at [302, 362] on input "3 Days--" at bounding box center [359, 371] width 226 height 23
paste input "[GEOGRAPHIC_DATA], [GEOGRAPHIC_DATA]"
type input "3 Days--[GEOGRAPHIC_DATA], [GEOGRAPHIC_DATA]"
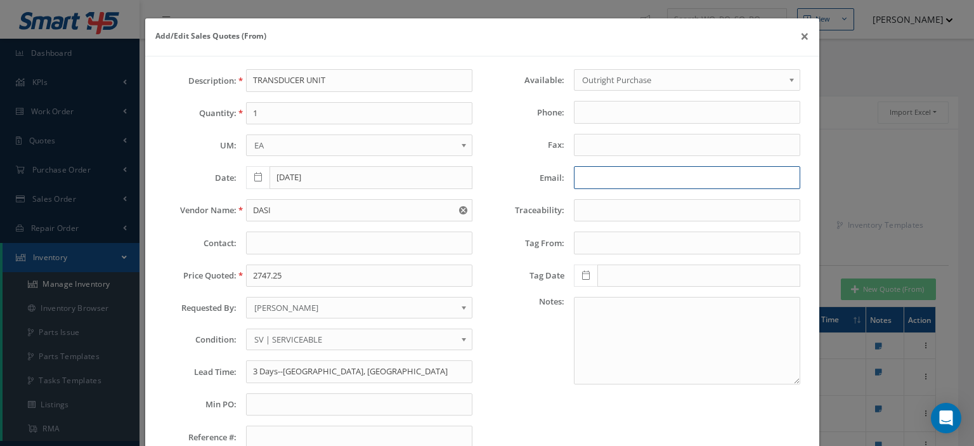
click at [583, 177] on input "Email:" at bounding box center [687, 177] width 226 height 23
paste input "[EMAIL_ADDRESS][DOMAIN_NAME]"
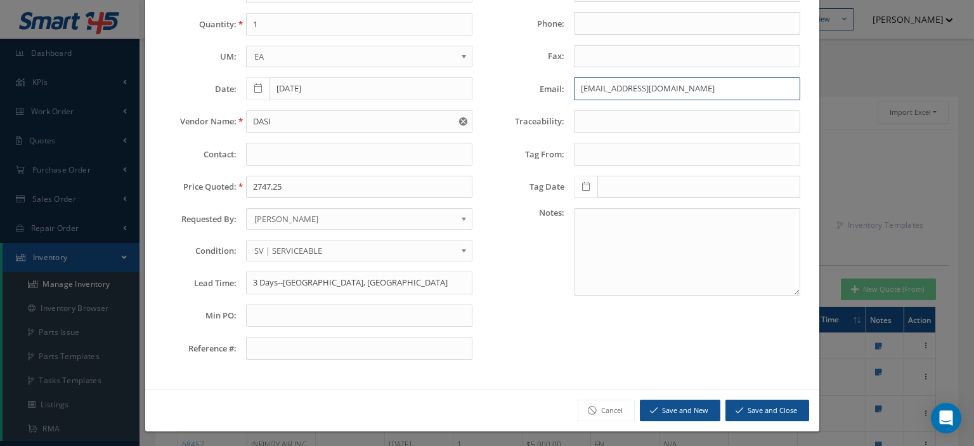
type input "[EMAIL_ADDRESS][DOMAIN_NAME]"
click at [744, 406] on button "Save and Close" at bounding box center [767, 410] width 84 height 22
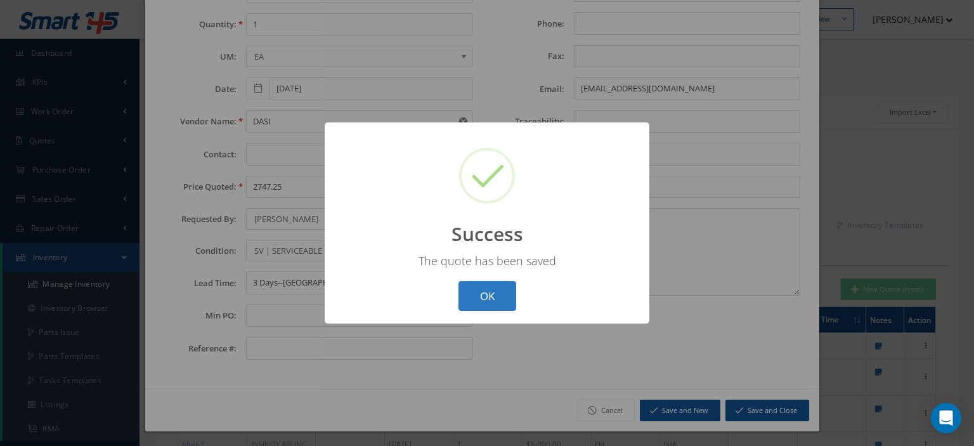
click at [503, 292] on button "OK" at bounding box center [487, 296] width 58 height 30
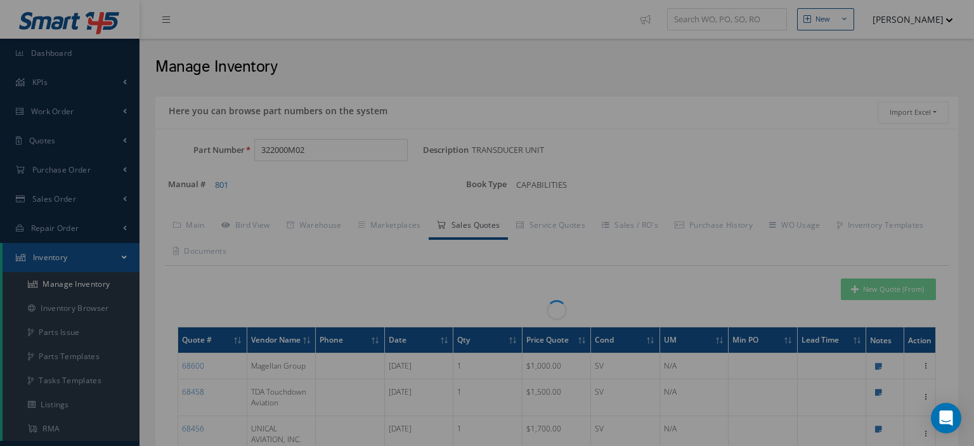
scroll to position [0, 0]
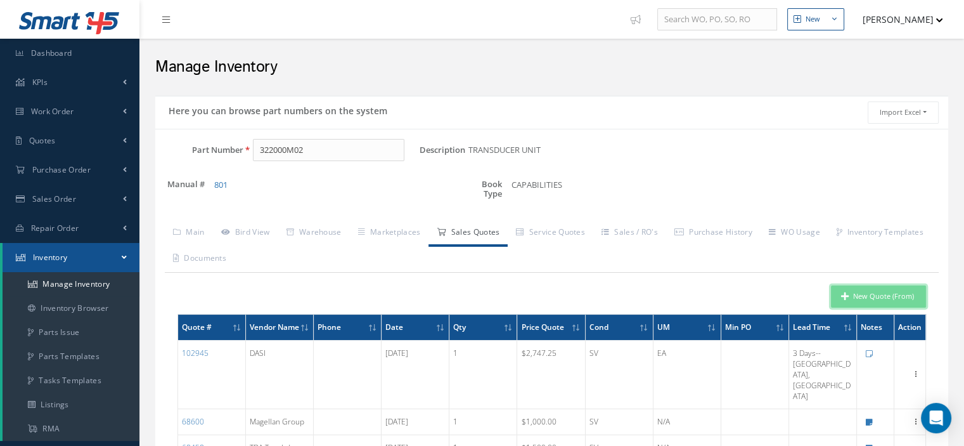
click at [870, 299] on button "New Quote (From)" at bounding box center [878, 296] width 95 height 22
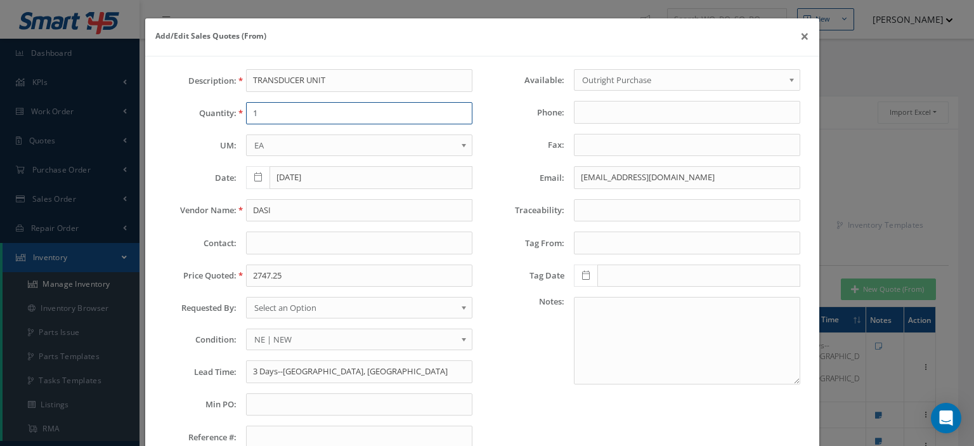
click at [311, 113] on input "1" at bounding box center [359, 113] width 226 height 23
type input "1"
click at [289, 204] on input "DASI" at bounding box center [359, 210] width 226 height 23
click at [276, 207] on input "DASI" at bounding box center [359, 210] width 226 height 23
paste input "[PERSON_NAME] & MALDINI CORPORATION"
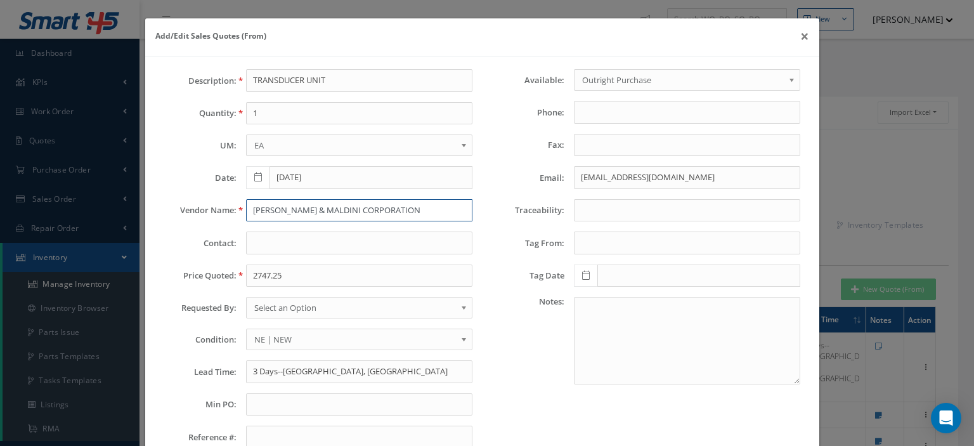
type input "[PERSON_NAME] & MALDINI CORPORATION"
click at [303, 281] on input "2747.25" at bounding box center [359, 275] width 226 height 23
click at [263, 269] on input "2747.25" at bounding box center [359, 275] width 226 height 23
paste input "3,250.00"
click at [258, 274] on input "3,250.00" at bounding box center [359, 275] width 226 height 23
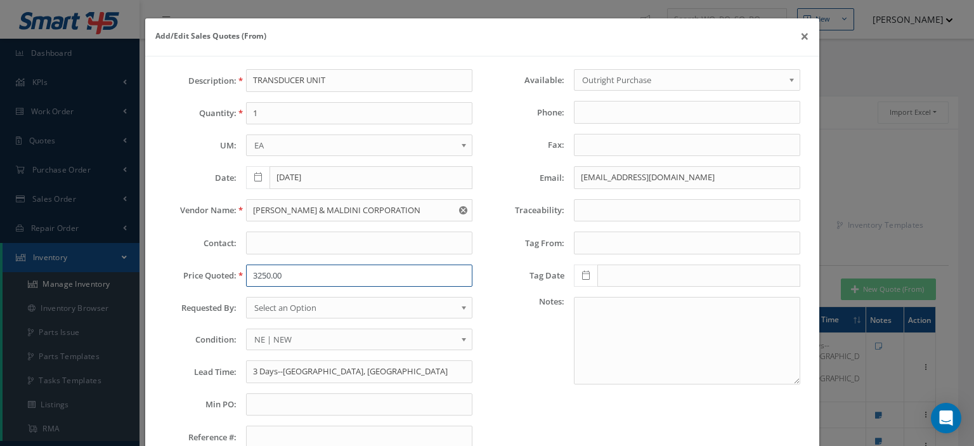
type input "3250.00"
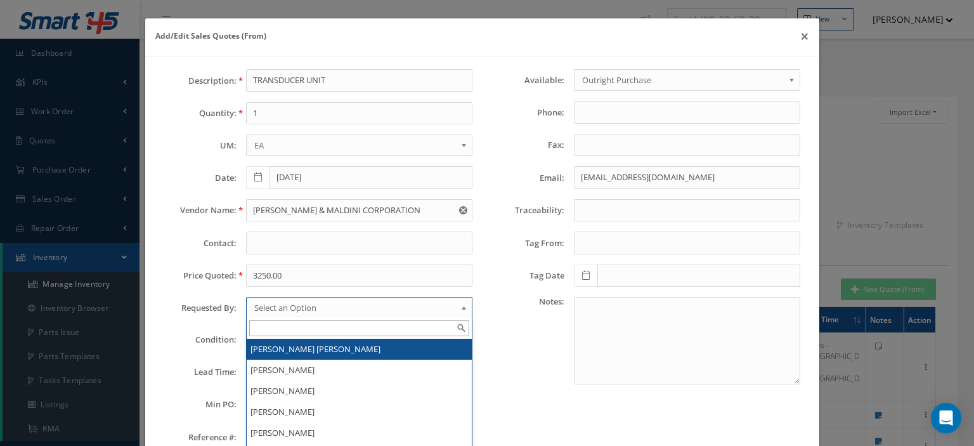
click at [278, 306] on span "Select an Option" at bounding box center [355, 307] width 202 height 15
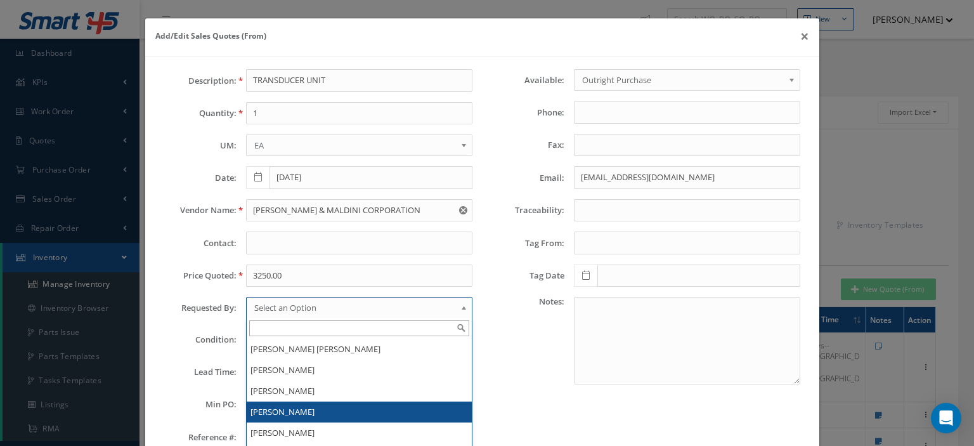
click at [295, 403] on li "[PERSON_NAME]" at bounding box center [359, 411] width 225 height 21
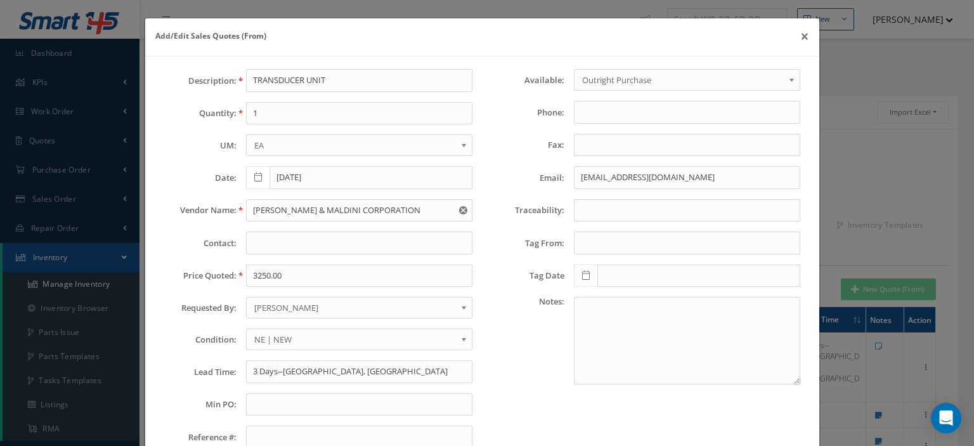
click at [276, 333] on span "NE | NEW" at bounding box center [355, 339] width 202 height 15
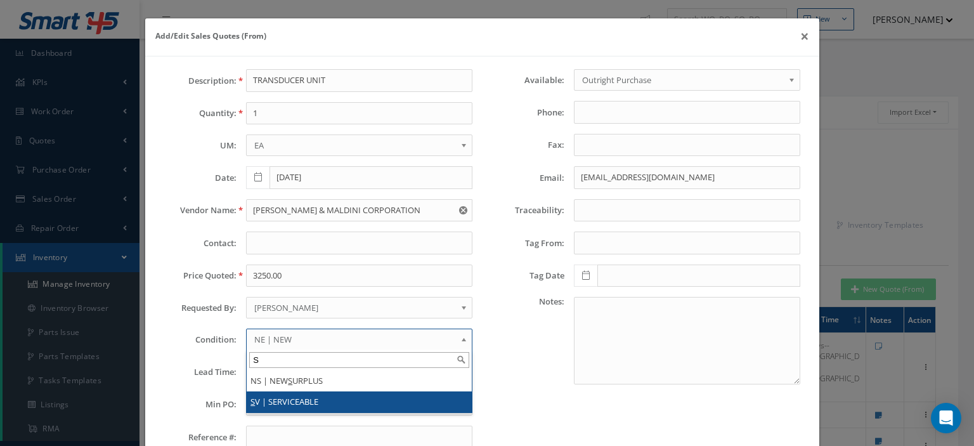
type input "S"
click at [285, 396] on li "S V | SERVICEABLE" at bounding box center [359, 401] width 225 height 21
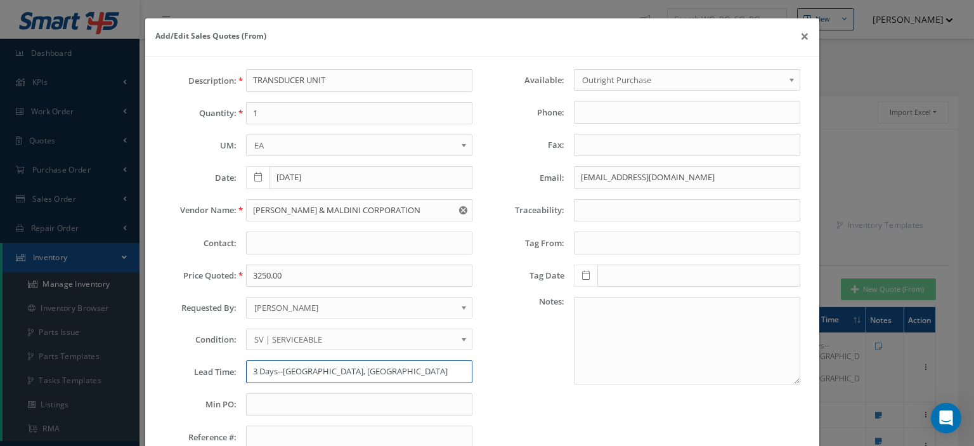
click at [281, 370] on input "3 Days--[GEOGRAPHIC_DATA], [GEOGRAPHIC_DATA]" at bounding box center [359, 371] width 226 height 23
click at [272, 367] on input "3 Days--[GEOGRAPHIC_DATA], [GEOGRAPHIC_DATA]" at bounding box center [359, 371] width 226 height 23
paste input "2-4 Business days"
click at [303, 373] on input "2-4 Business days" at bounding box center [359, 371] width 226 height 23
type input "2-4 days"
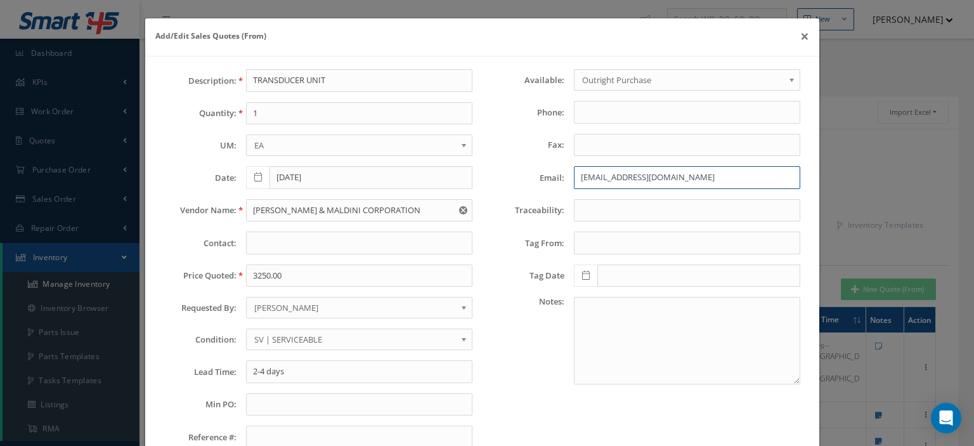
click at [575, 179] on input "[EMAIL_ADDRESS][DOMAIN_NAME]" at bounding box center [687, 177] width 226 height 23
paste input "[PERSON_NAME][EMAIL_ADDRESS][PERSON_NAME][DOMAIN_NAME]"
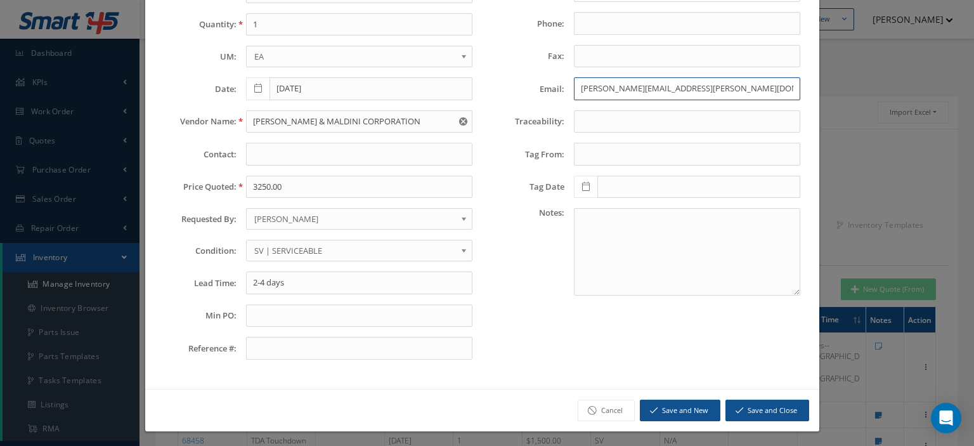
type input "[PERSON_NAME][EMAIL_ADDRESS][PERSON_NAME][DOMAIN_NAME]"
click at [752, 406] on button "Save and Close" at bounding box center [767, 410] width 84 height 22
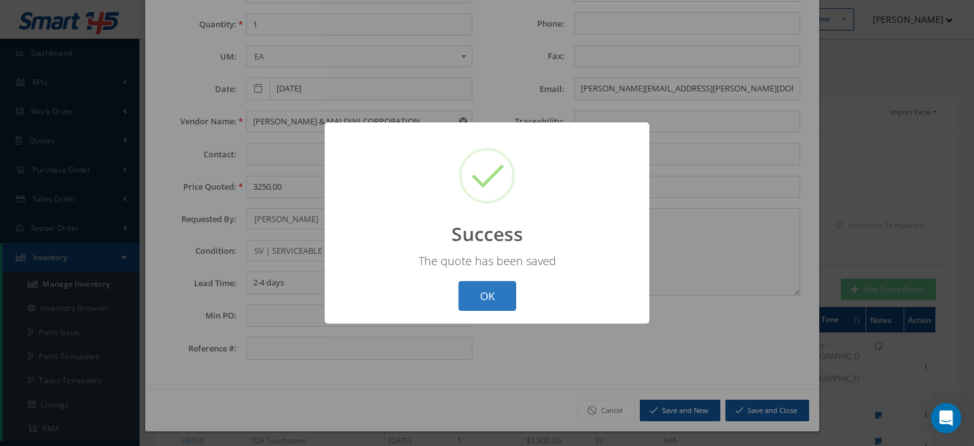
click at [510, 306] on button "OK" at bounding box center [487, 296] width 58 height 30
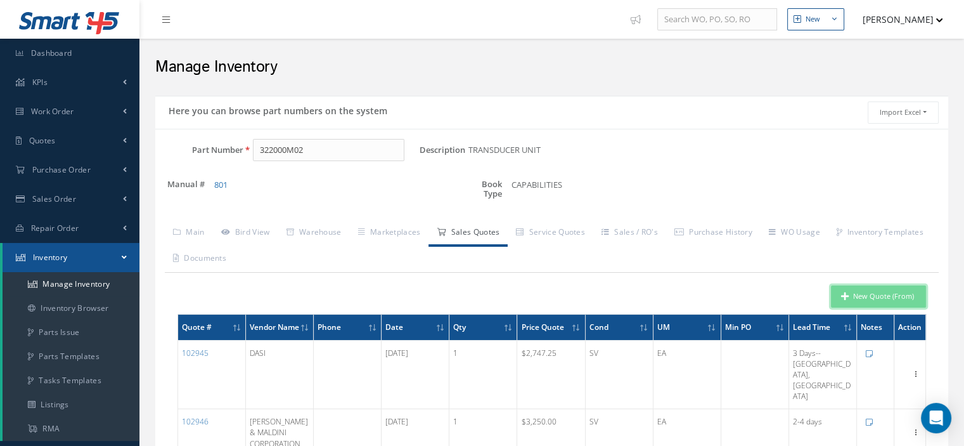
click at [837, 295] on button "New Quote (From)" at bounding box center [878, 296] width 95 height 22
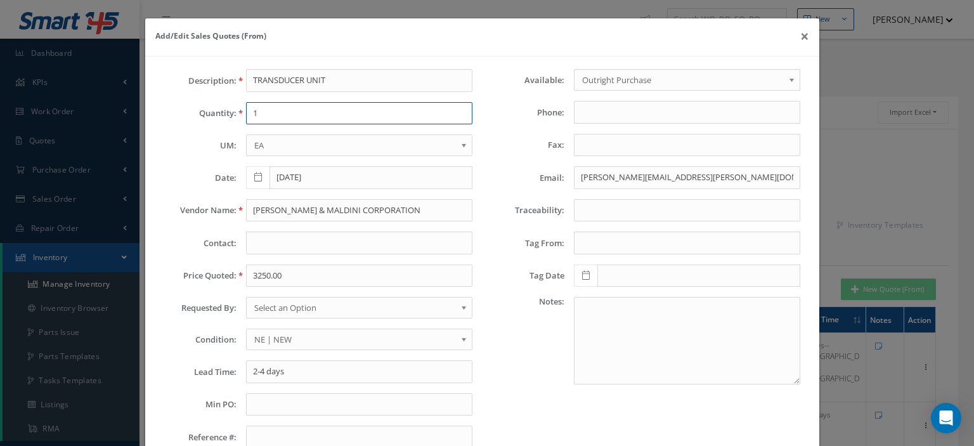
click at [314, 112] on input "1" at bounding box center [359, 113] width 226 height 23
type input "6"
click at [283, 209] on input "[PERSON_NAME] & MALDINI CORPORATION" at bounding box center [359, 210] width 226 height 23
click at [322, 211] on input "[PERSON_NAME] & MALDINI CORPORATION" at bounding box center [359, 210] width 226 height 23
paste input "text"
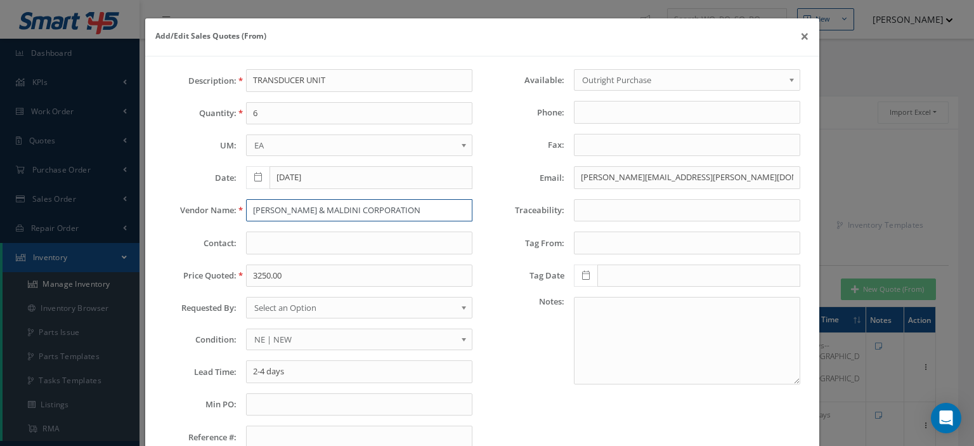
type input "[PERSON_NAME] & MALDINI CORPORATION"
click at [309, 278] on input "3250.00" at bounding box center [359, 275] width 226 height 23
click at [291, 276] on input "3250.00" at bounding box center [359, 275] width 226 height 23
paste input "2,76"
click at [259, 278] on input "2,760.00" at bounding box center [359, 275] width 226 height 23
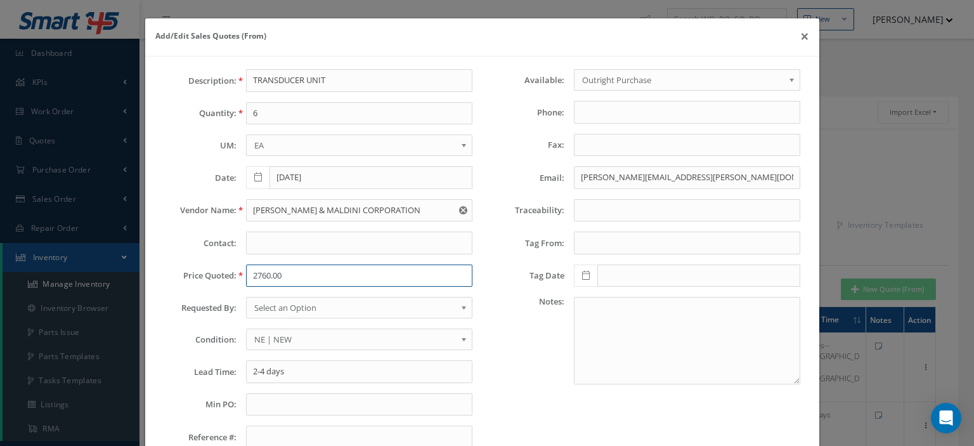
type input "2760.00"
click at [267, 303] on span "Select an Option" at bounding box center [355, 307] width 202 height 15
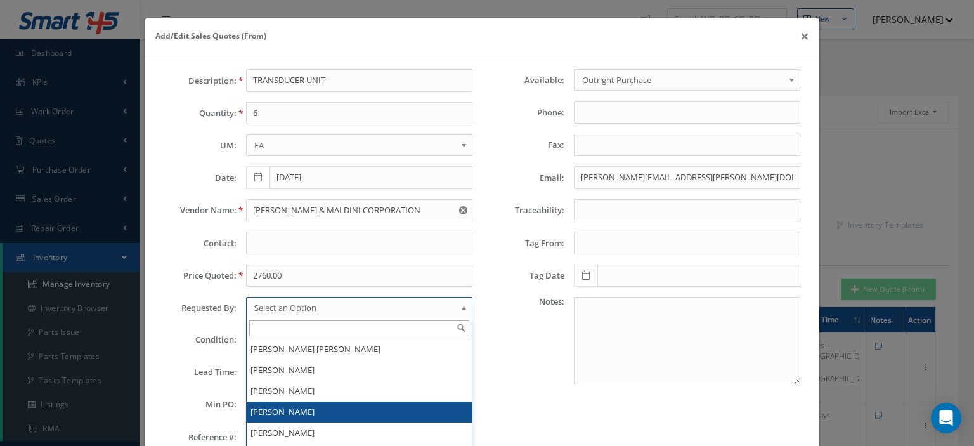
click at [283, 413] on li "[PERSON_NAME]" at bounding box center [359, 411] width 225 height 21
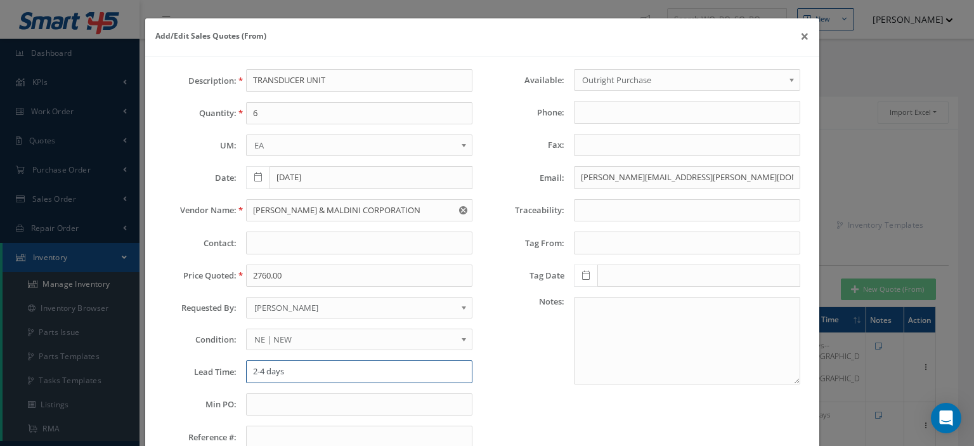
click at [273, 371] on input "2-4 days" at bounding box center [359, 371] width 226 height 23
paste input "In shop, 15-30 days to complete"
type input "In shop, 15-30 days to complete"
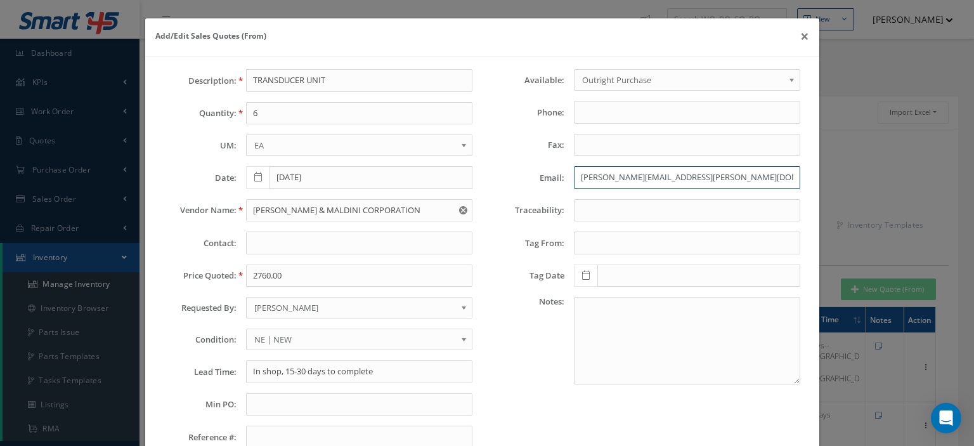
click at [582, 179] on input "[PERSON_NAME][EMAIL_ADDRESS][PERSON_NAME][DOMAIN_NAME]" at bounding box center [687, 177] width 226 height 23
paste input "email"
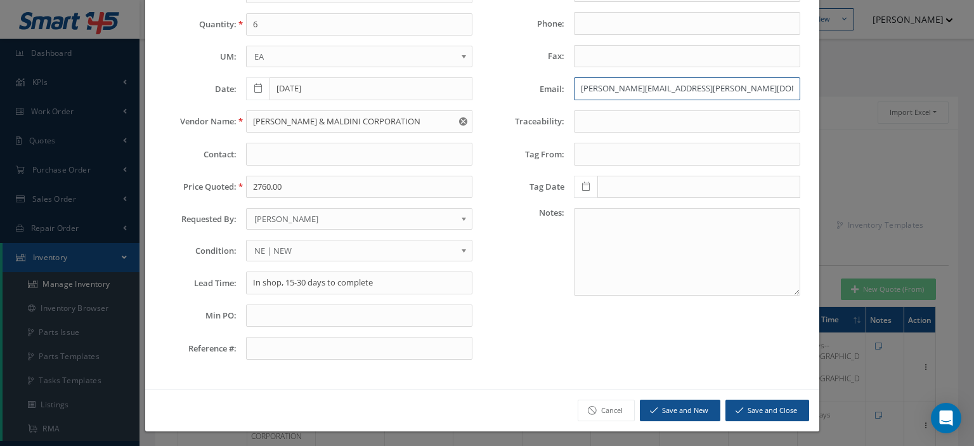
type input "[PERSON_NAME][EMAIL_ADDRESS][PERSON_NAME][DOMAIN_NAME]"
click at [738, 396] on div "Cancel Save and New Save and Close" at bounding box center [482, 410] width 674 height 43
click at [740, 401] on button "Save and Close" at bounding box center [767, 410] width 84 height 22
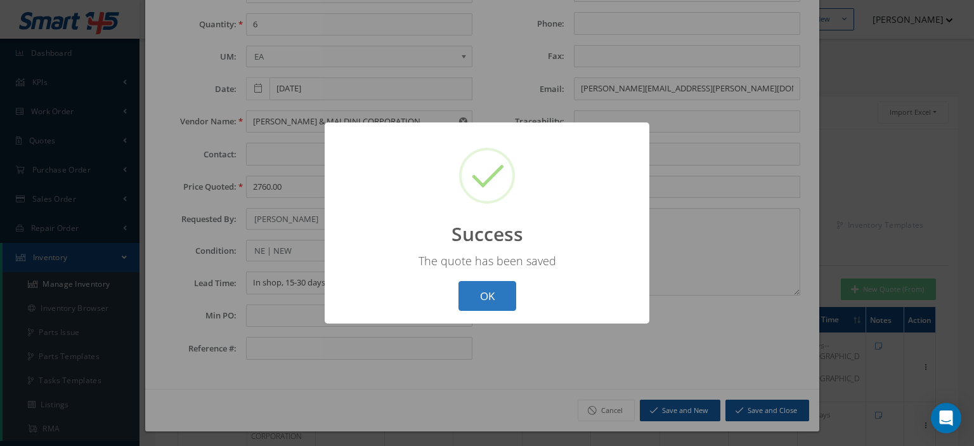
click at [499, 299] on button "OK" at bounding box center [487, 296] width 58 height 30
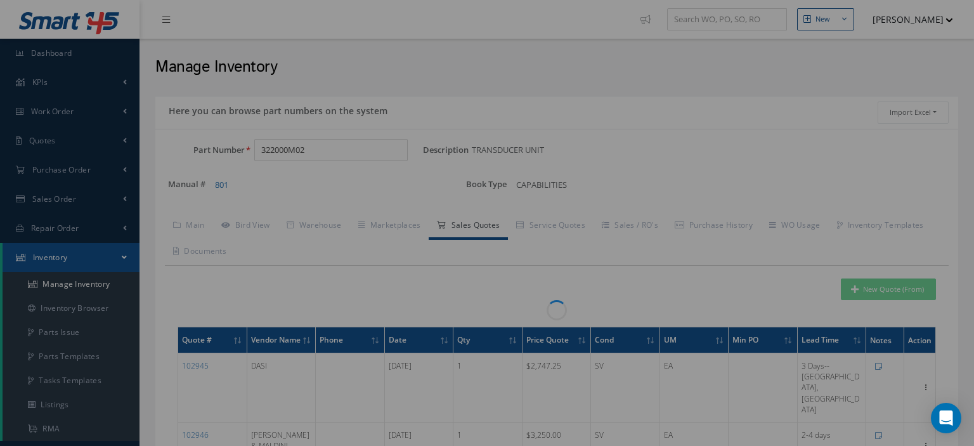
scroll to position [0, 0]
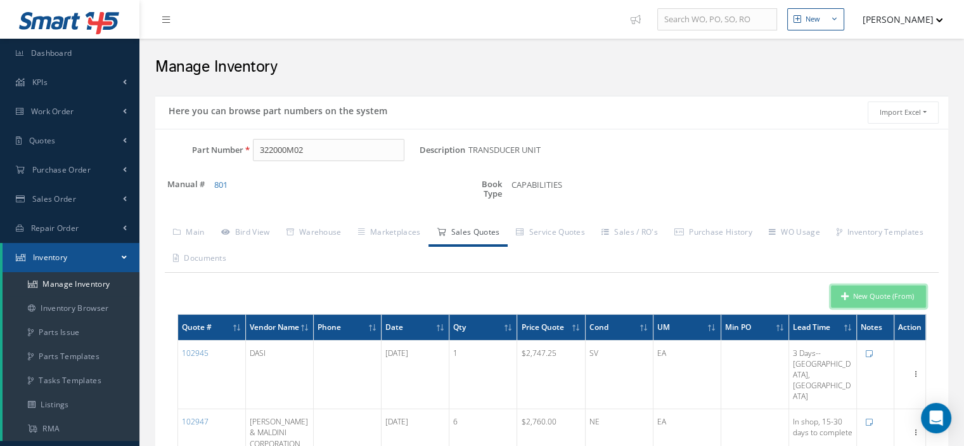
click at [886, 298] on button "New Quote (From)" at bounding box center [878, 296] width 95 height 22
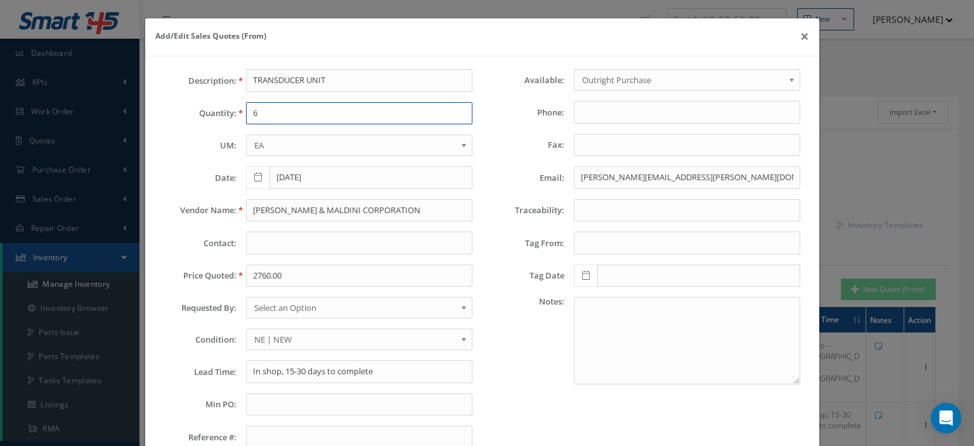
click at [278, 115] on input "6" at bounding box center [359, 113] width 226 height 23
type input "1"
click at [299, 270] on input "2760.00" at bounding box center [359, 275] width 226 height 23
paste input "322000M02"
type input "322000M02"
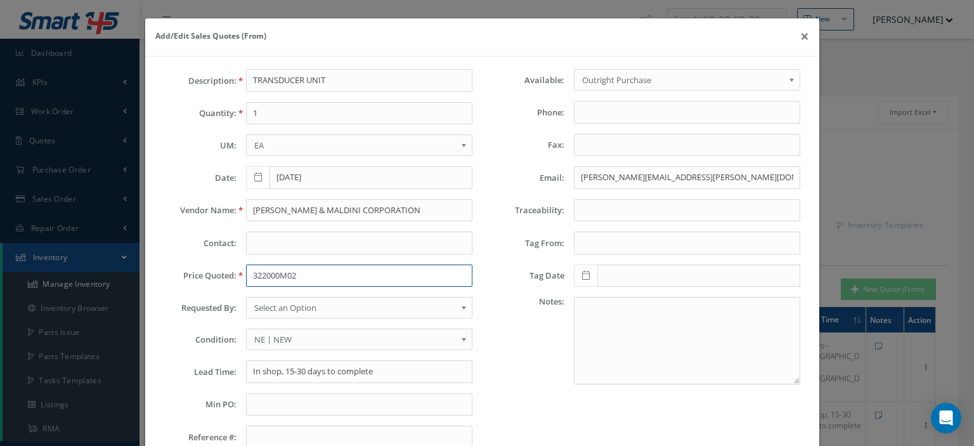
drag, startPoint x: 313, startPoint y: 273, endPoint x: 208, endPoint y: 285, distance: 105.8
click at [208, 285] on div "Description: TRANSDUCER UNIT Quantity: 1 UM: EA FT IN LB EA Date: [DATE] Vendor…" at bounding box center [318, 263] width 327 height 389
click at [269, 373] on input "In shop, 15-30 days to complete" at bounding box center [359, 371] width 226 height 23
paste input "16-20 DAYS"
type input "16-20 DAYS"
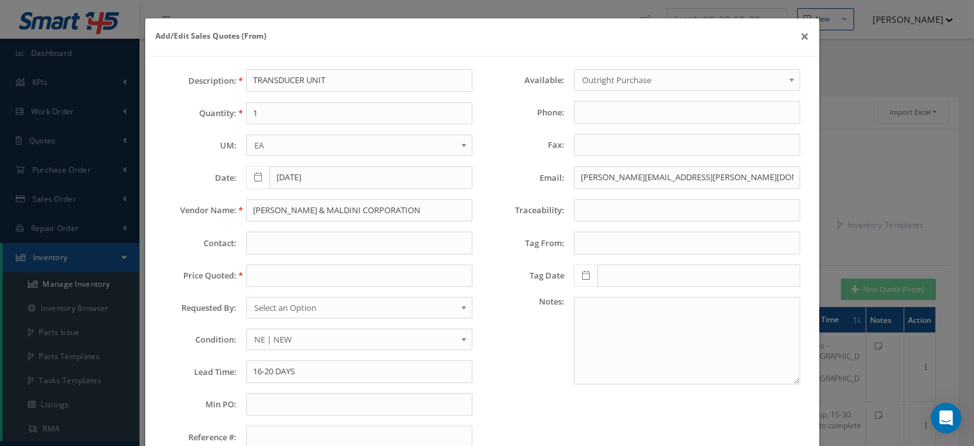
click at [290, 309] on span "Select an Option" at bounding box center [355, 307] width 202 height 15
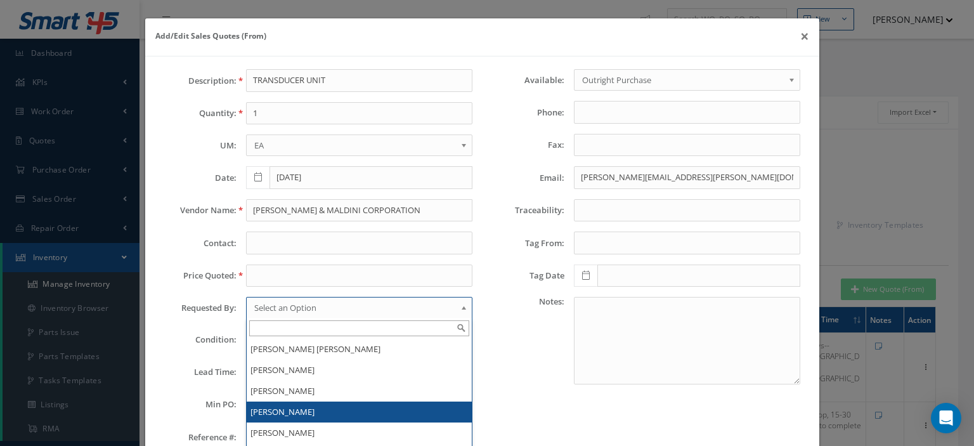
click at [271, 411] on li "[PERSON_NAME]" at bounding box center [359, 411] width 225 height 21
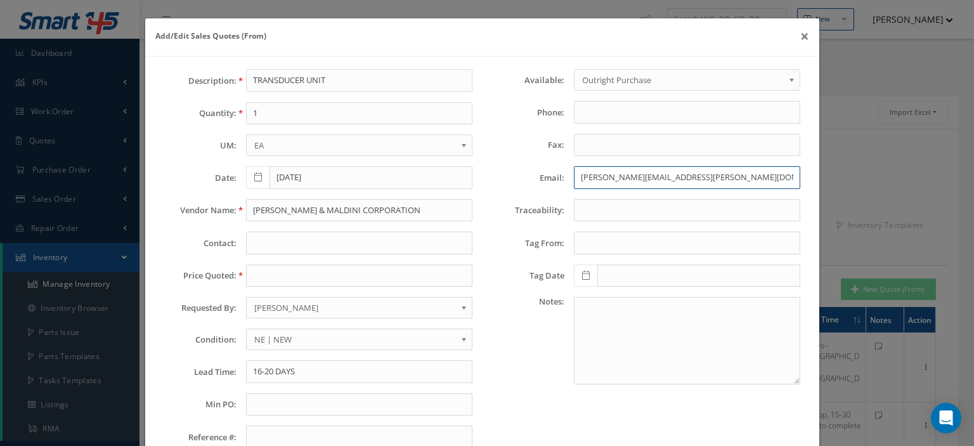
click at [588, 177] on input "[PERSON_NAME][EMAIL_ADDRESS][PERSON_NAME][DOMAIN_NAME]" at bounding box center [687, 177] width 226 height 23
paste input "[EMAIL_ADDRESS][DOMAIN_NAME]"
type input "[EMAIL_ADDRESS][DOMAIN_NAME]"
click at [309, 340] on span "NE | NEW" at bounding box center [355, 339] width 202 height 15
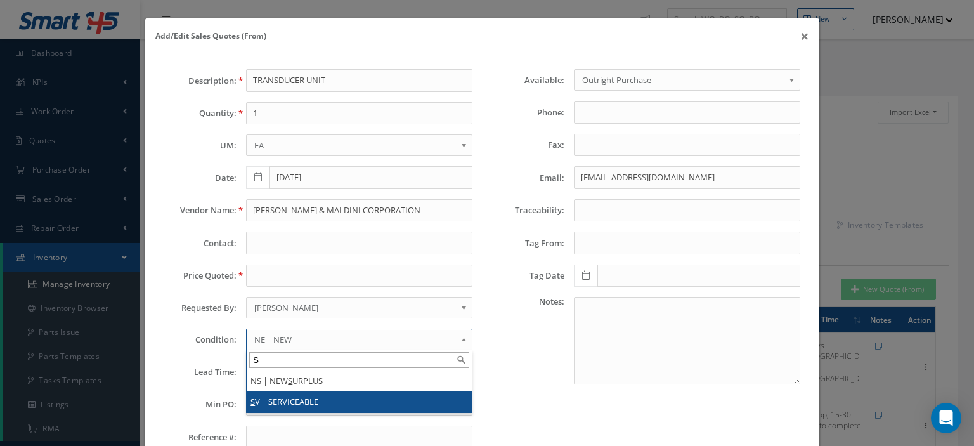
type input "S"
click at [301, 395] on li "S V | SERVICEABLE" at bounding box center [359, 401] width 225 height 21
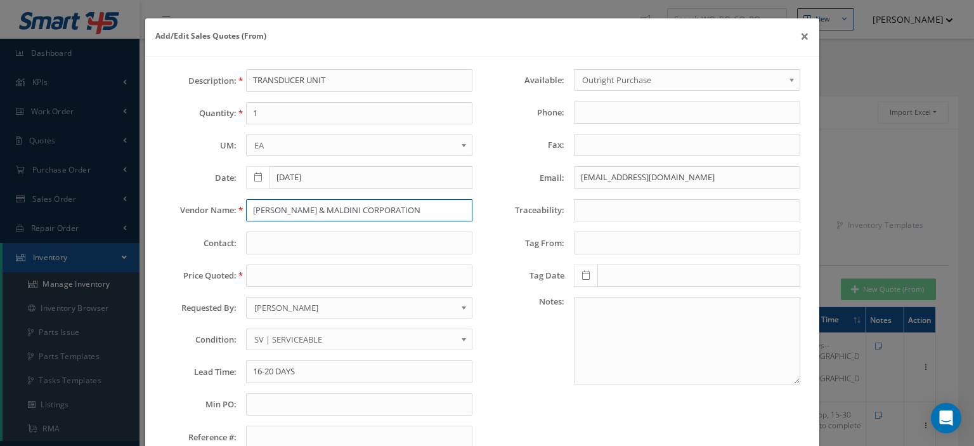
click at [271, 210] on input "[PERSON_NAME] & MALDINI CORPORATION" at bounding box center [359, 210] width 226 height 23
paste input "Atlantic Jet Support"
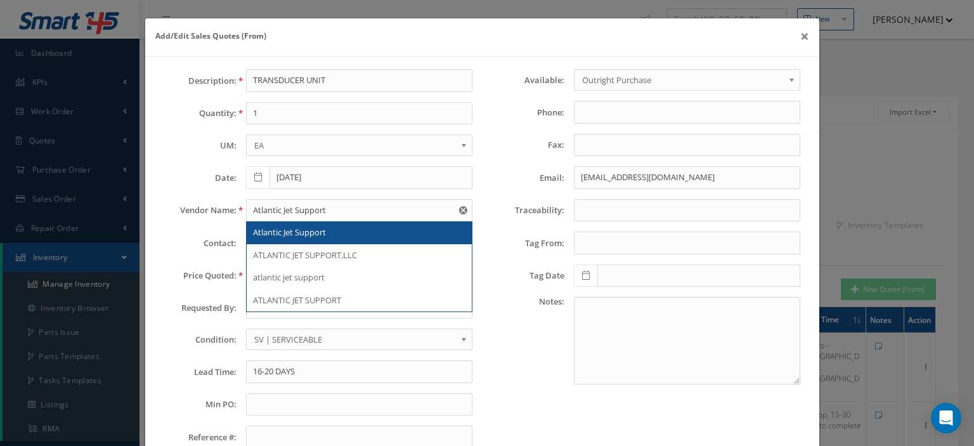
click at [301, 235] on span "Atlantic Jet Support" at bounding box center [289, 231] width 73 height 11
type input "Atlantic Jet Support"
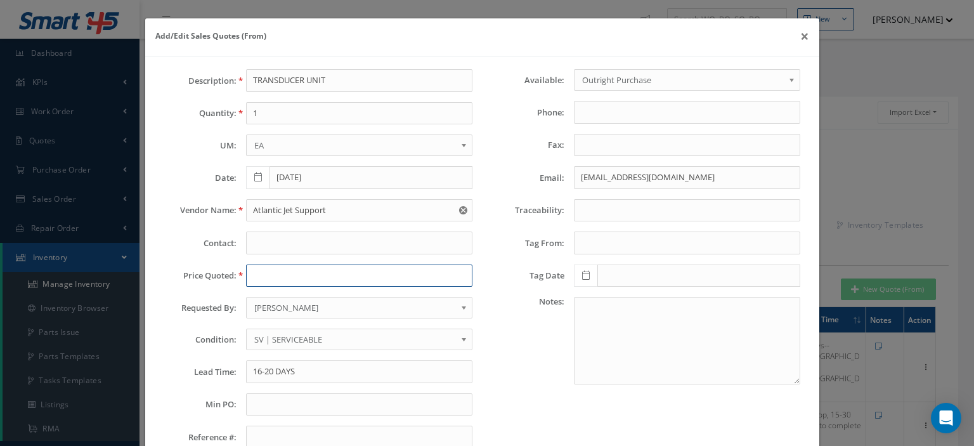
click at [250, 273] on input "text" at bounding box center [359, 275] width 226 height 23
paste input "3,500.00"
click at [258, 278] on input "3,500.00" at bounding box center [359, 275] width 226 height 23
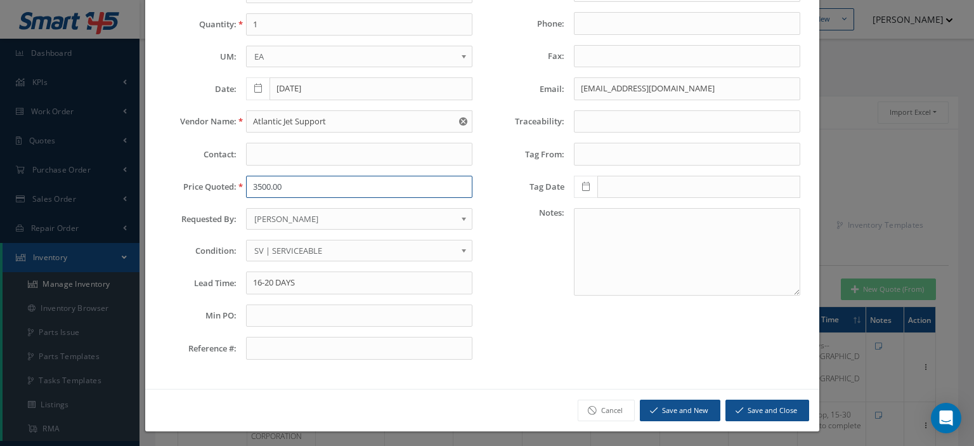
type input "3500.00"
click at [758, 411] on button "Save and Close" at bounding box center [767, 410] width 84 height 22
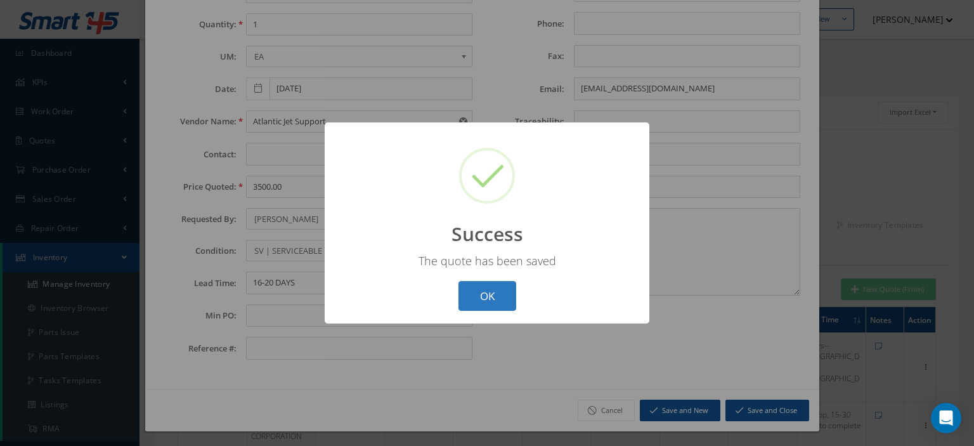
click at [482, 304] on button "OK" at bounding box center [487, 296] width 58 height 30
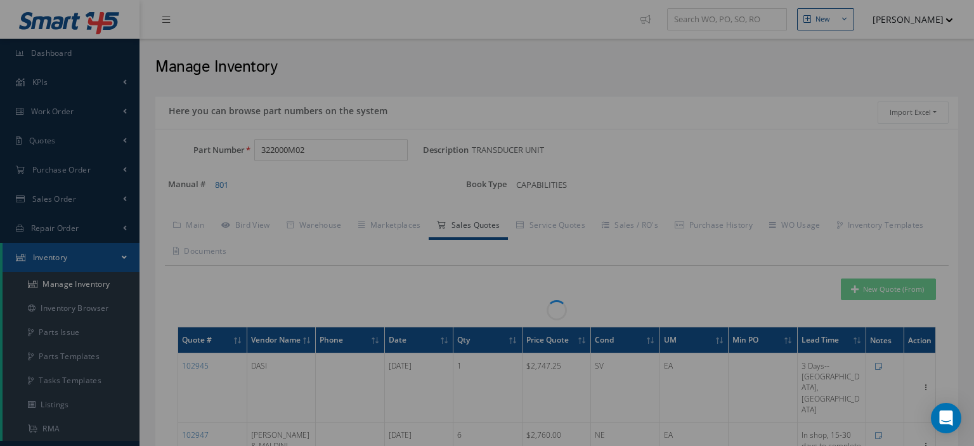
scroll to position [0, 0]
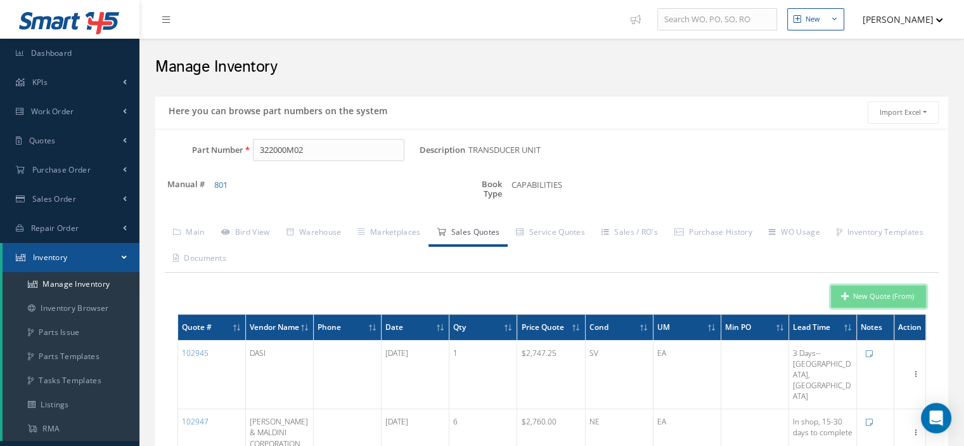
click at [844, 301] on button "New Quote (From)" at bounding box center [878, 296] width 95 height 22
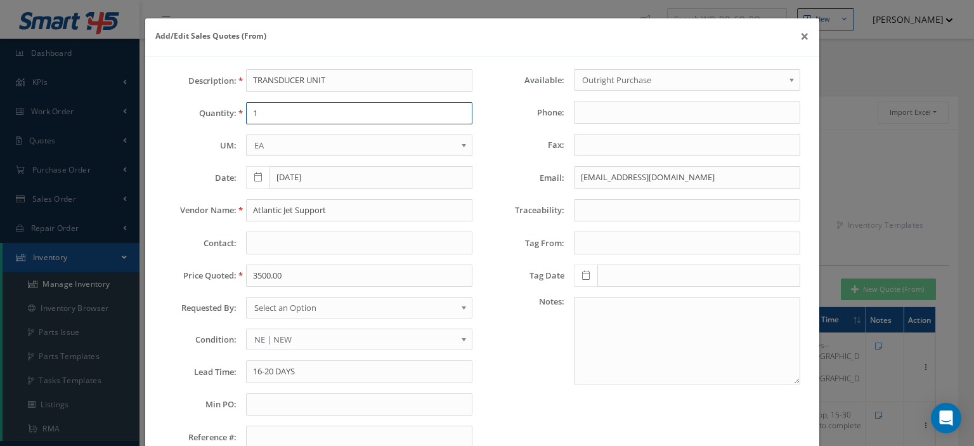
click at [251, 114] on input "1" at bounding box center [359, 113] width 226 height 23
type input "1"
